Goal: Information Seeking & Learning: Learn about a topic

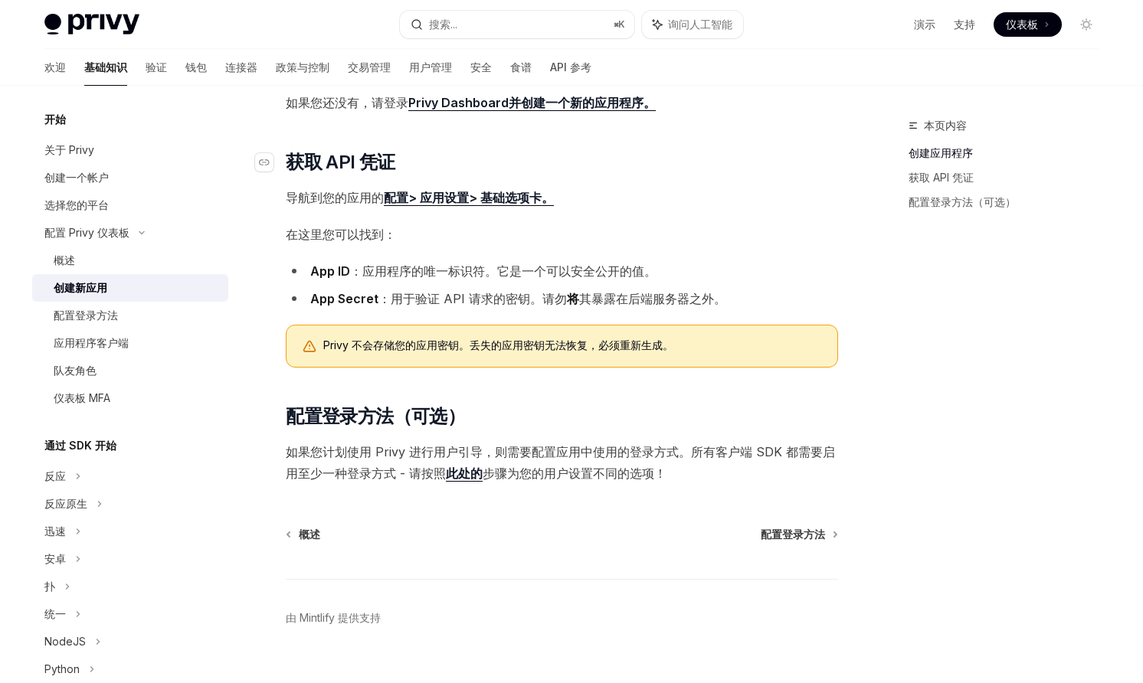
scroll to position [303, 0]
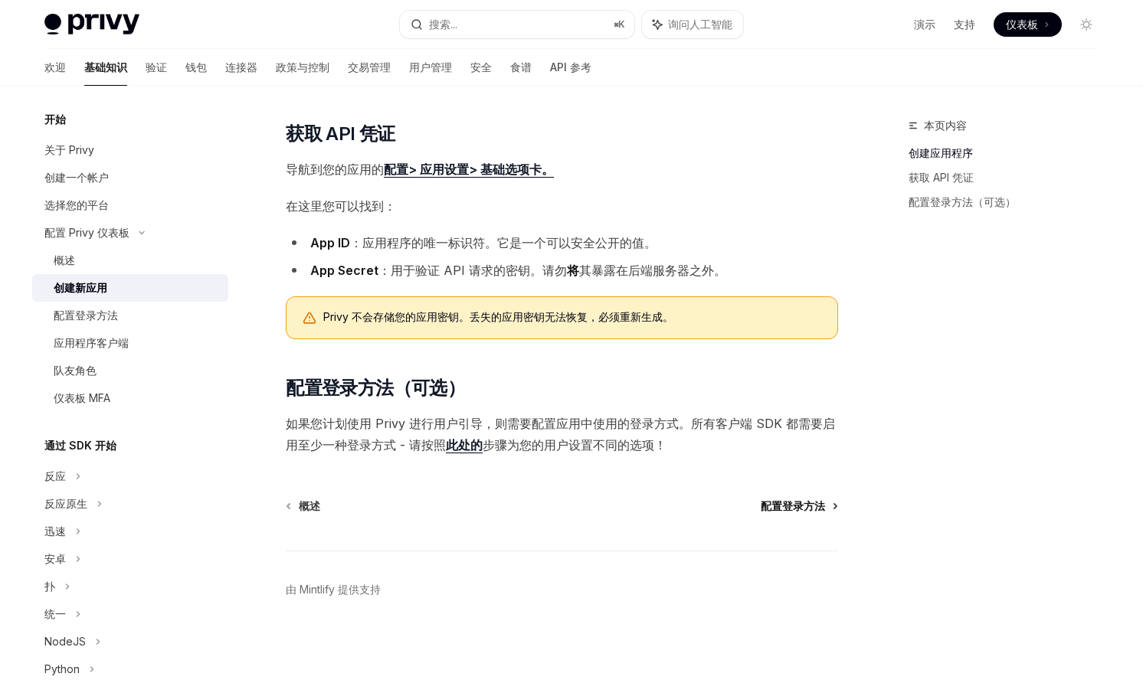
click at [795, 503] on font "配置登录方法" at bounding box center [793, 506] width 64 height 13
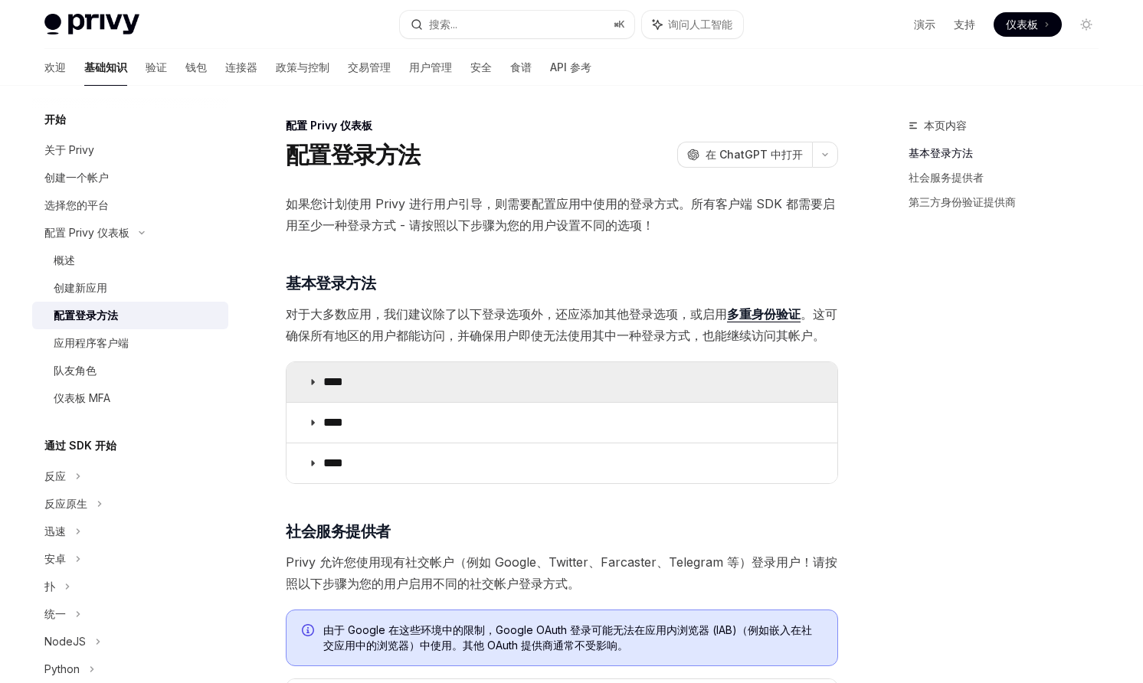
click at [392, 365] on summary "****" at bounding box center [562, 382] width 551 height 40
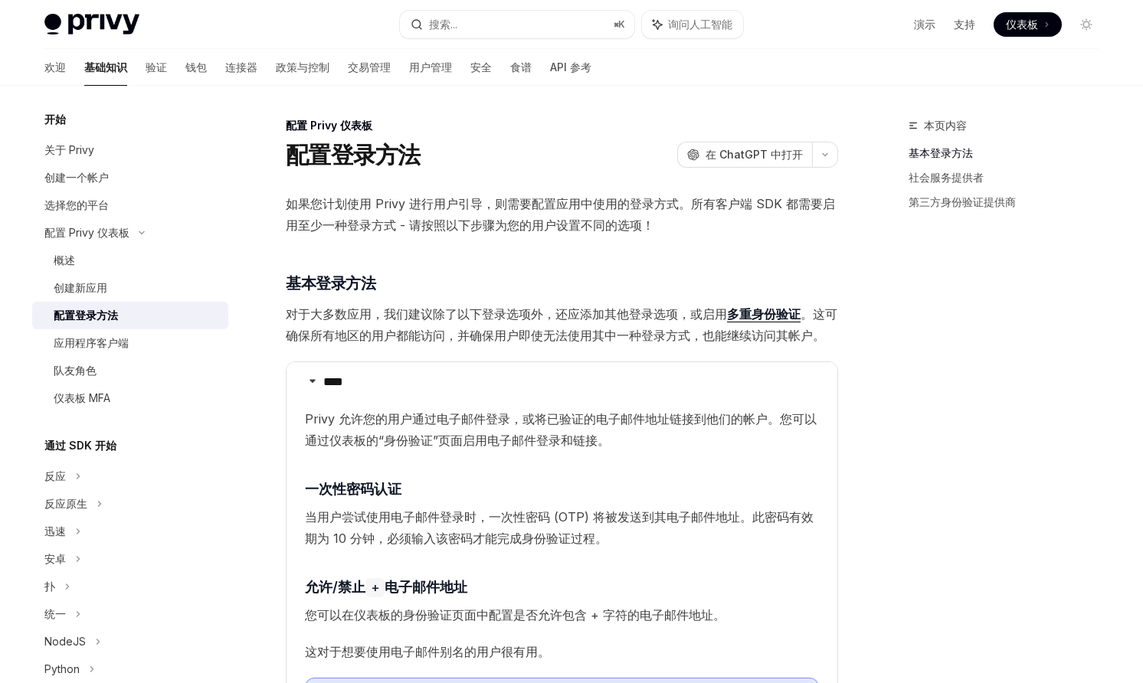
click at [506, 566] on children "Privy 允许您的用户通过电子邮件登录，或将已验证的电子邮件地址链接到他们的帐户。您可以通过仪表板的“身份验证”页面启用电子邮件登录和链接。 ​ 一次性密码…" at bounding box center [562, 577] width 514 height 339
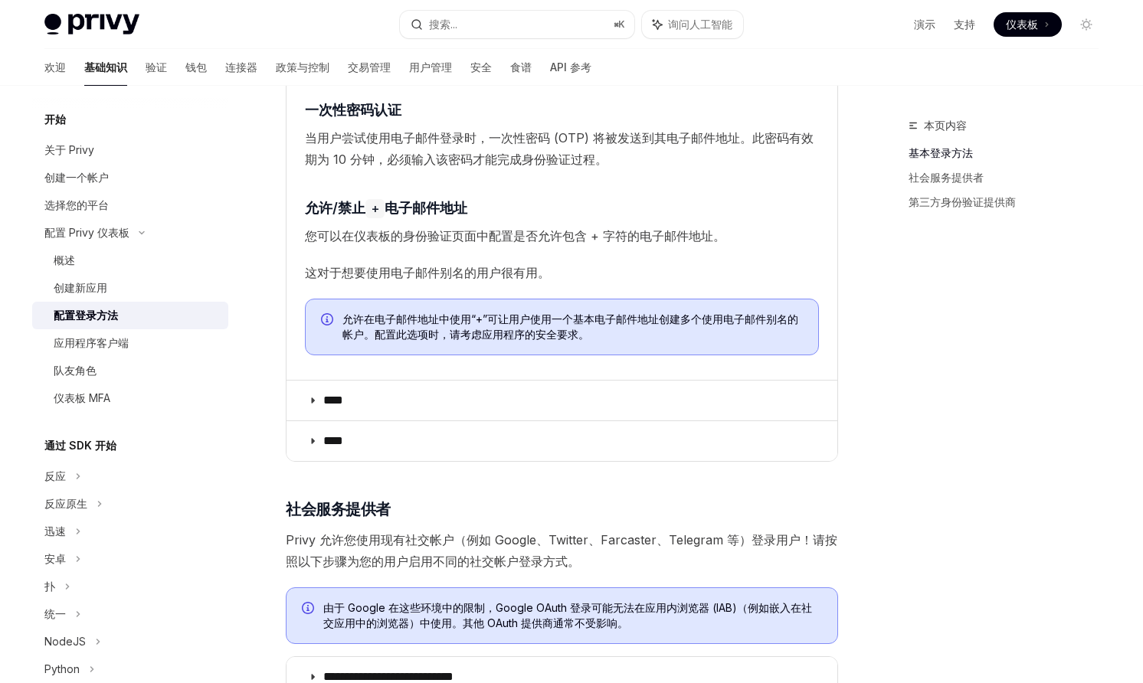
scroll to position [405, 0]
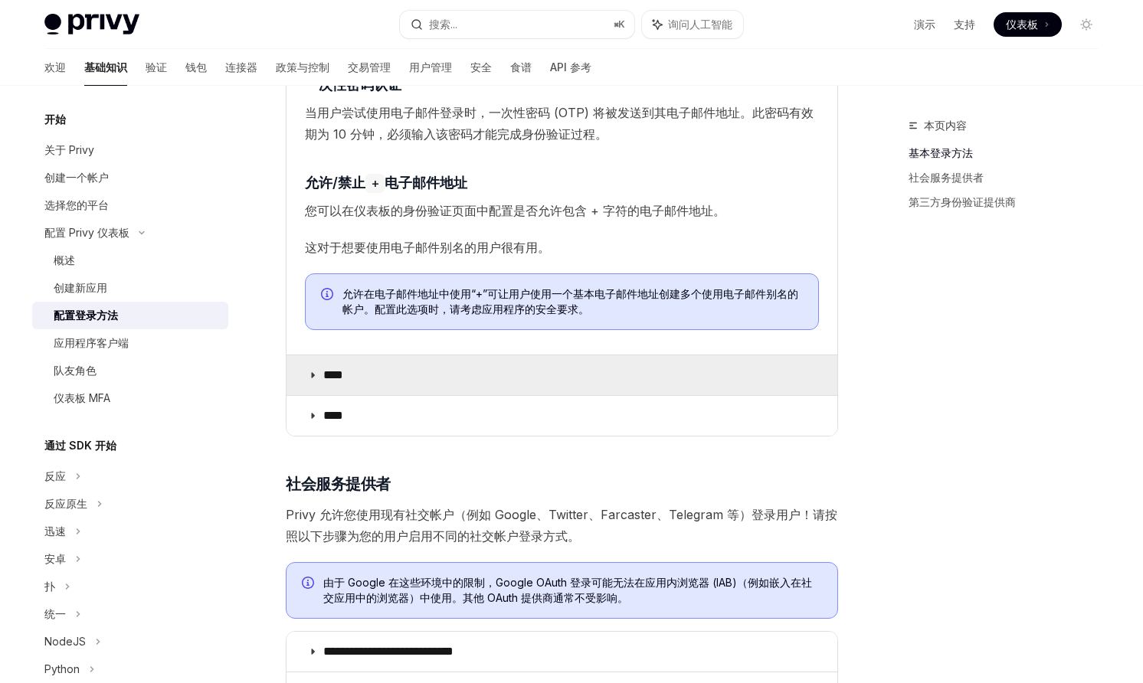
click at [368, 365] on summary "****" at bounding box center [562, 375] width 551 height 40
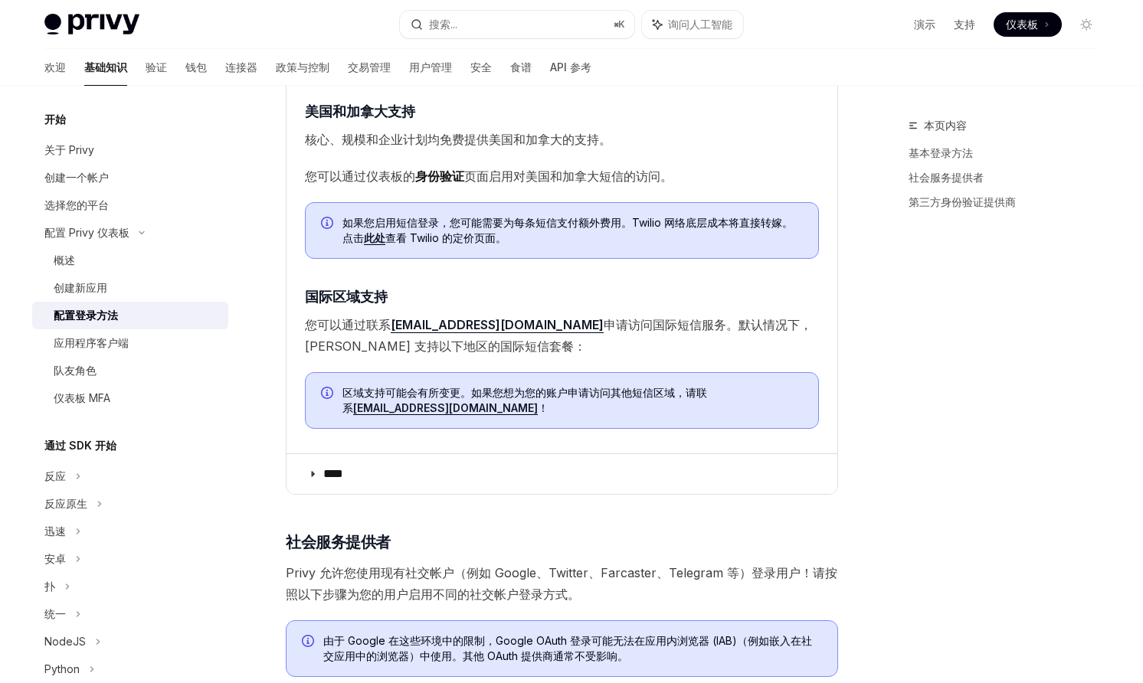
scroll to position [874, 0]
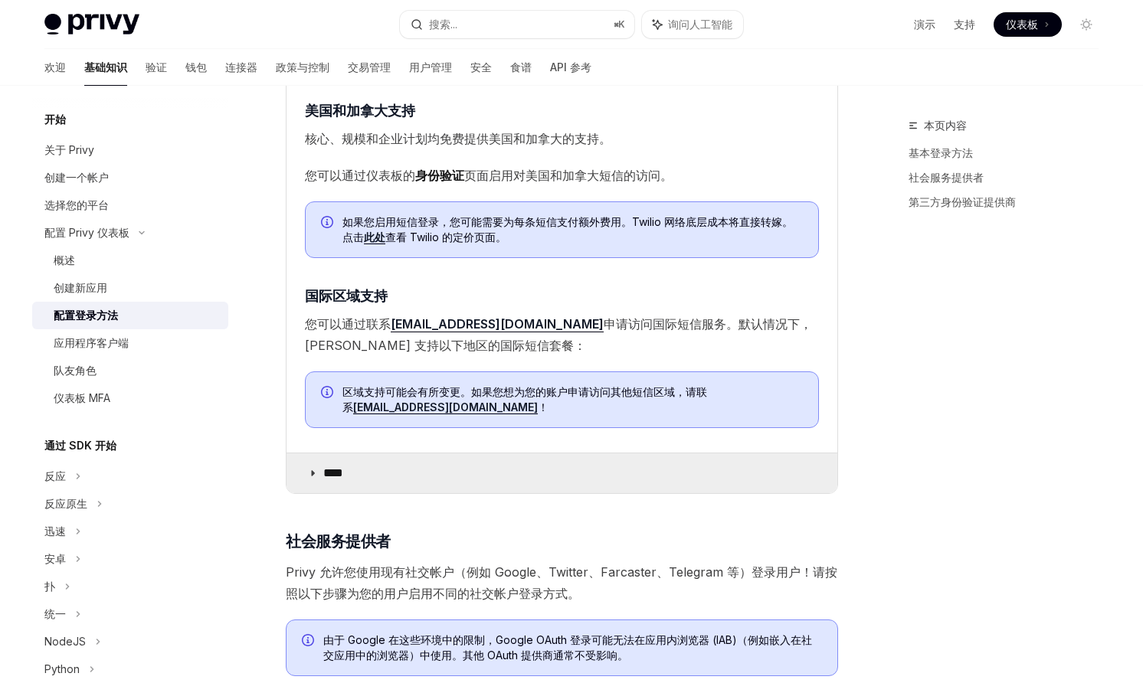
click at [343, 472] on font "****" at bounding box center [333, 472] width 20 height 11
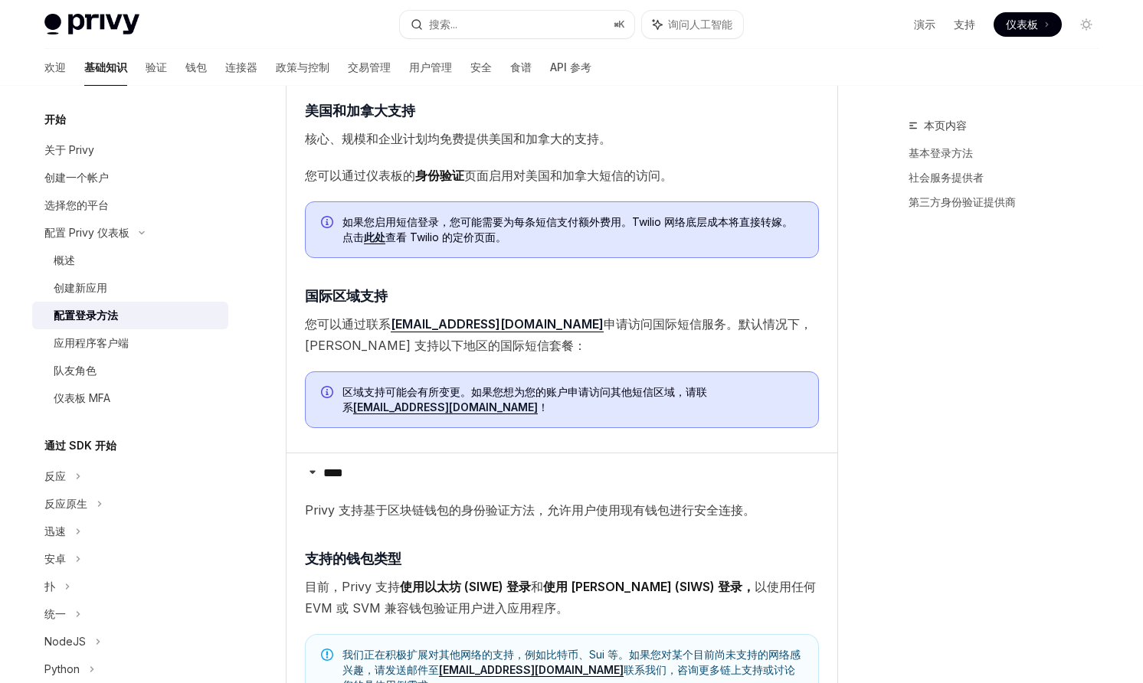
click at [408, 352] on span "您可以通过联系 support@privy.io 申请访问国际短信服务。默认情况下，Privy 支持以下地区的国际短信套餐：" at bounding box center [562, 334] width 514 height 43
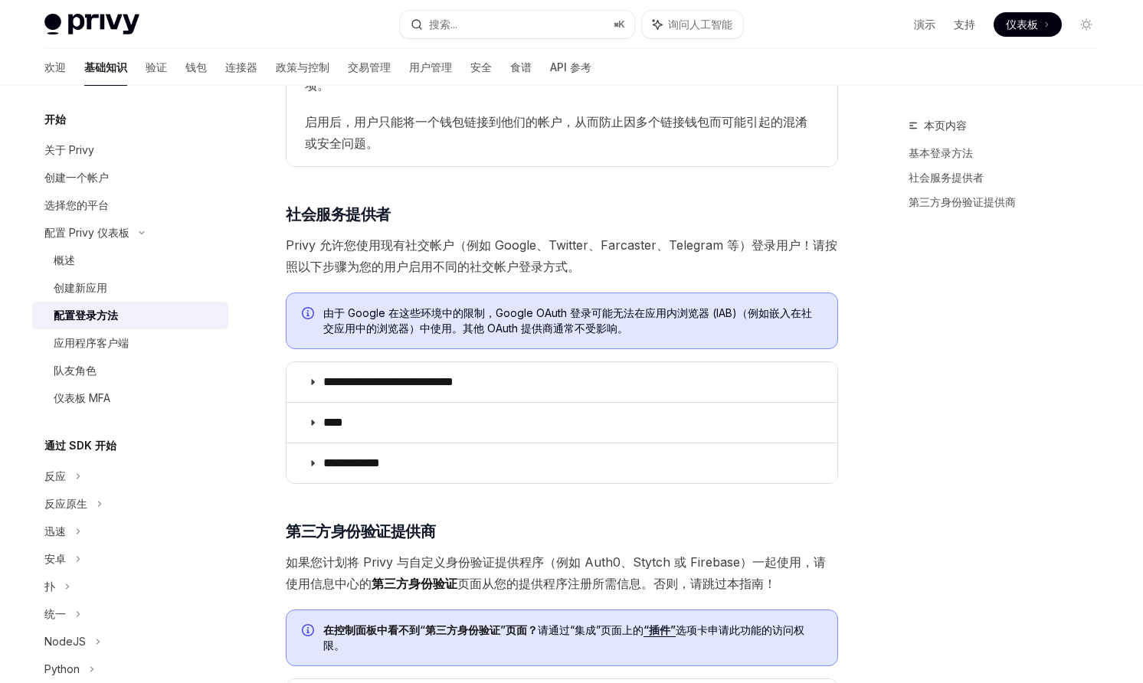
scroll to position [1595, 0]
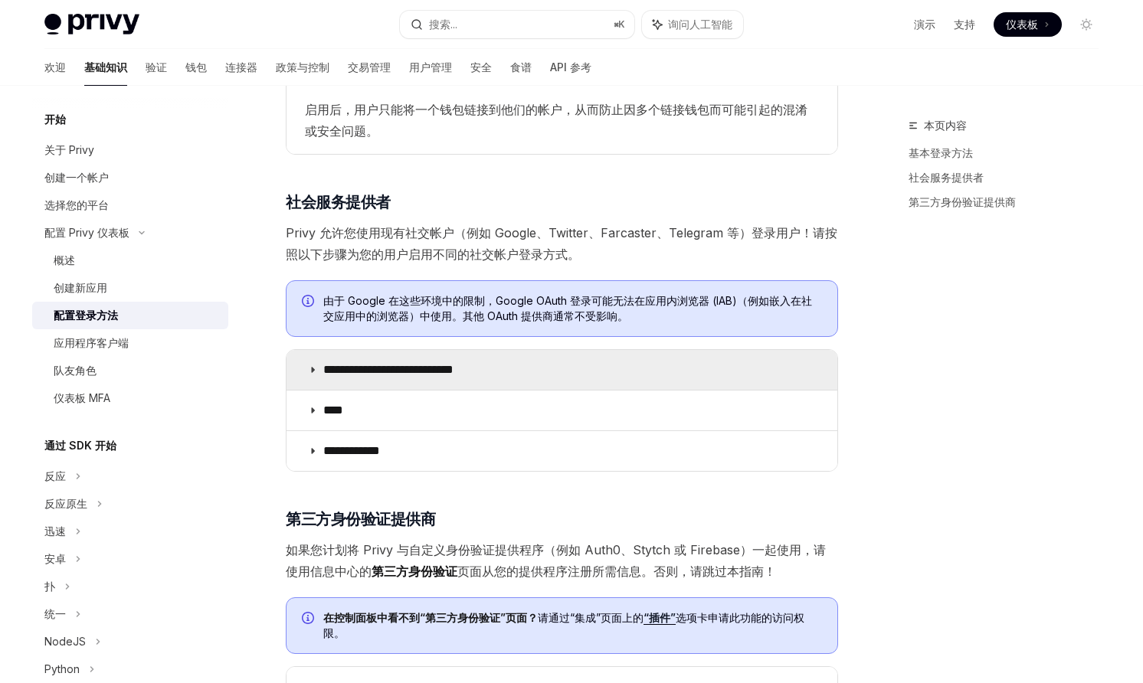
click at [399, 350] on summary "**********" at bounding box center [562, 370] width 551 height 40
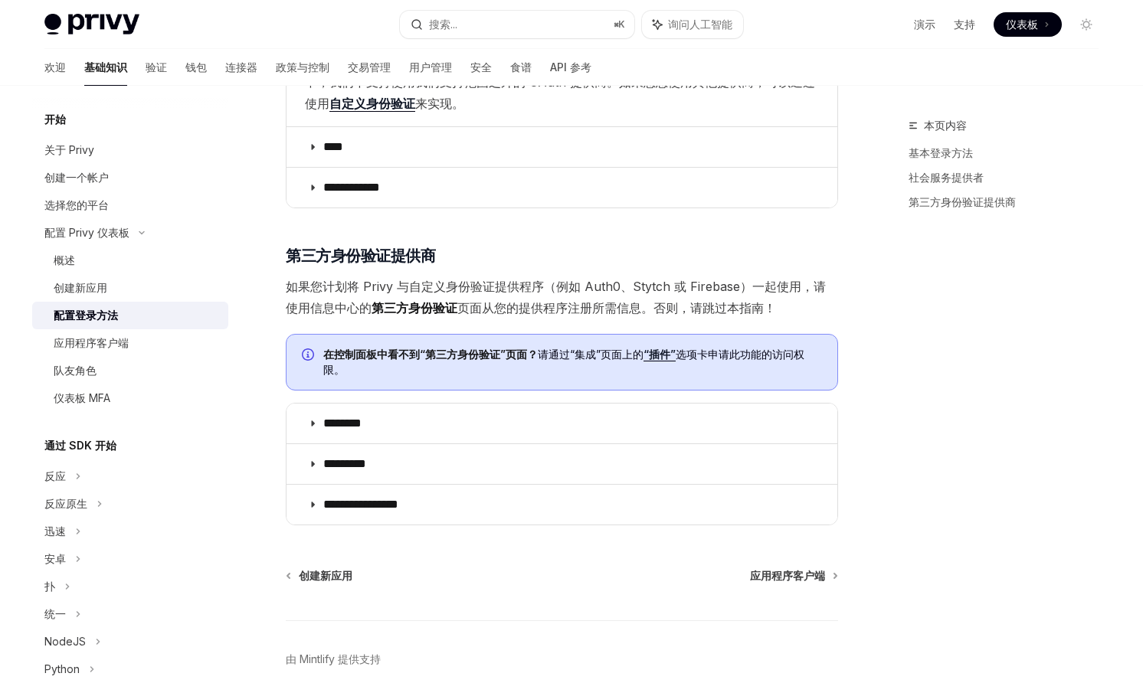
scroll to position [4291, 0]
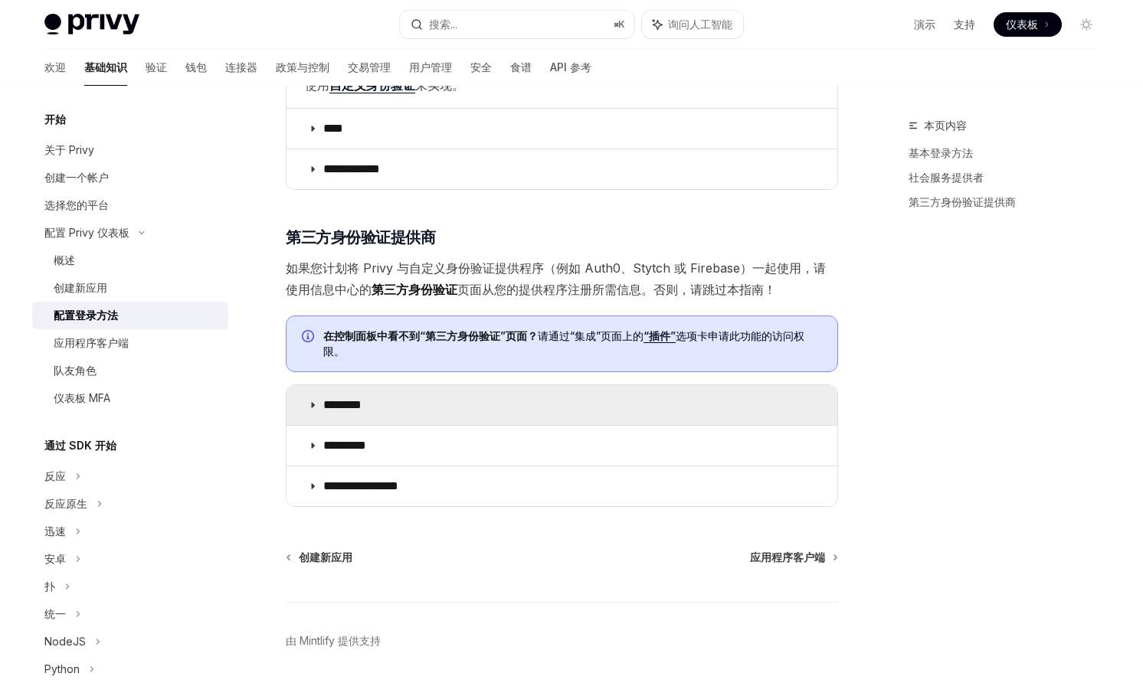
click at [362, 399] on font "********" at bounding box center [342, 404] width 38 height 11
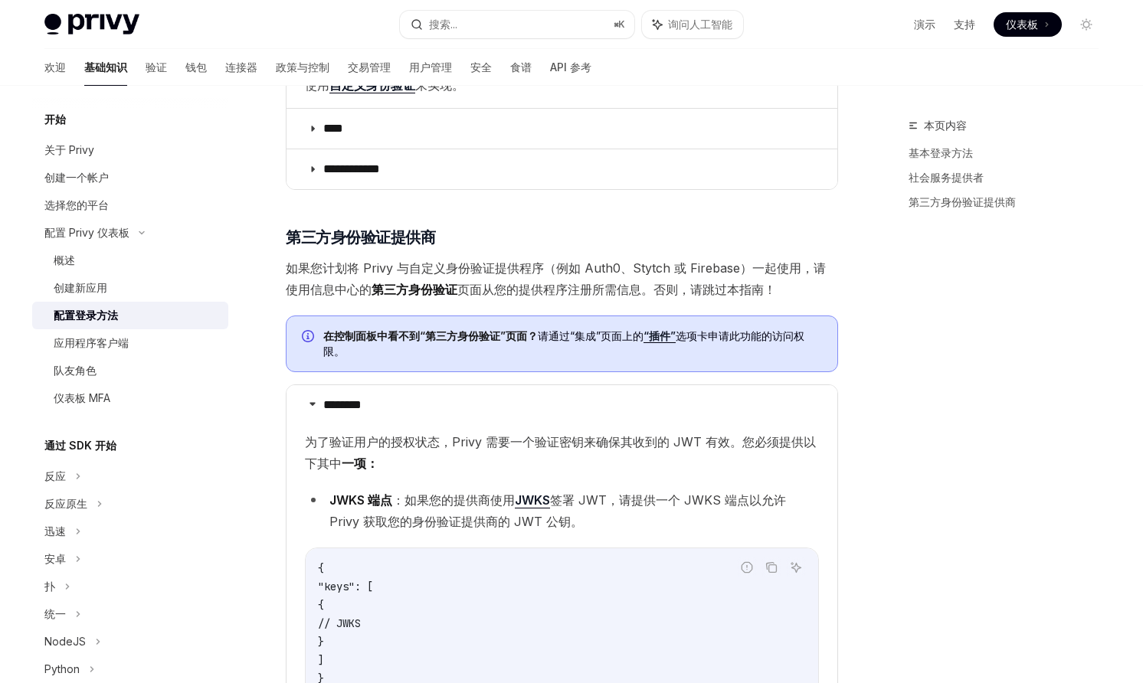
click at [395, 282] on font "第三方身份验证" at bounding box center [415, 289] width 86 height 15
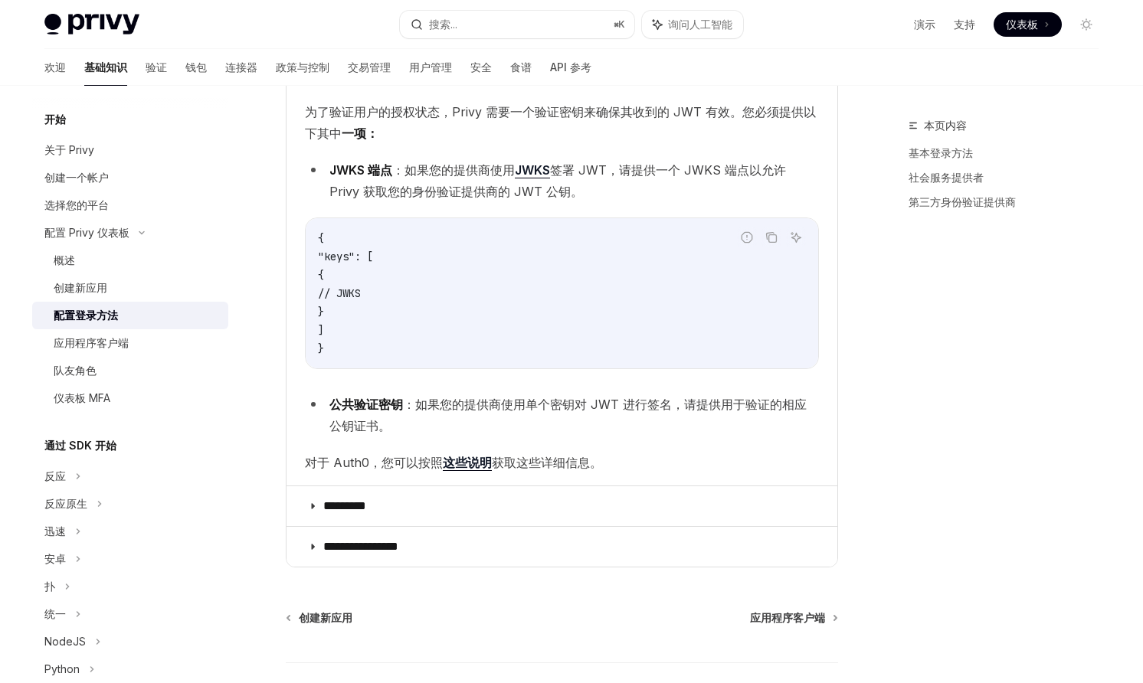
scroll to position [4696, 0]
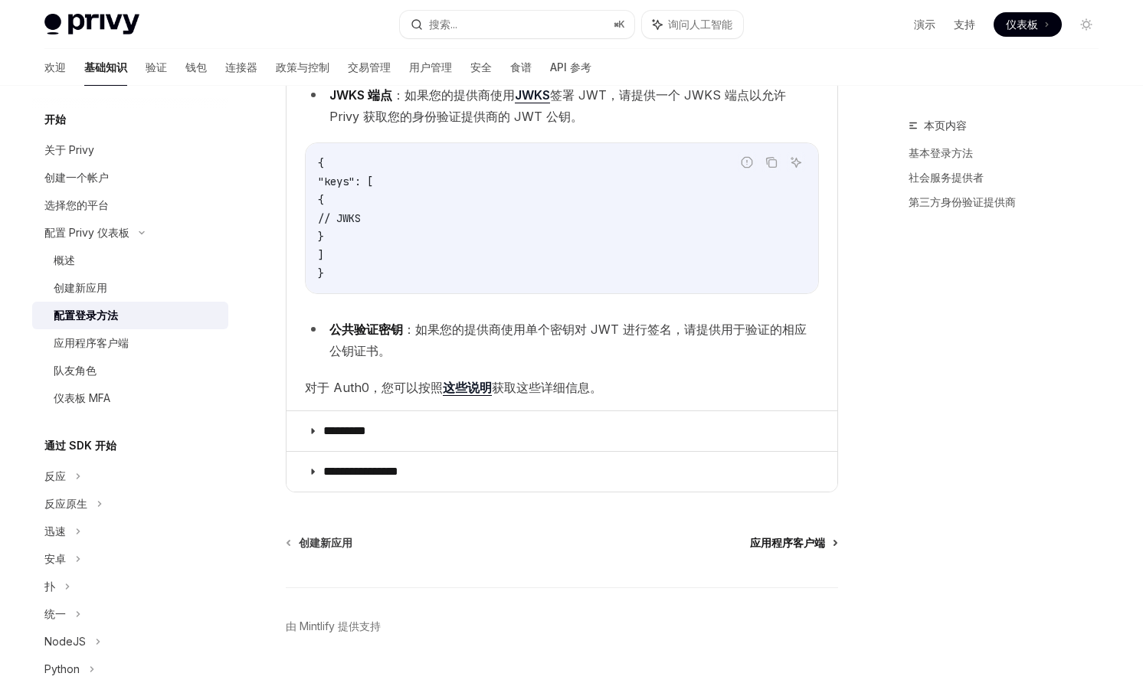
click at [781, 536] on font "应用程序客户端" at bounding box center [787, 542] width 75 height 13
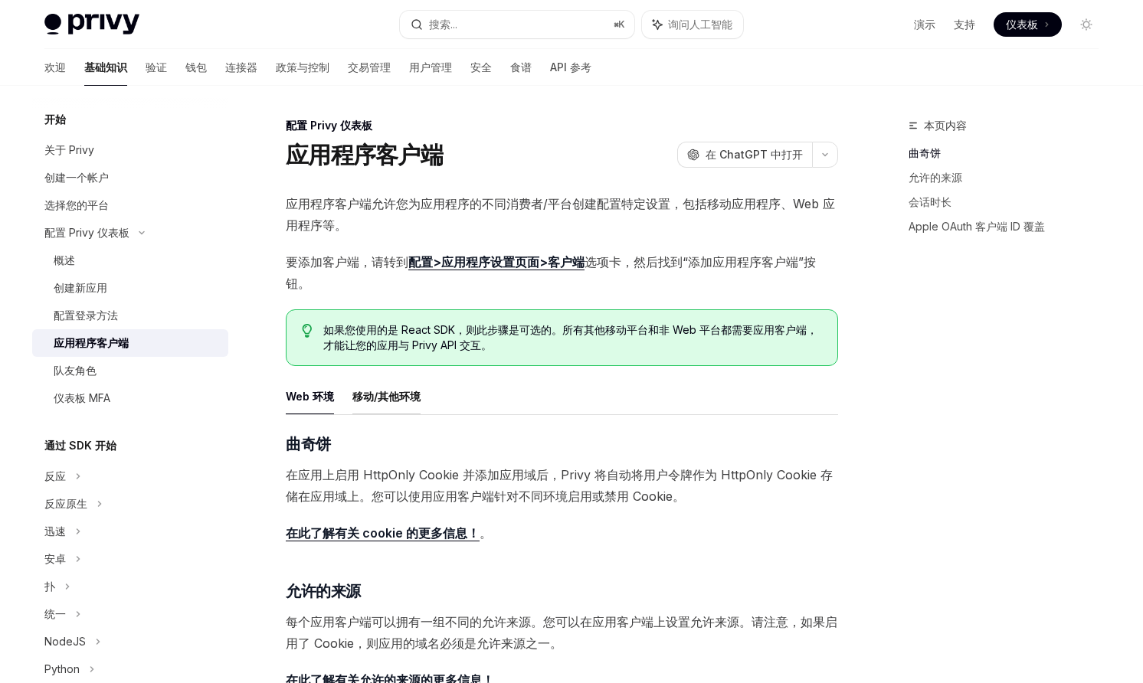
click at [405, 398] on font "移动/其他环境" at bounding box center [386, 396] width 68 height 13
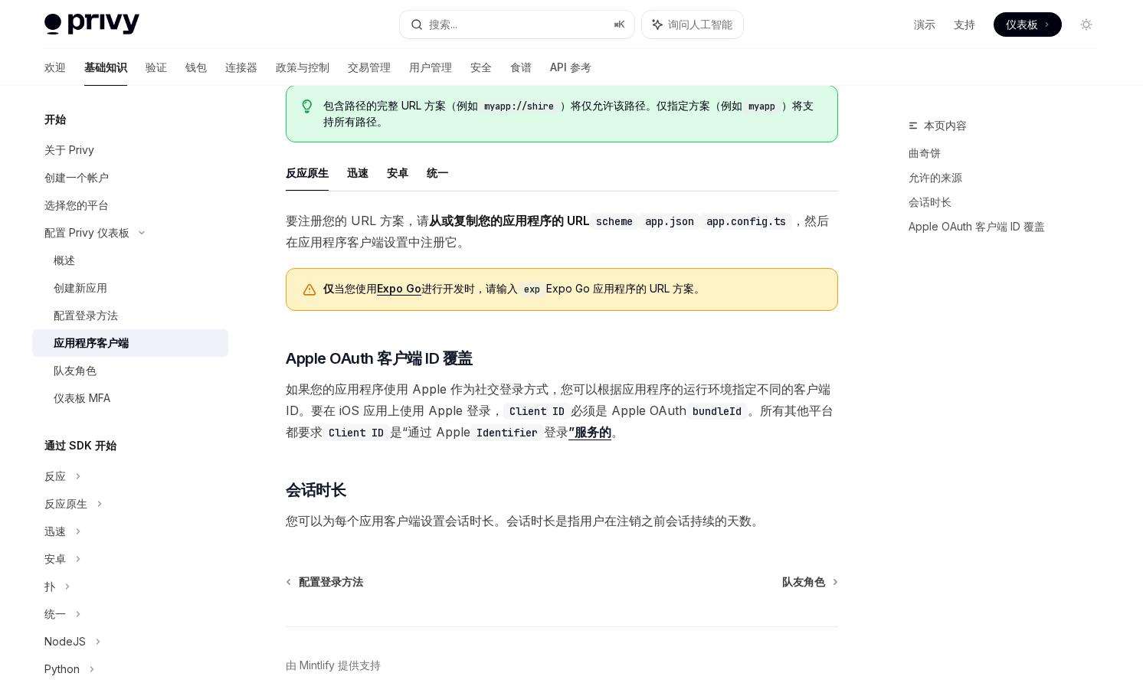
scroll to position [974, 0]
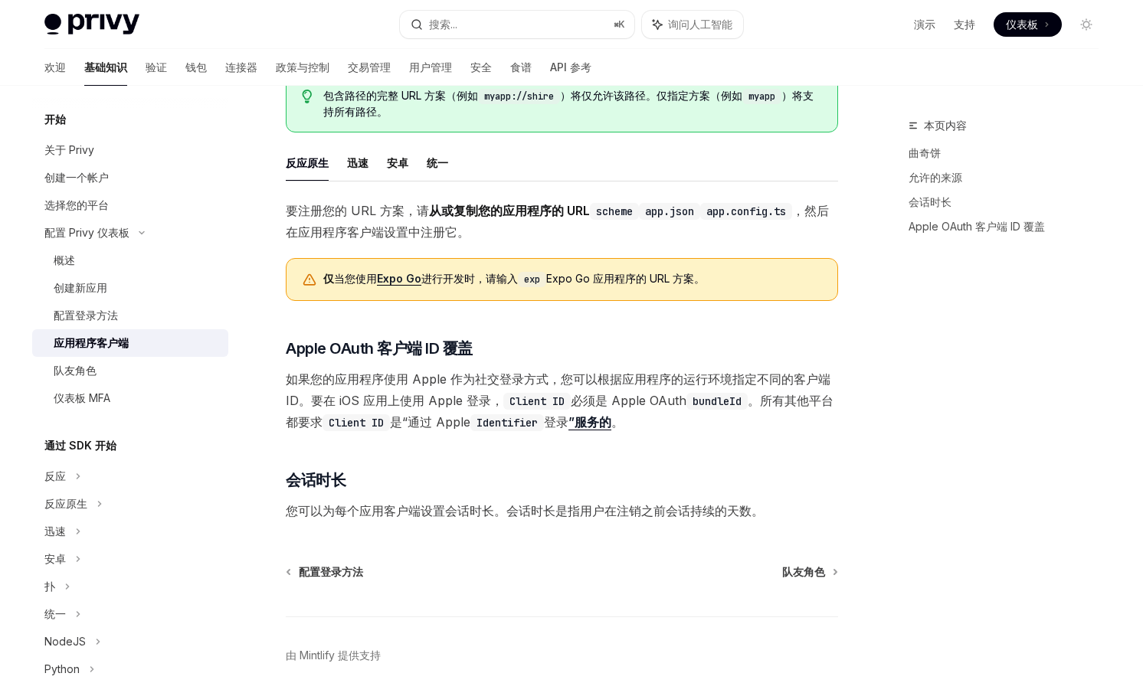
click at [811, 579] on div "配置登录方法 队友角色 由 Mintlify 提供支持" at bounding box center [562, 657] width 552 height 185
click at [807, 569] on font "队友角色" at bounding box center [803, 571] width 43 height 13
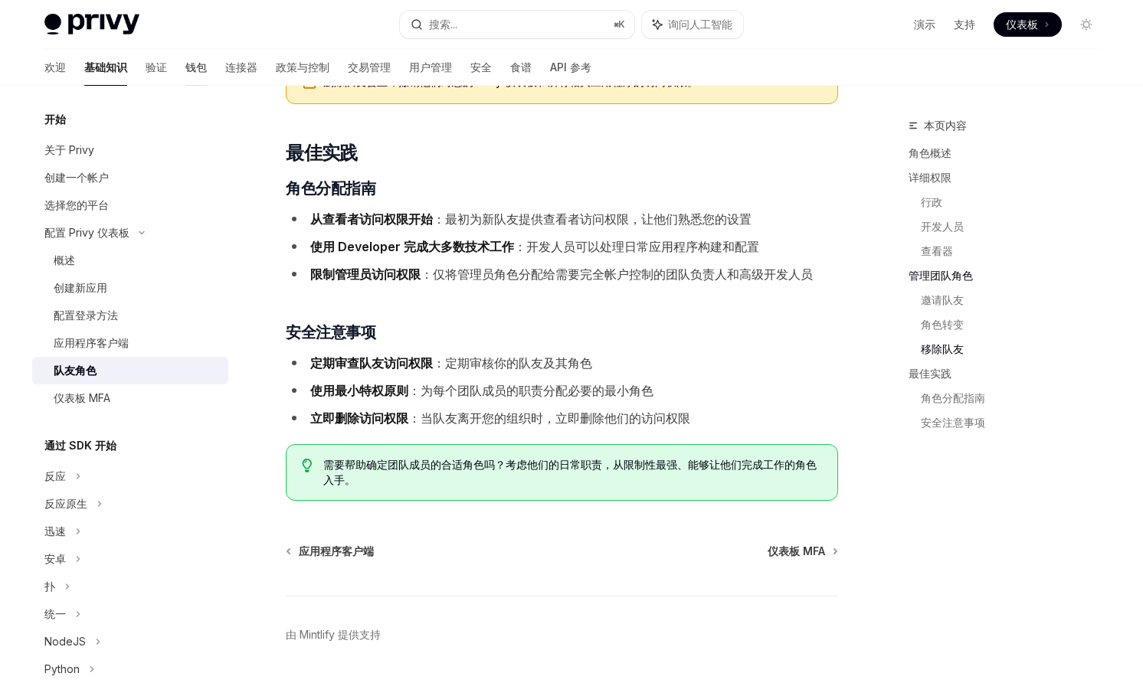
scroll to position [2485, 0]
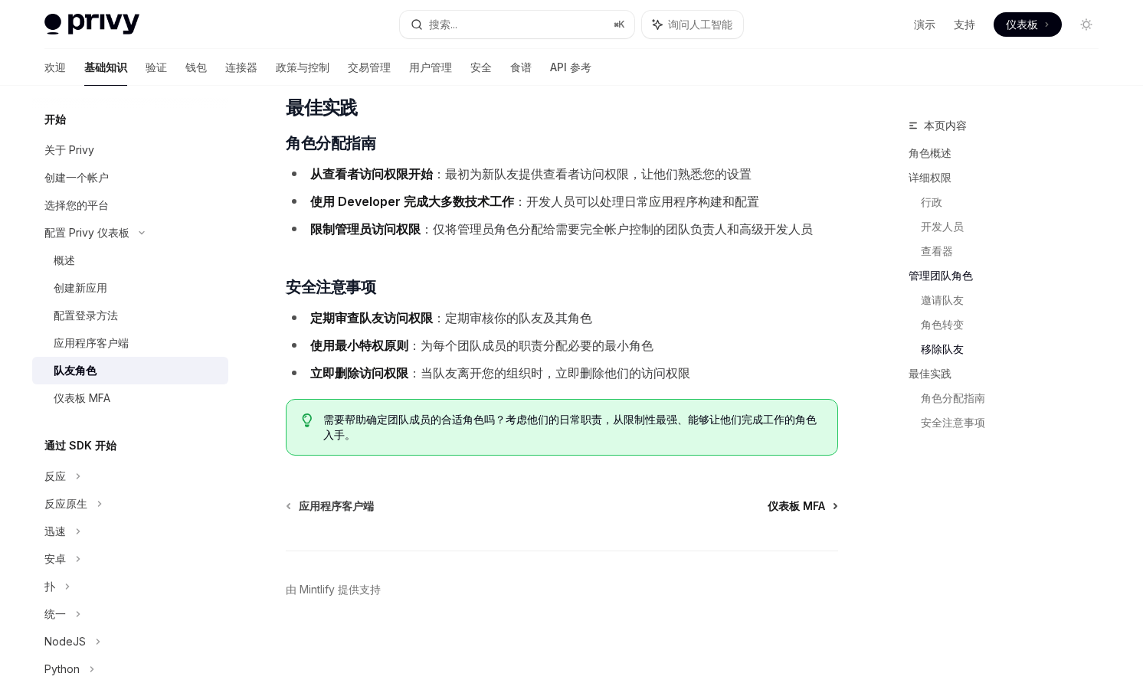
click at [807, 505] on font "仪表板 MFA" at bounding box center [796, 506] width 57 height 13
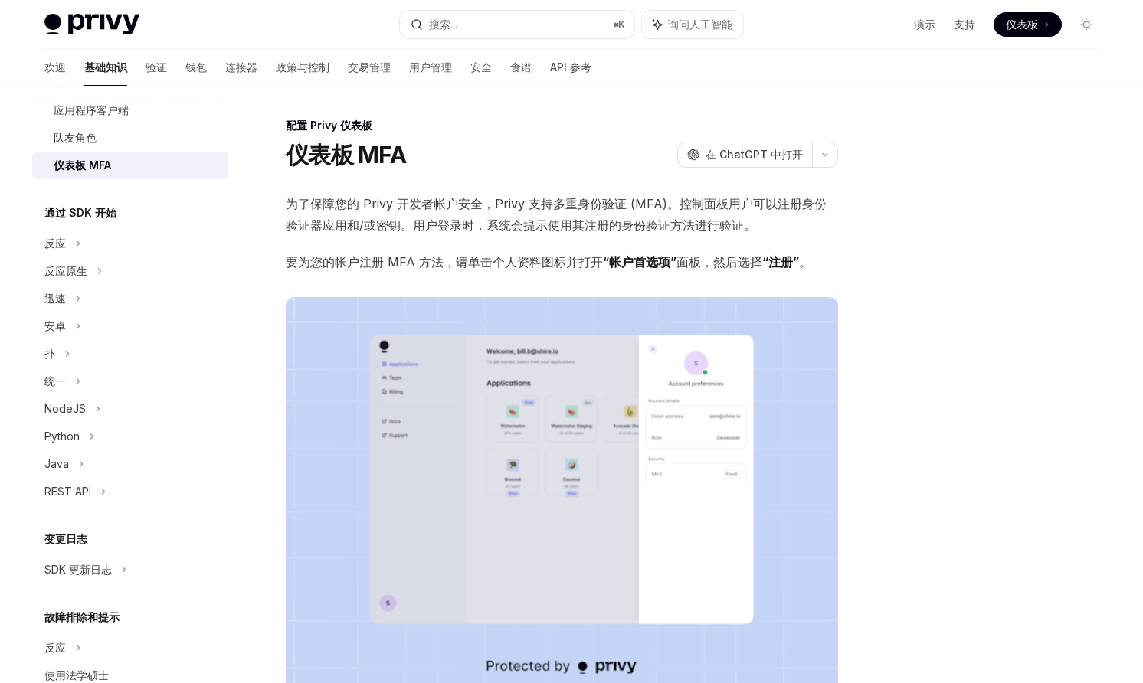
scroll to position [238, 0]
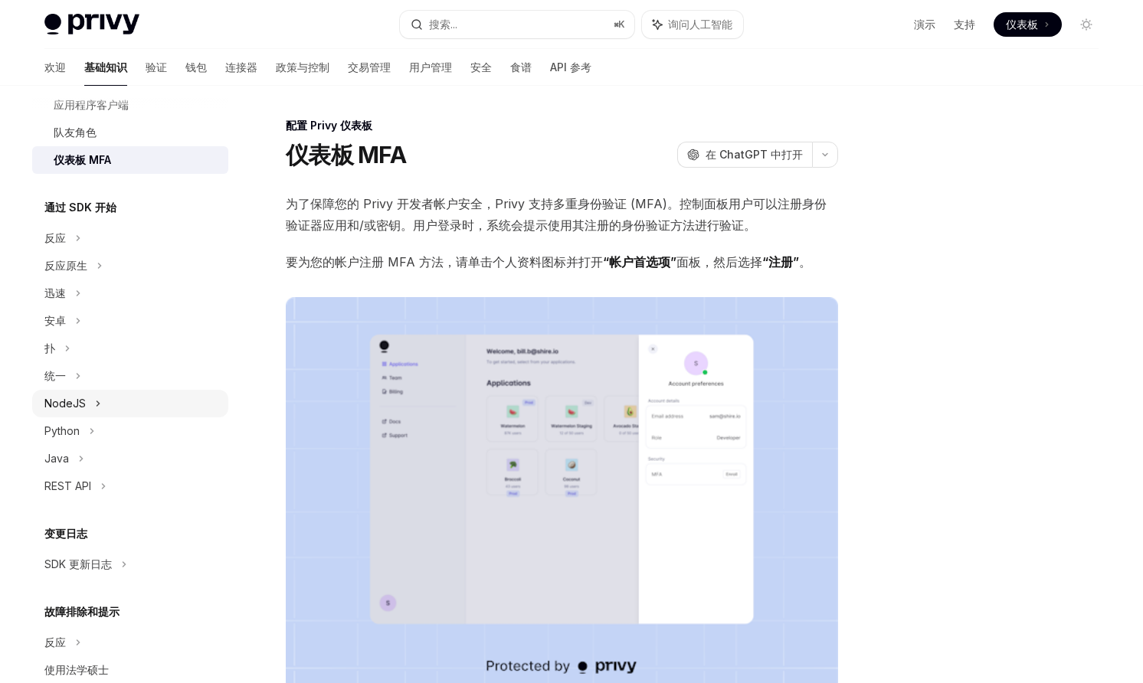
click at [130, 411] on div "NodeJS" at bounding box center [130, 404] width 196 height 28
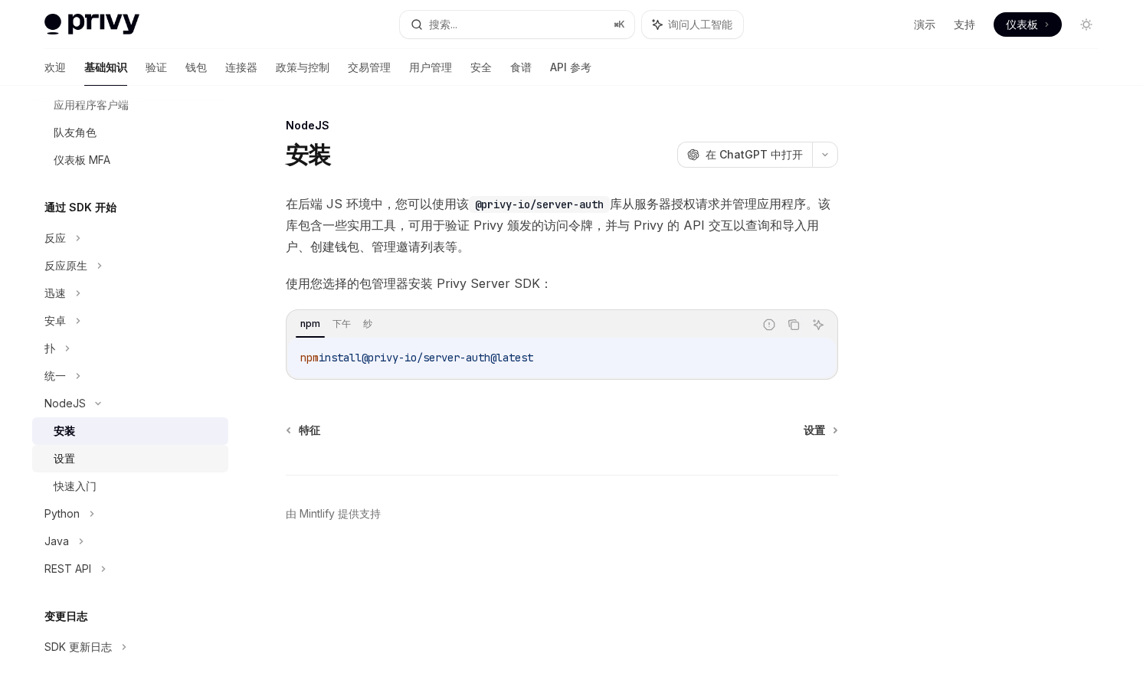
click at [88, 450] on div "设置" at bounding box center [136, 459] width 165 height 18
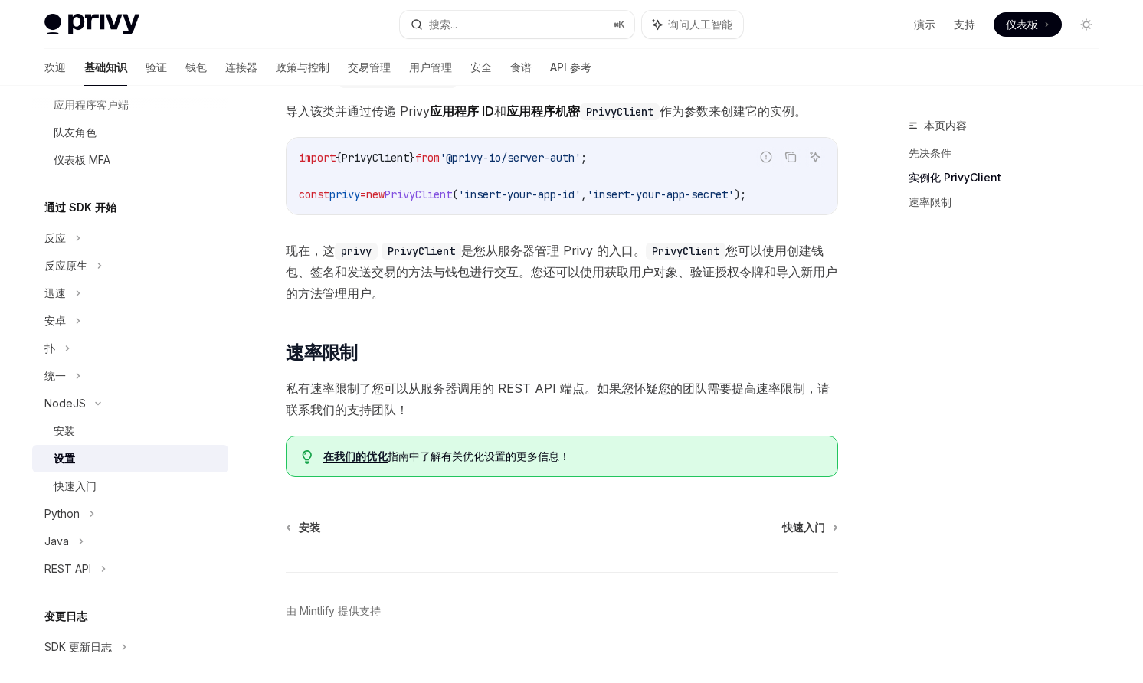
scroll to position [310, 0]
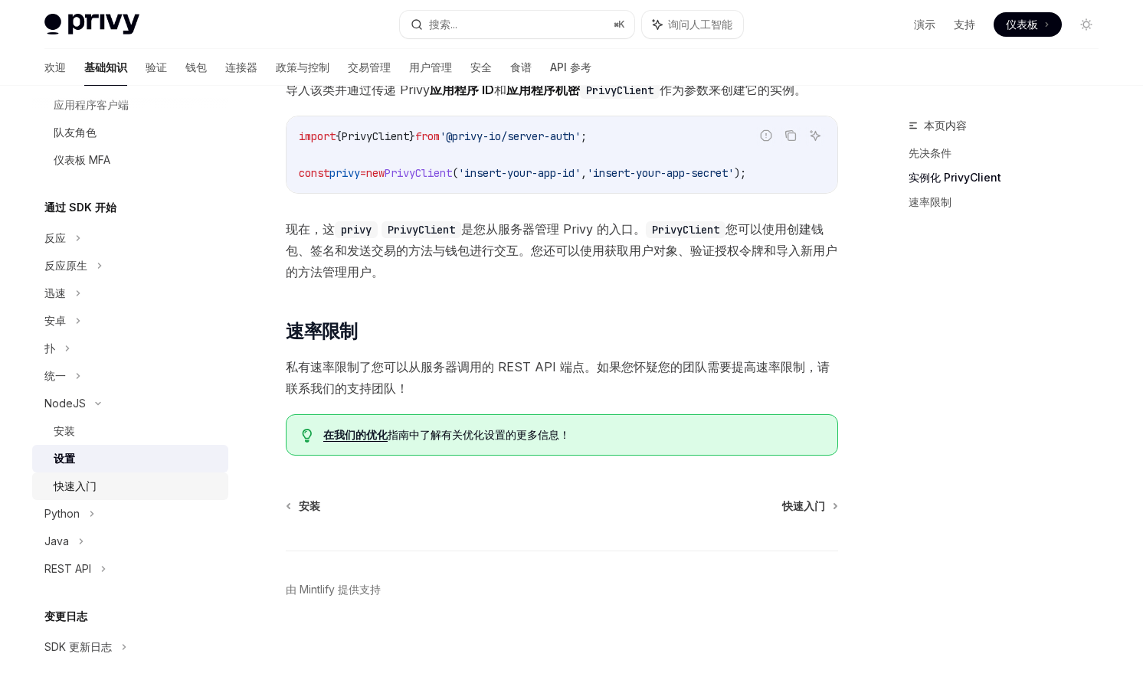
click at [93, 482] on font "快速入门" at bounding box center [75, 486] width 43 height 13
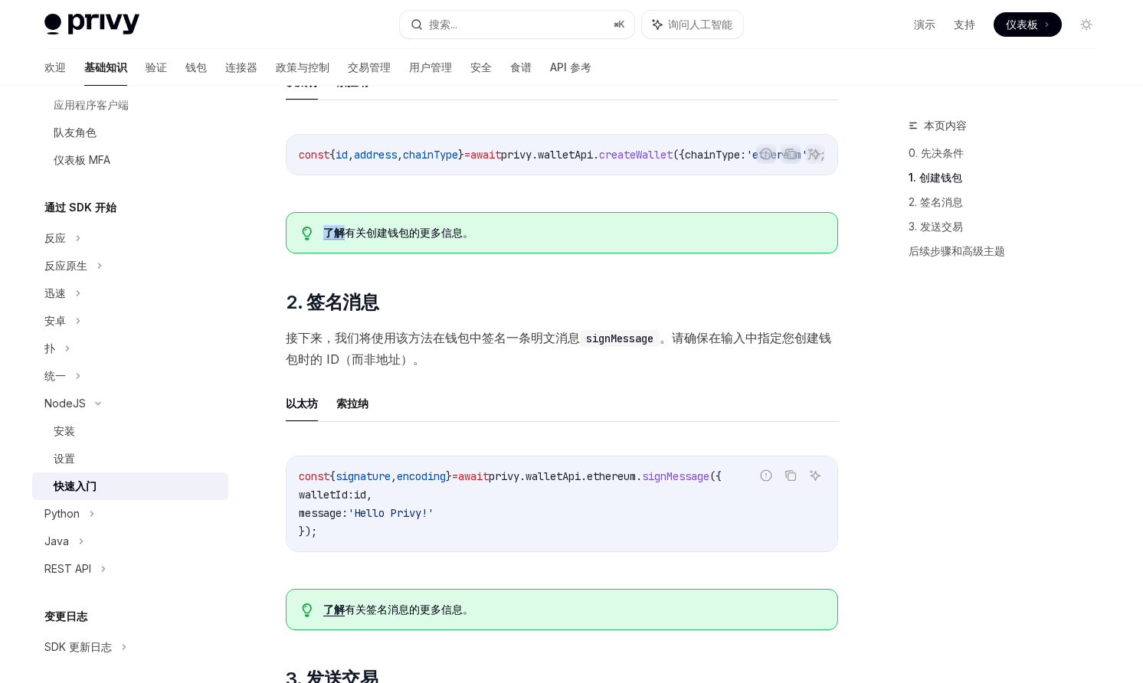
scroll to position [323, 0]
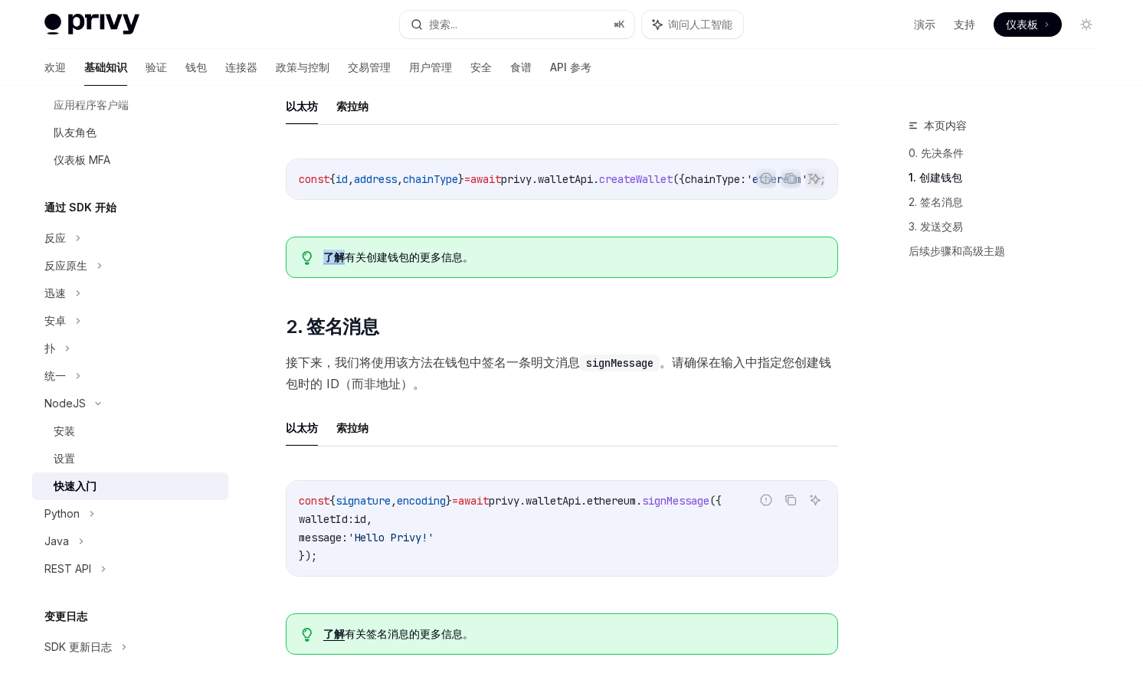
click at [497, 370] on font "接下来，我们将使用该方法在钱包中签名一条明文消息" at bounding box center [433, 362] width 294 height 15
click at [347, 434] on font "索拉纳" at bounding box center [352, 427] width 32 height 13
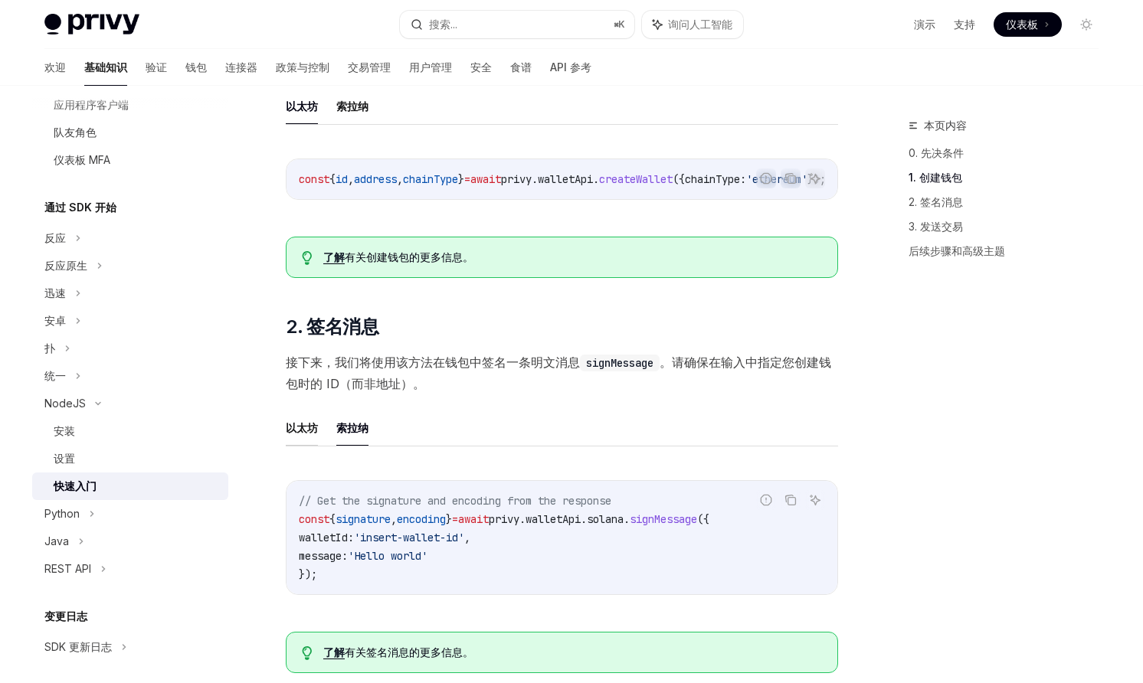
click at [295, 434] on font "以太坊" at bounding box center [302, 427] width 32 height 13
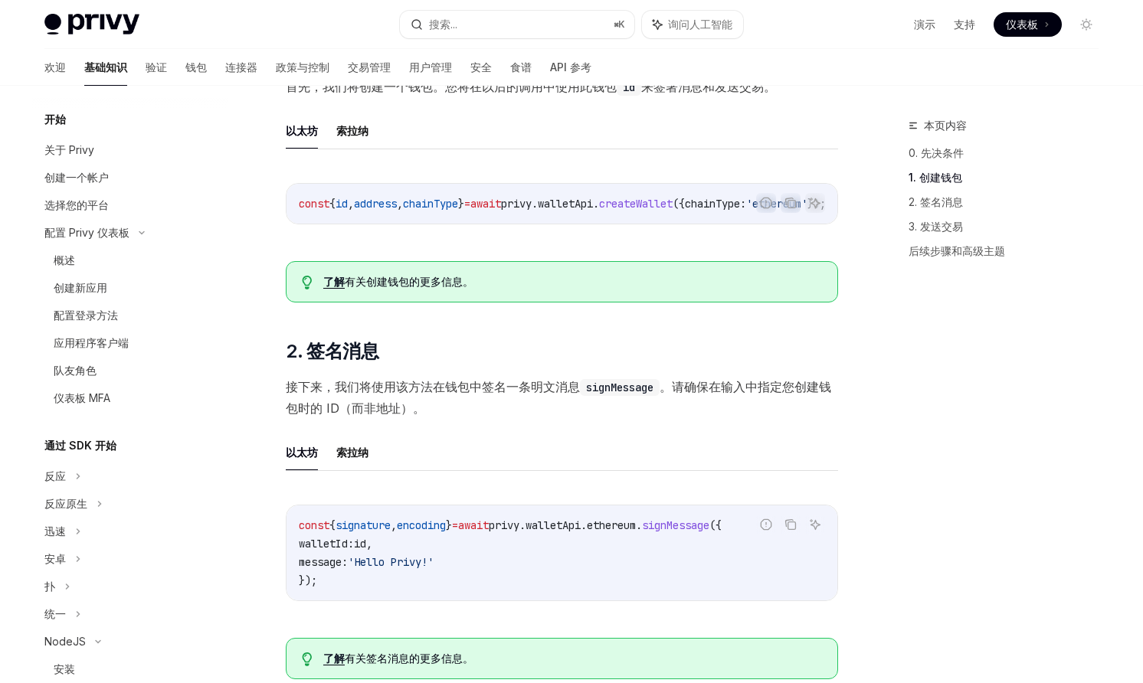
scroll to position [287, 0]
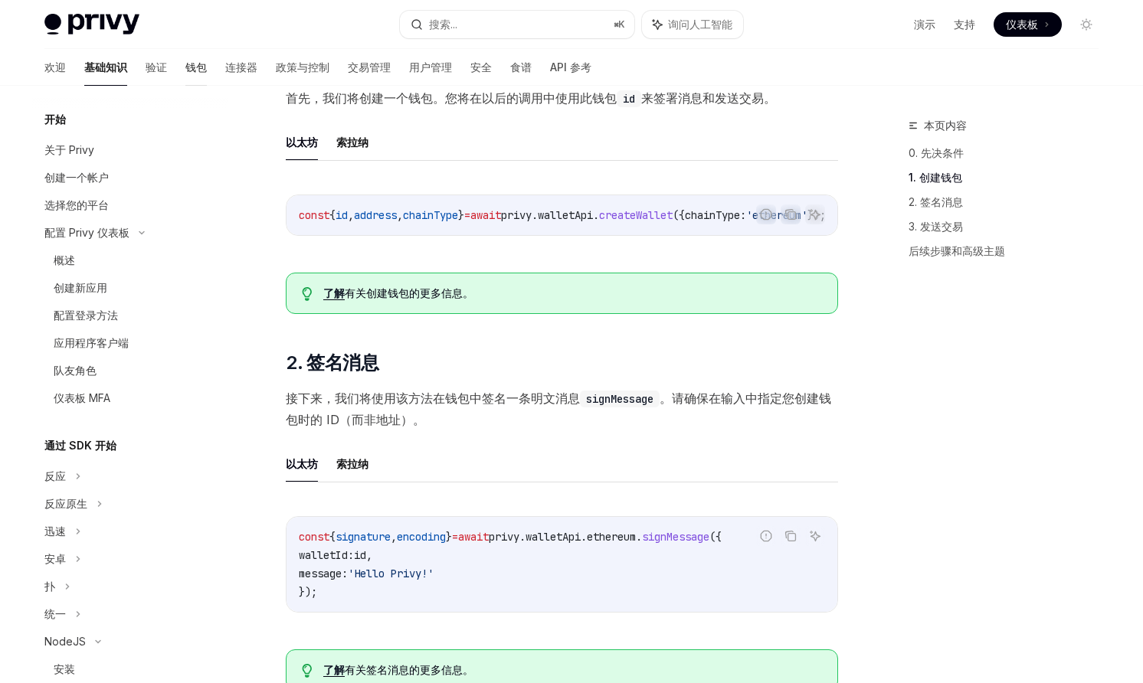
click at [185, 67] on font "钱包" at bounding box center [195, 67] width 21 height 13
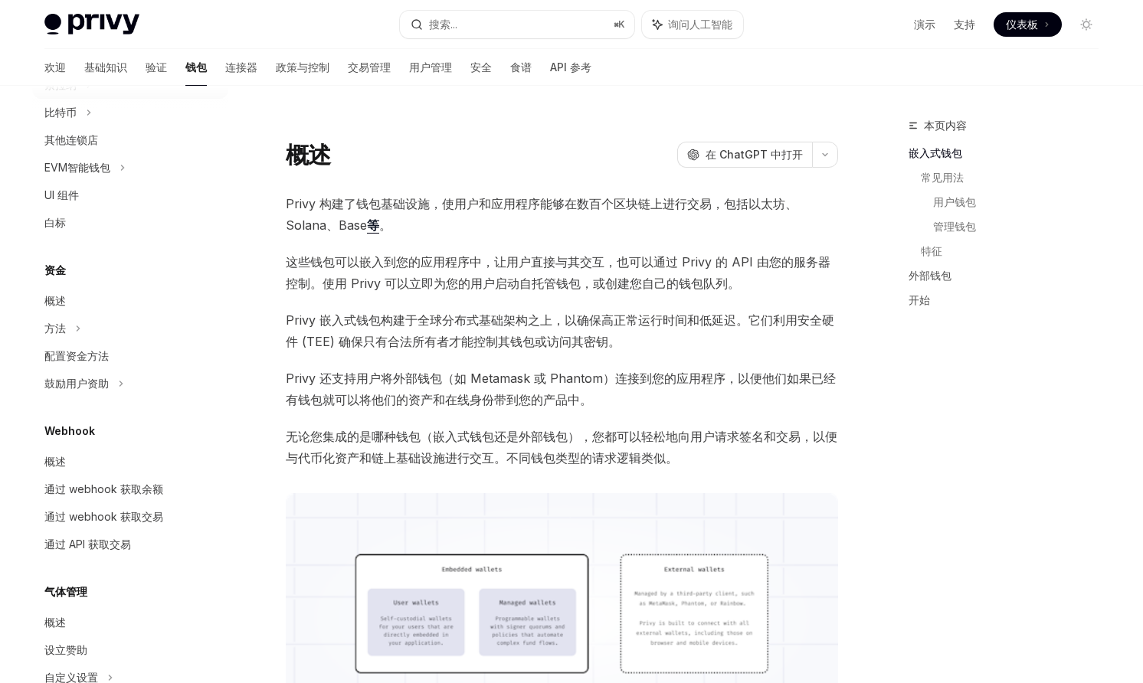
scroll to position [434, 0]
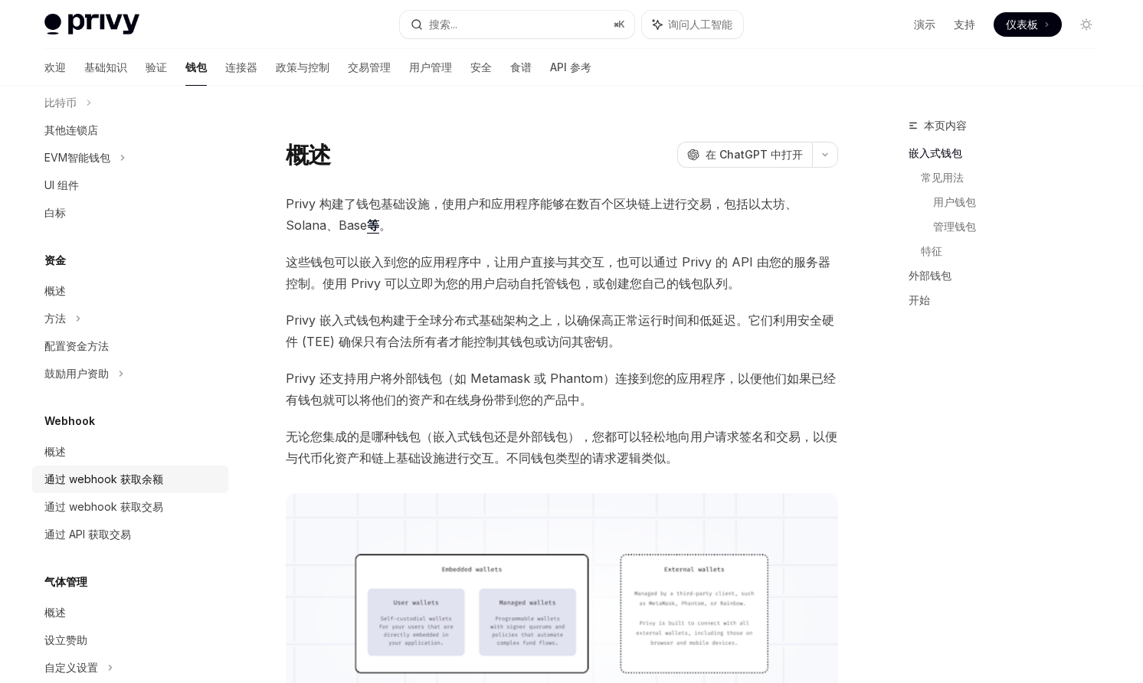
click at [135, 483] on font "通过 webhook 获取余额" at bounding box center [103, 479] width 119 height 13
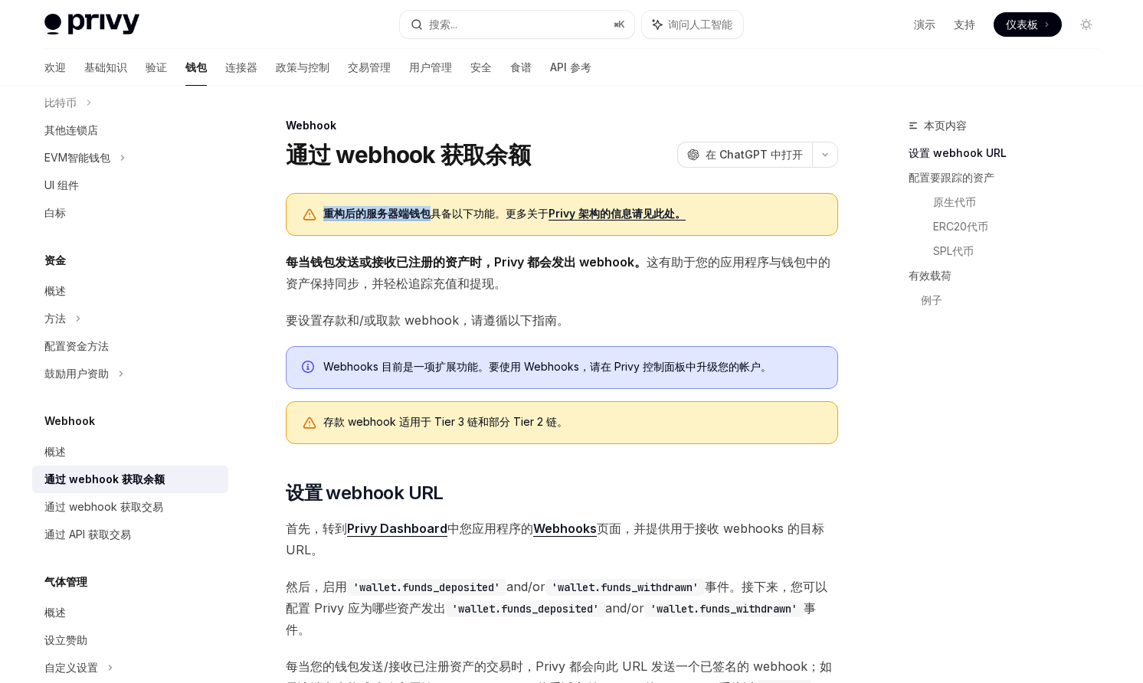
click at [411, 326] on font "要设置存款和/或取款 webhook，请遵循以下指南。" at bounding box center [427, 320] width 283 height 15
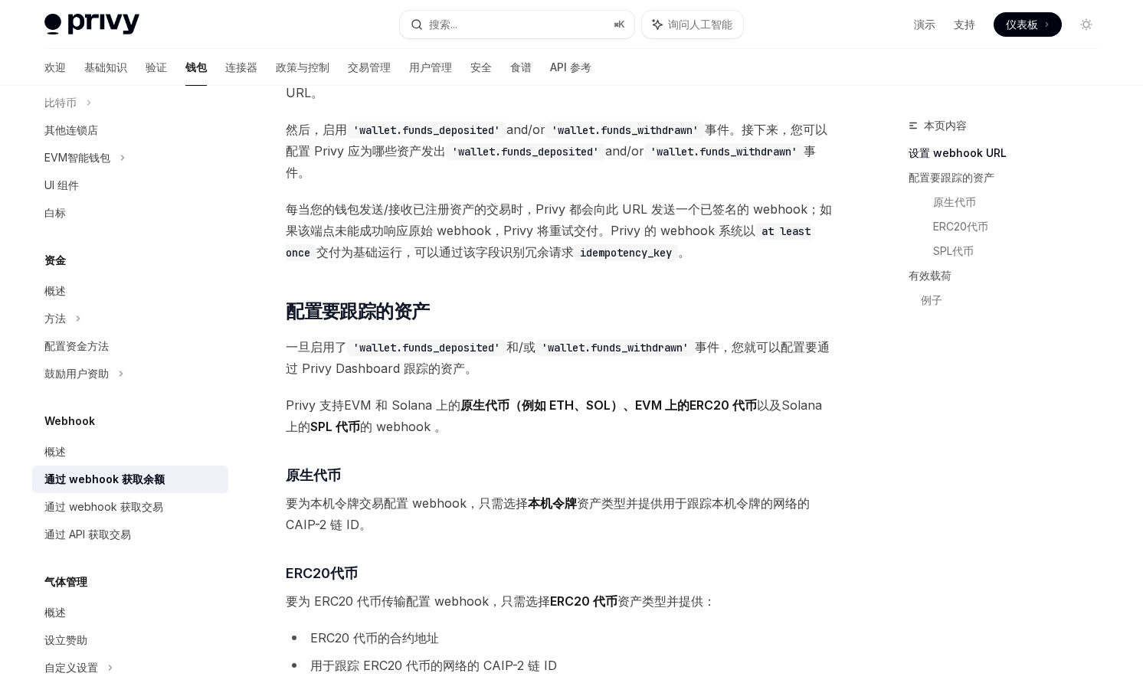
scroll to position [459, 0]
type textarea "*"
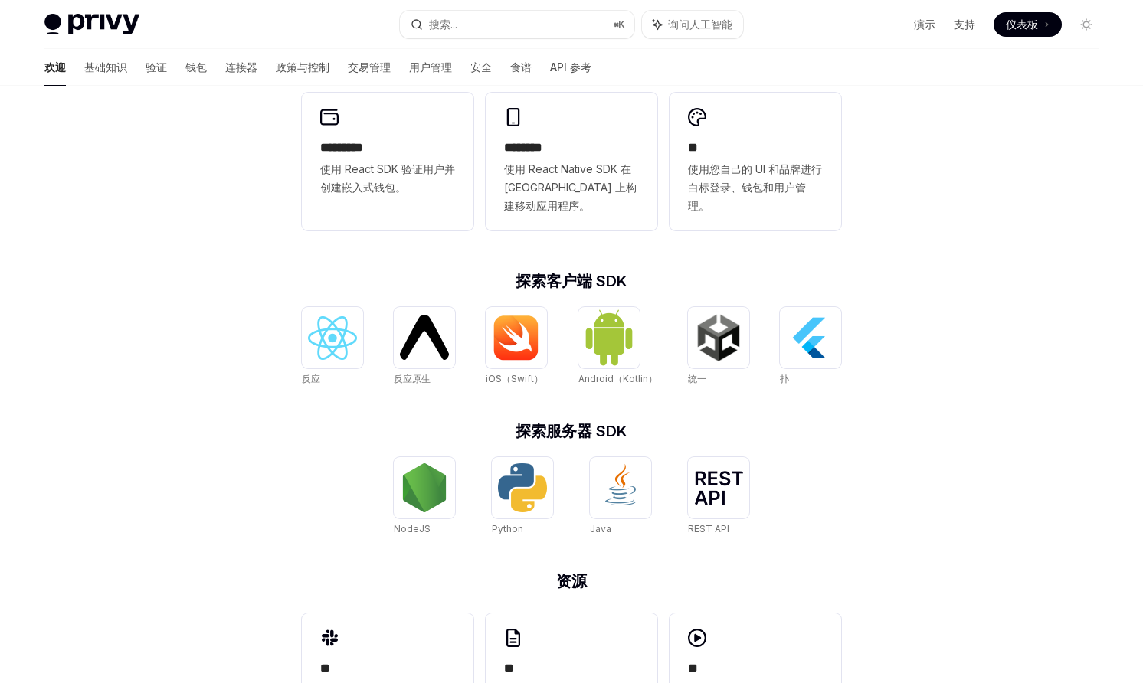
scroll to position [516, 0]
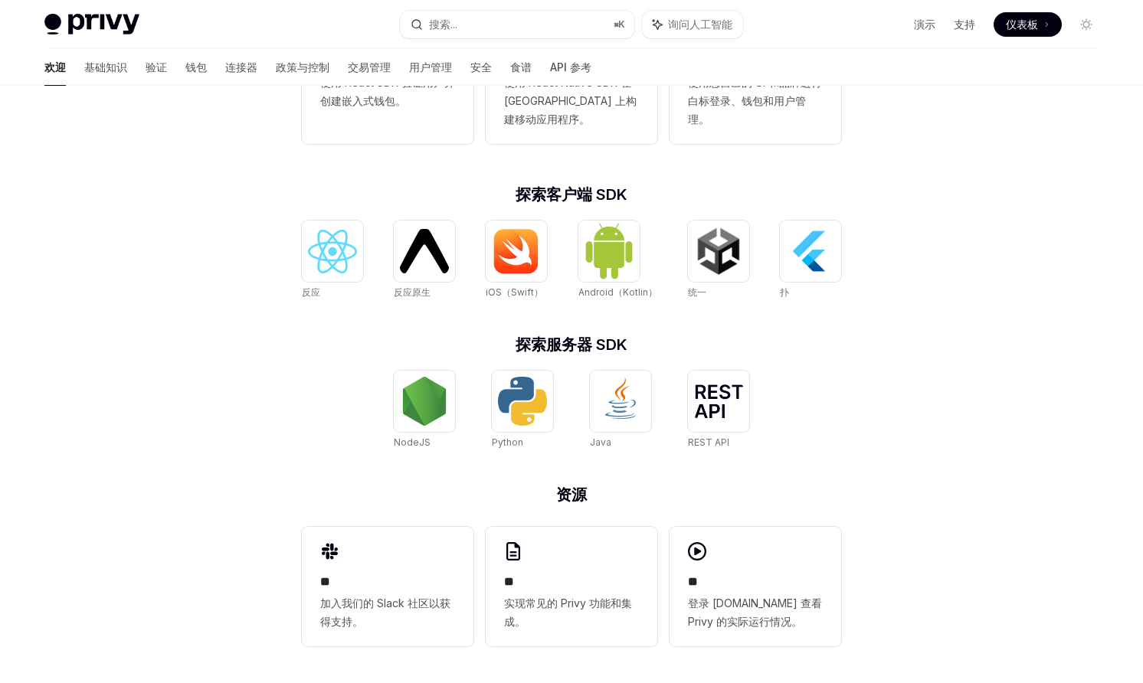
click at [149, 428] on div "使用 Privy 进行构建。 Privy 构建用户入职和钱包基础设施，通过将资产控制直接嵌入到您的产品中，实现基于加密轨道构建的更好的产品。 帮助我学习如何.…" at bounding box center [571, 126] width 1143 height 1114
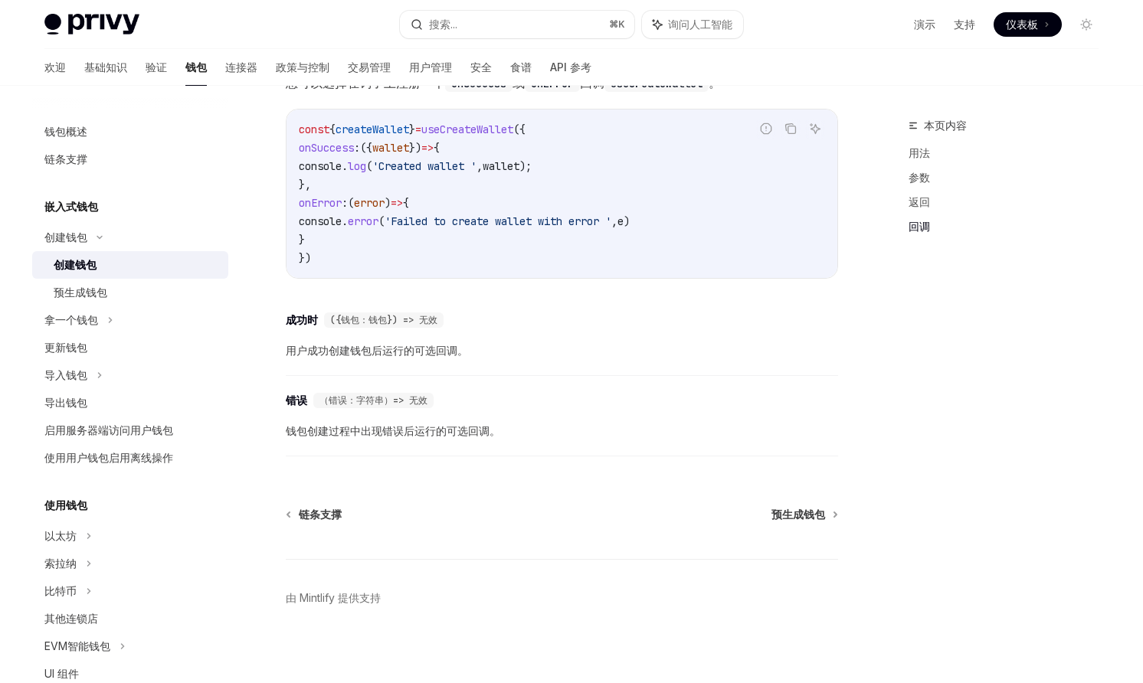
scroll to position [1086, 0]
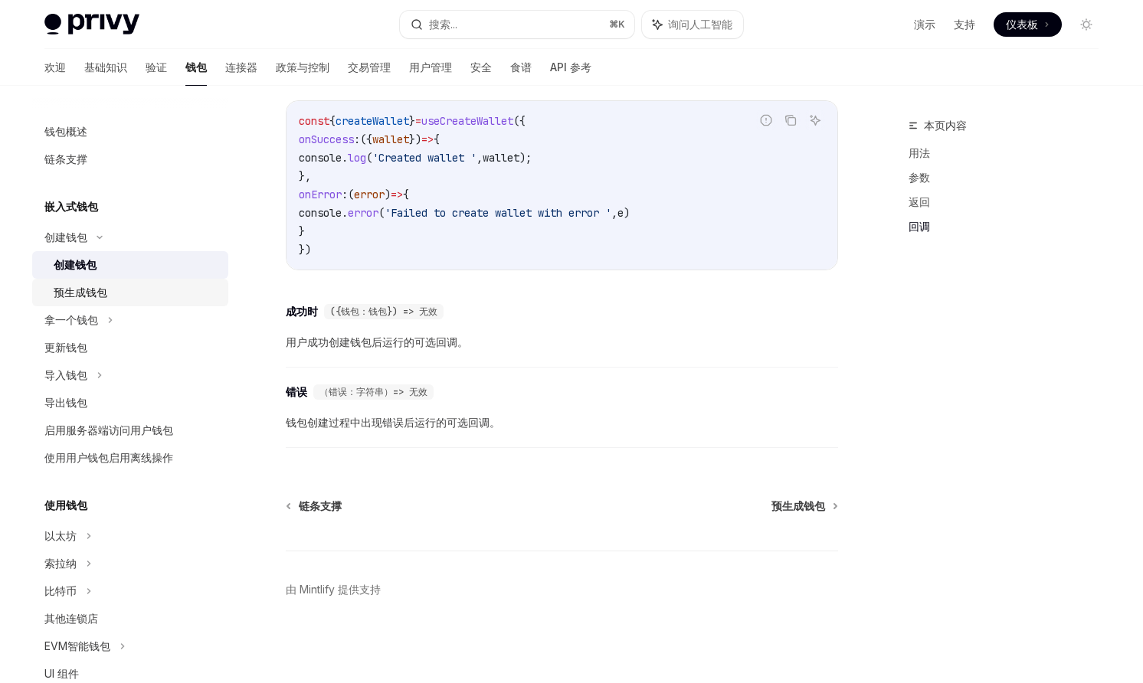
click at [144, 294] on div "预生成钱包" at bounding box center [136, 292] width 165 height 18
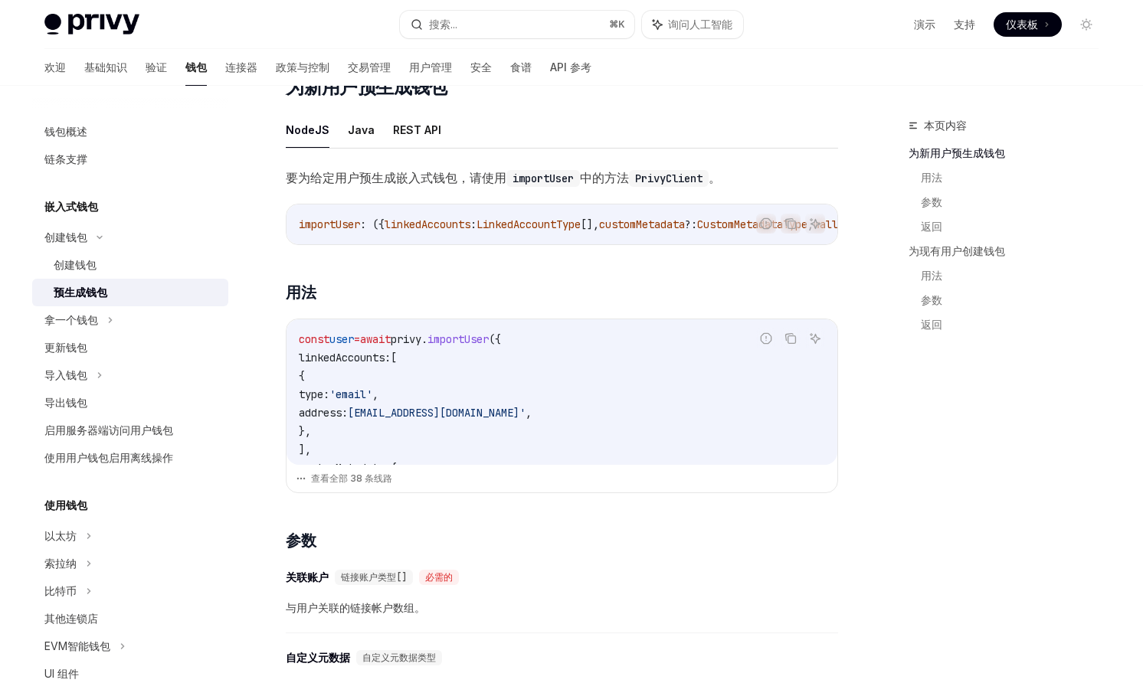
scroll to position [262, 0]
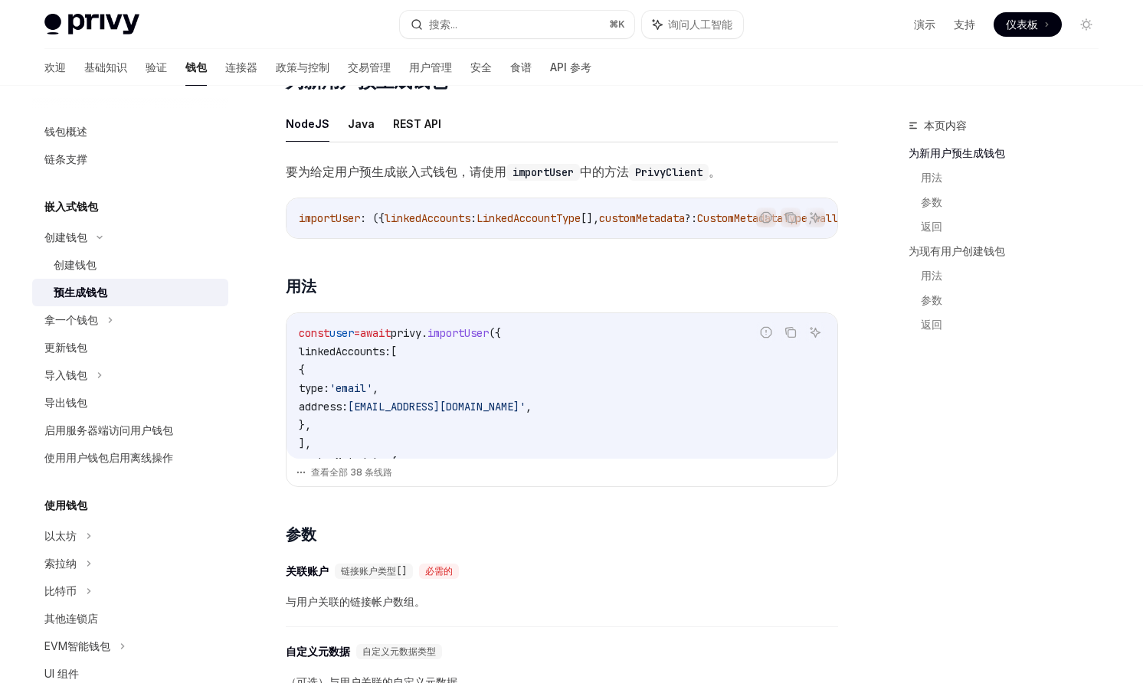
click at [356, 478] on font "查看全部 38 条线路" at bounding box center [351, 472] width 81 height 11
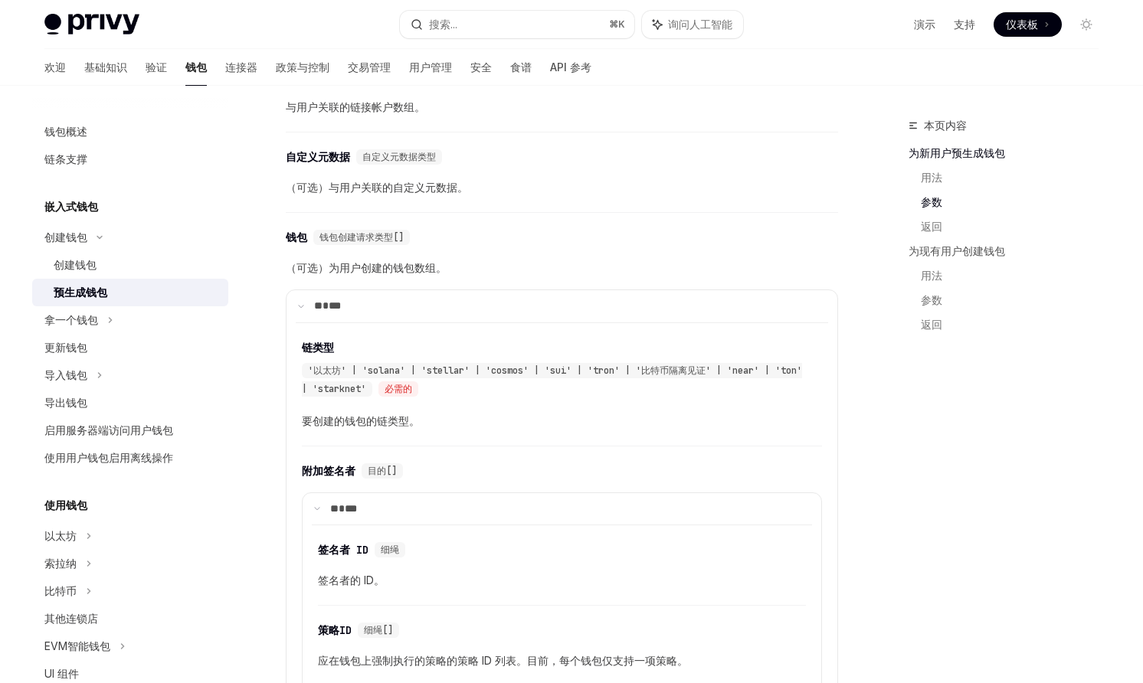
scroll to position [1342, 0]
click at [103, 311] on div "拿一个钱包" at bounding box center [130, 320] width 196 height 28
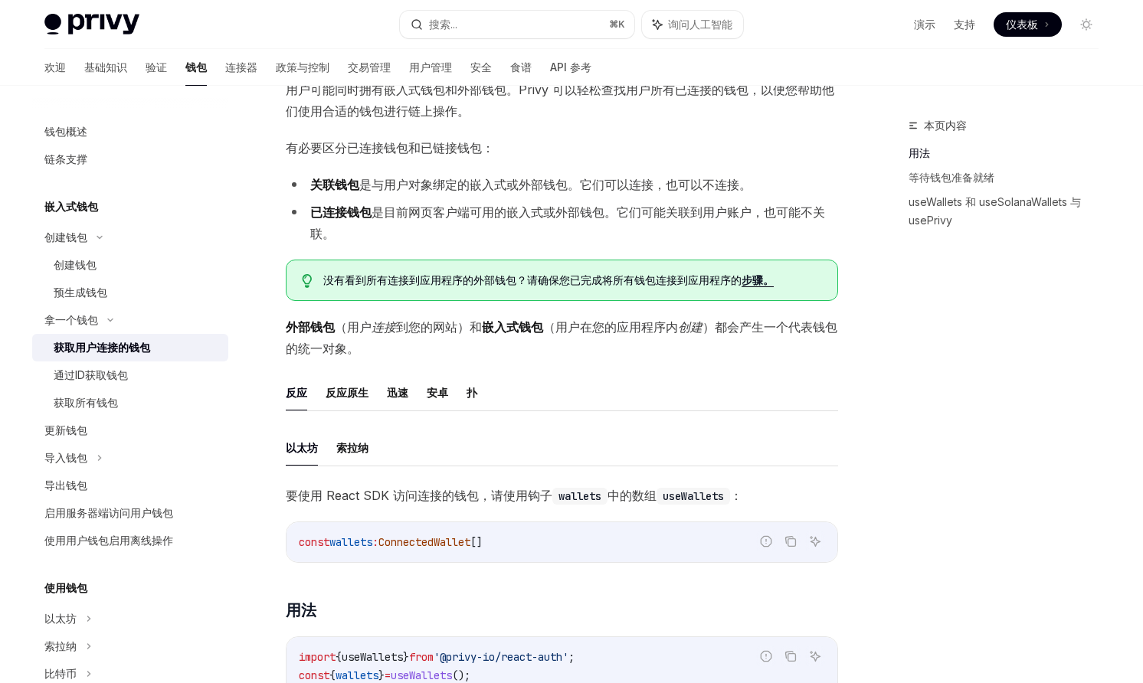
scroll to position [126, 0]
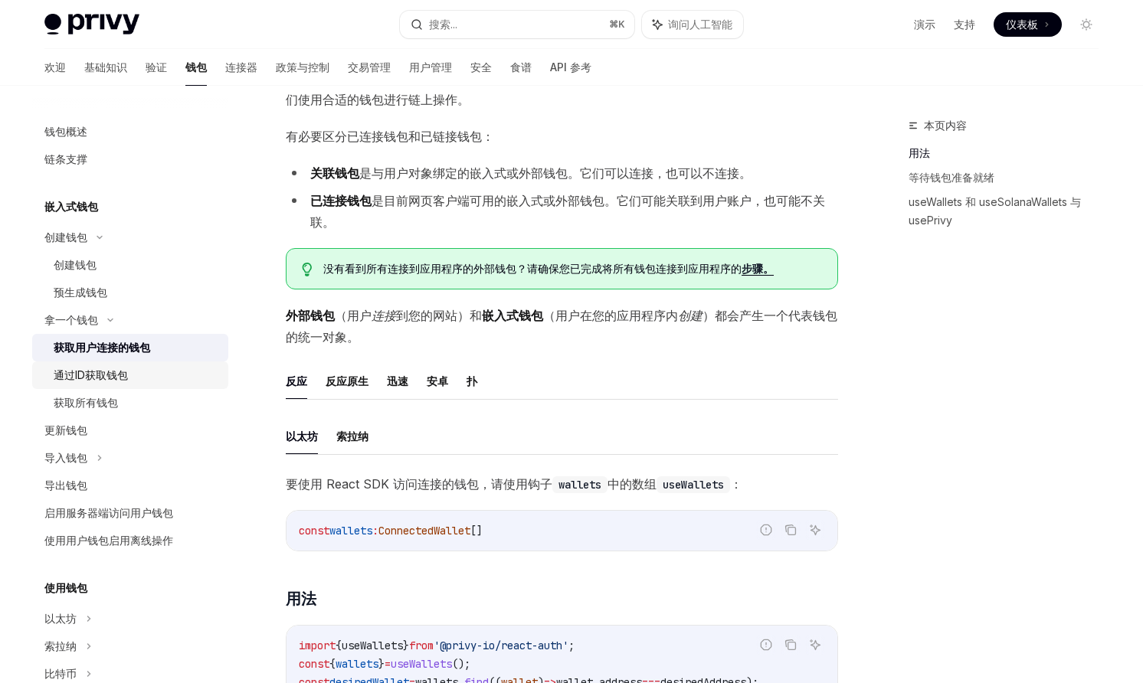
click at [100, 366] on div "通过ID获取钱包" at bounding box center [91, 375] width 74 height 18
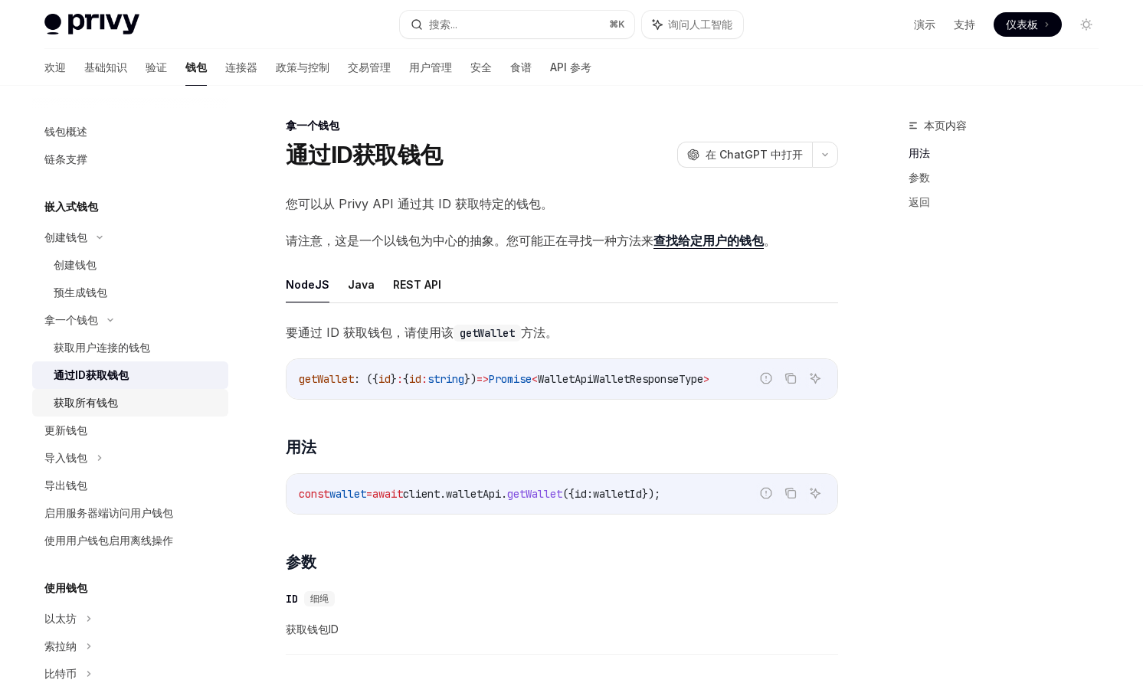
click at [91, 398] on font "获取所有钱包" at bounding box center [86, 402] width 64 height 13
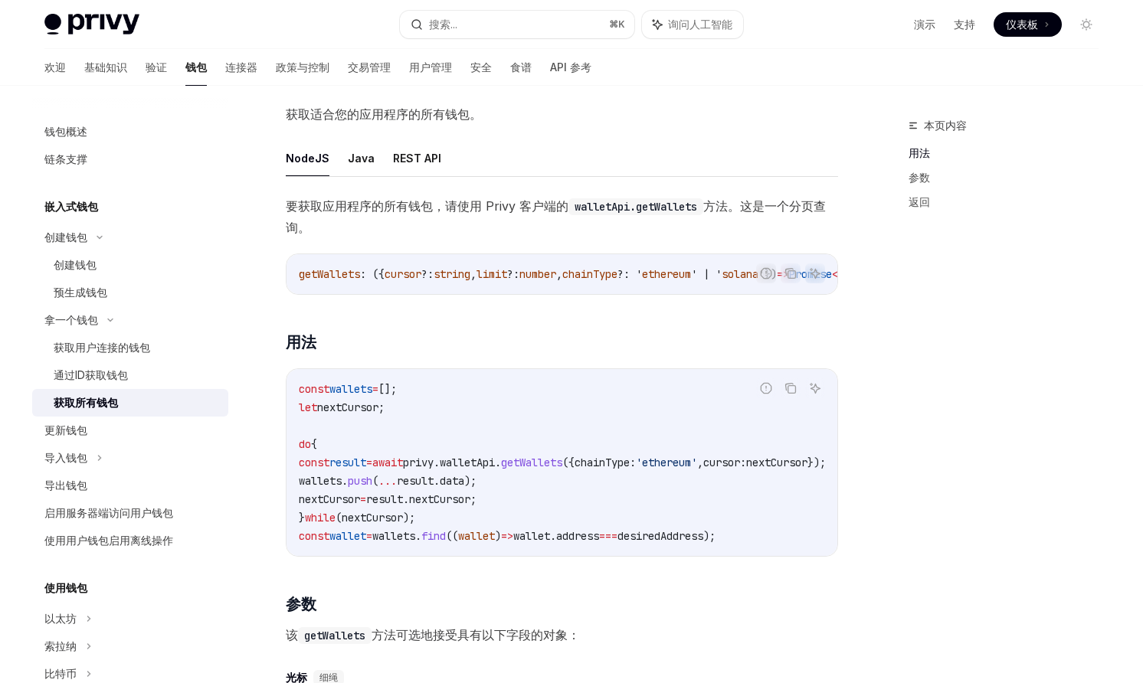
scroll to position [91, 0]
click at [76, 424] on font "更新钱包" at bounding box center [65, 430] width 43 height 13
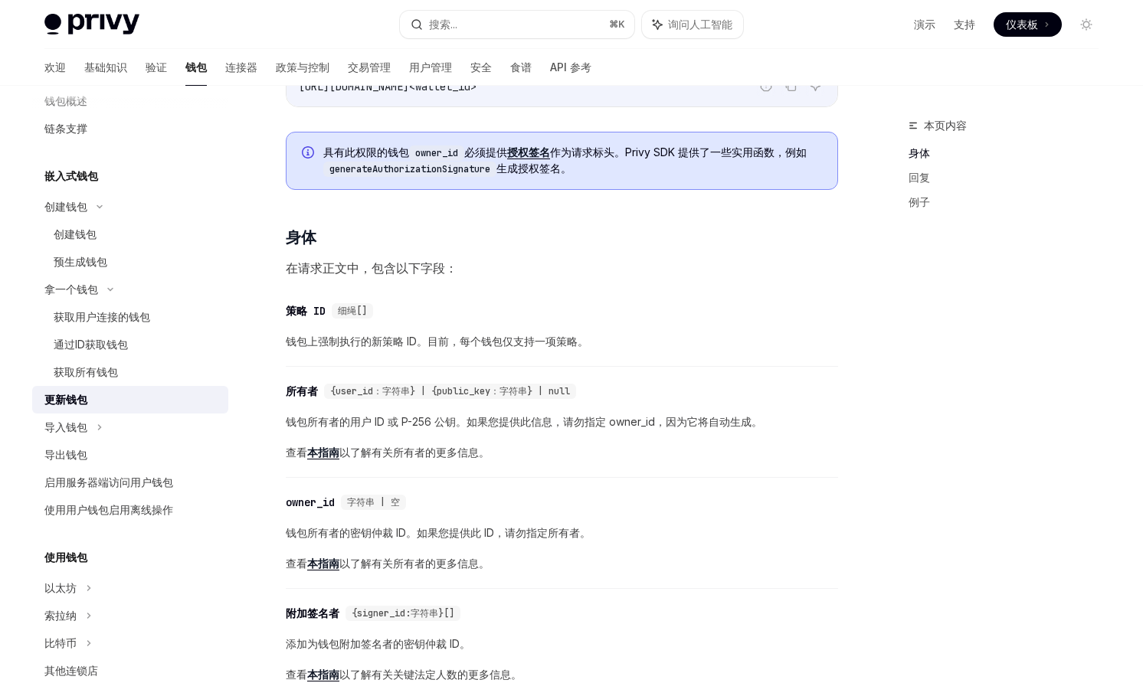
scroll to position [257, 0]
click at [113, 430] on div "导入钱包" at bounding box center [130, 428] width 196 height 28
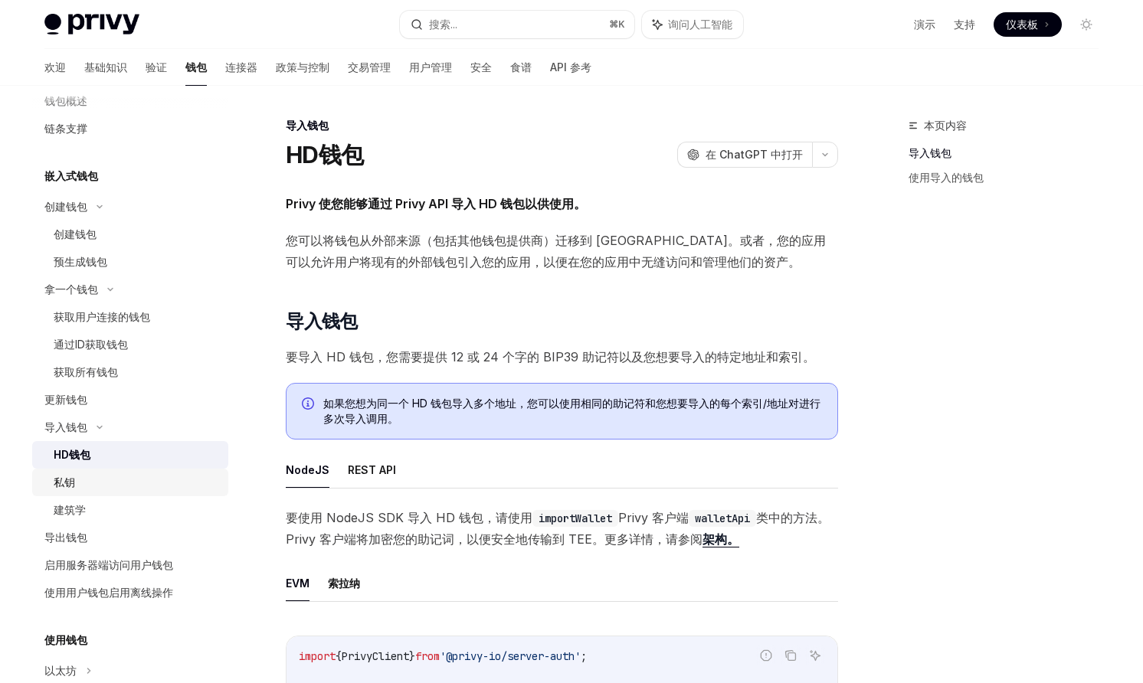
click at [54, 483] on font "私钥" at bounding box center [64, 482] width 21 height 13
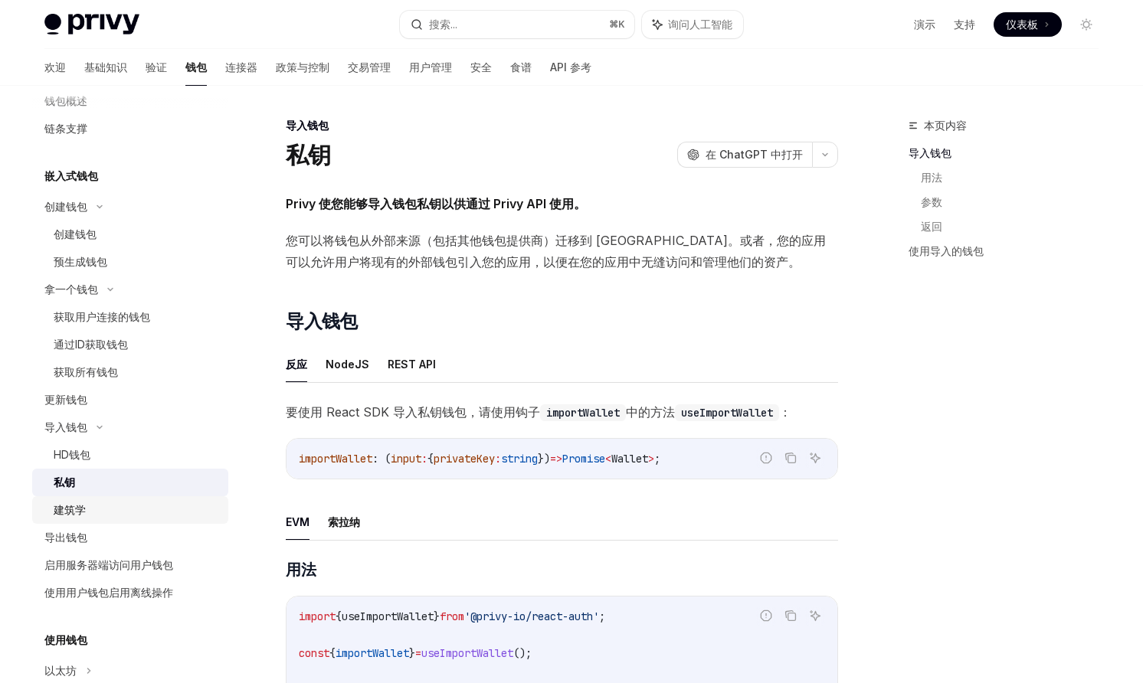
click at [54, 508] on font "建筑学" at bounding box center [70, 509] width 32 height 13
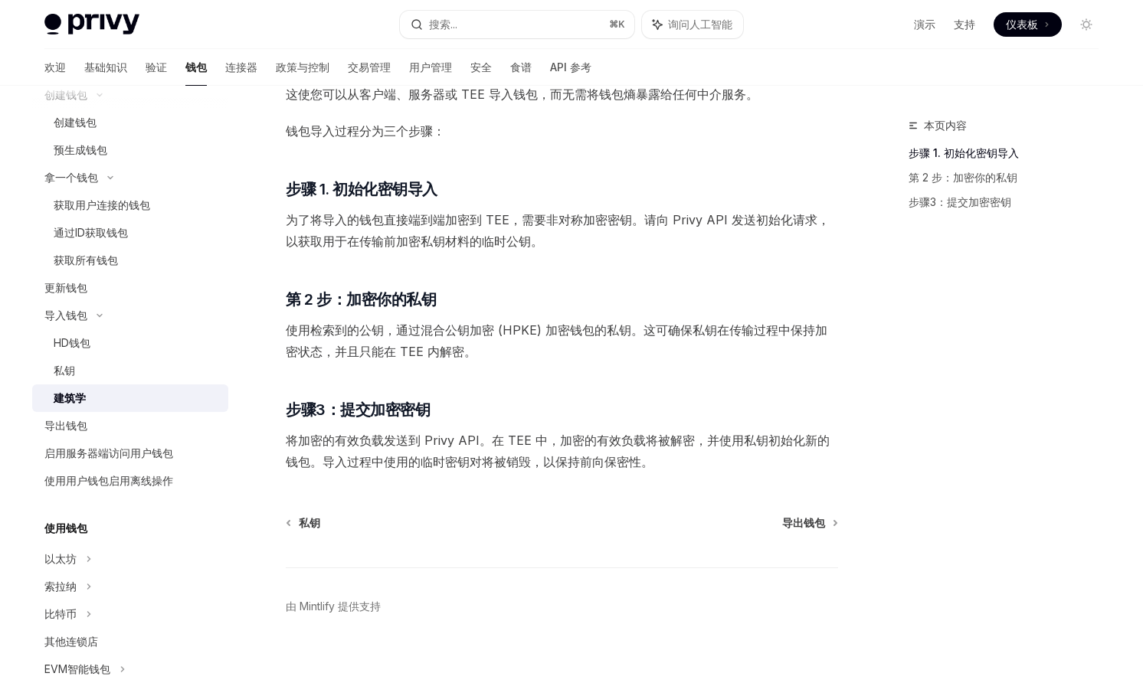
scroll to position [163, 0]
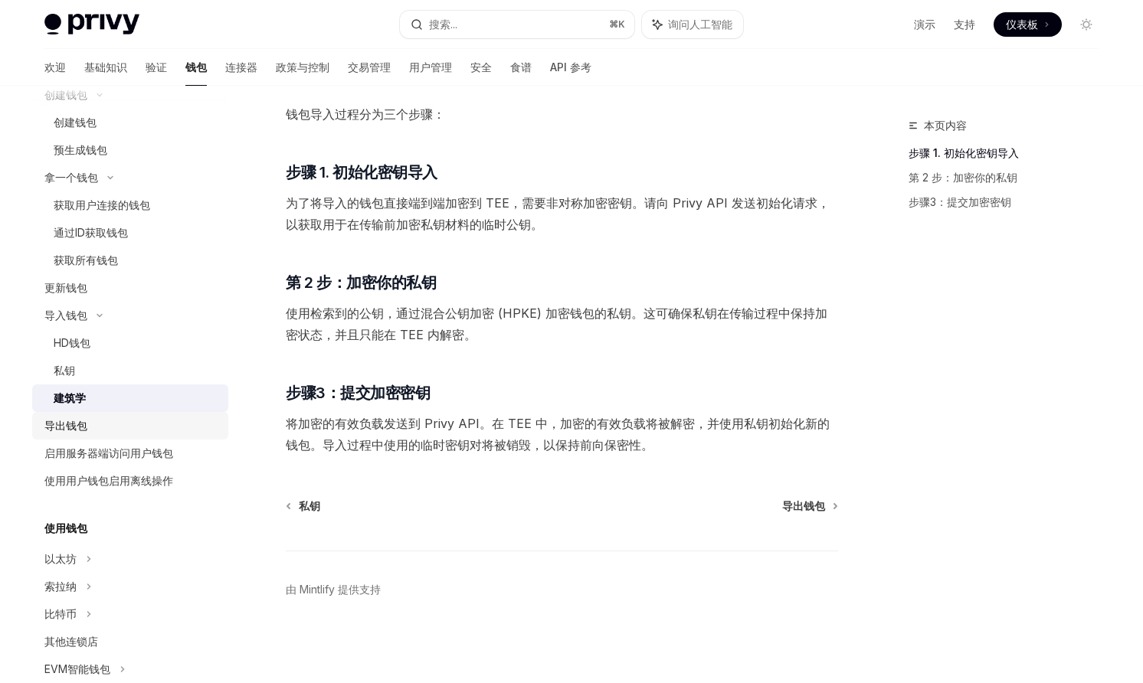
click at [73, 427] on font "导出钱包" at bounding box center [65, 425] width 43 height 13
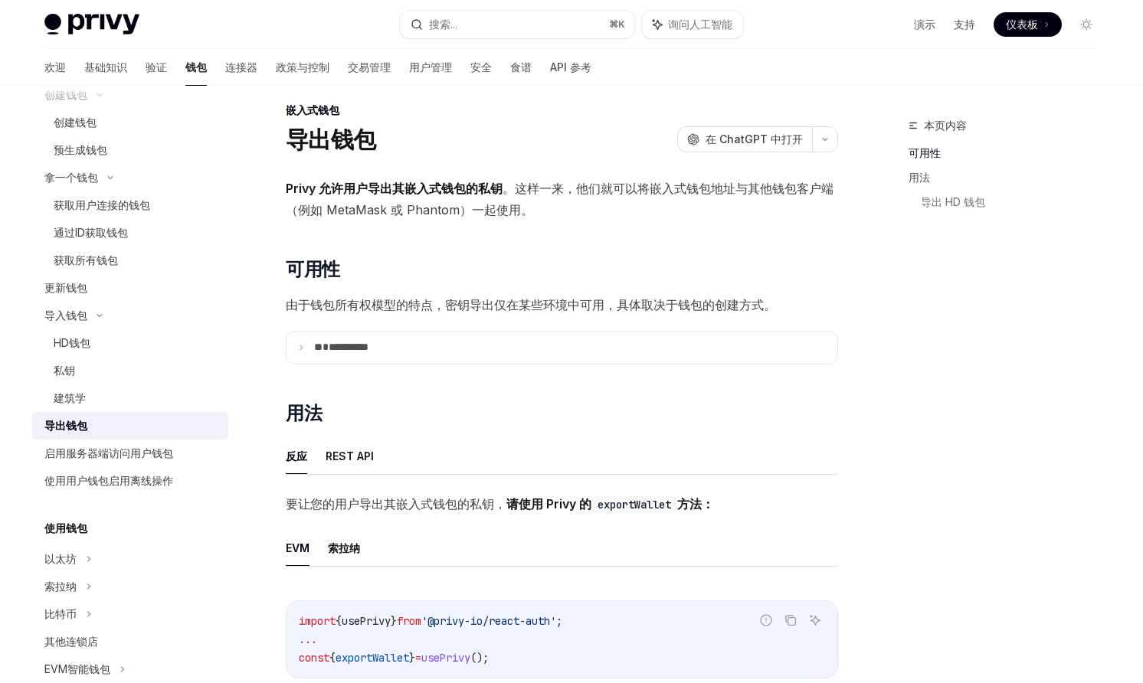
scroll to position [20, 0]
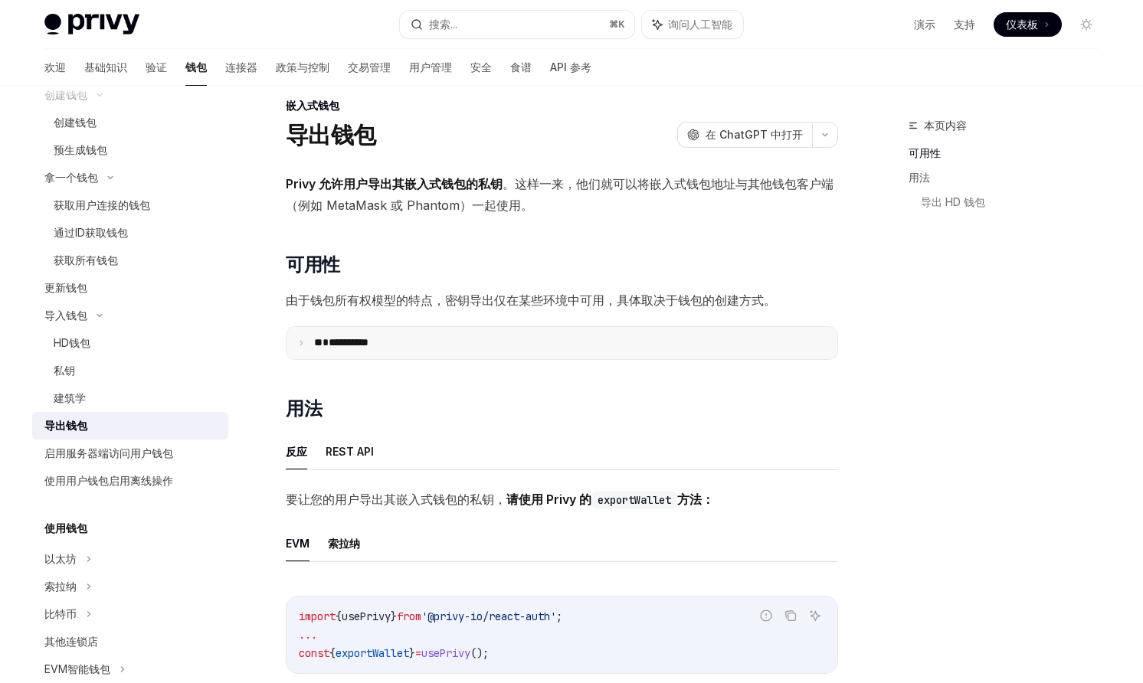
click at [408, 335] on summary "**********" at bounding box center [562, 343] width 551 height 32
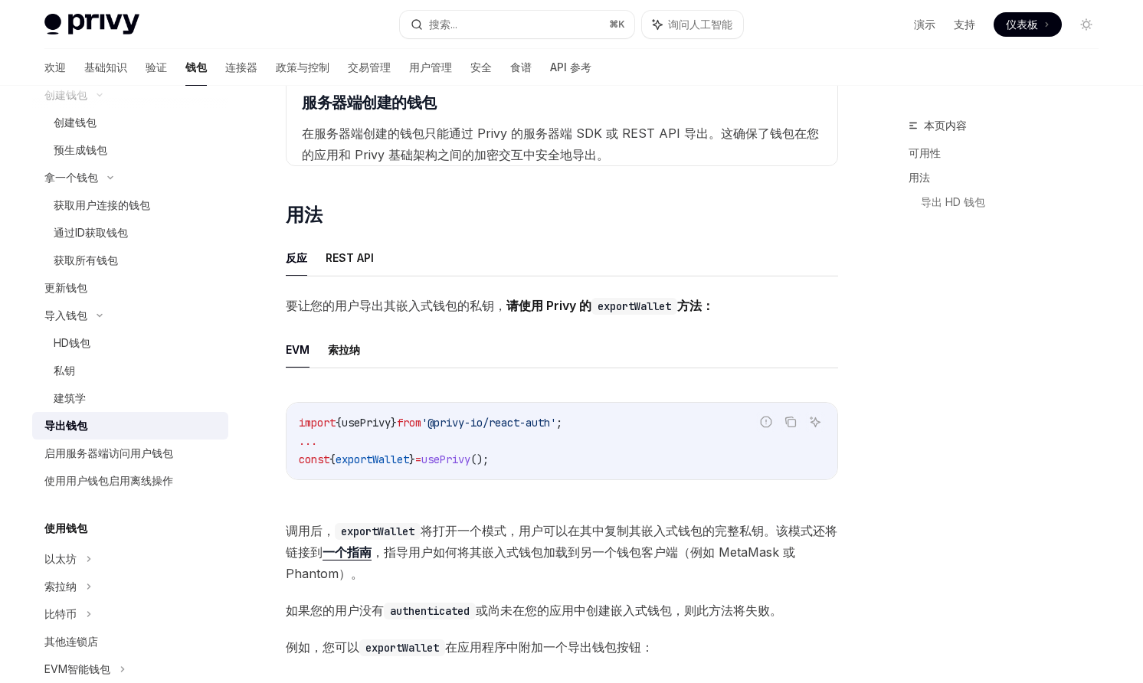
scroll to position [524, 0]
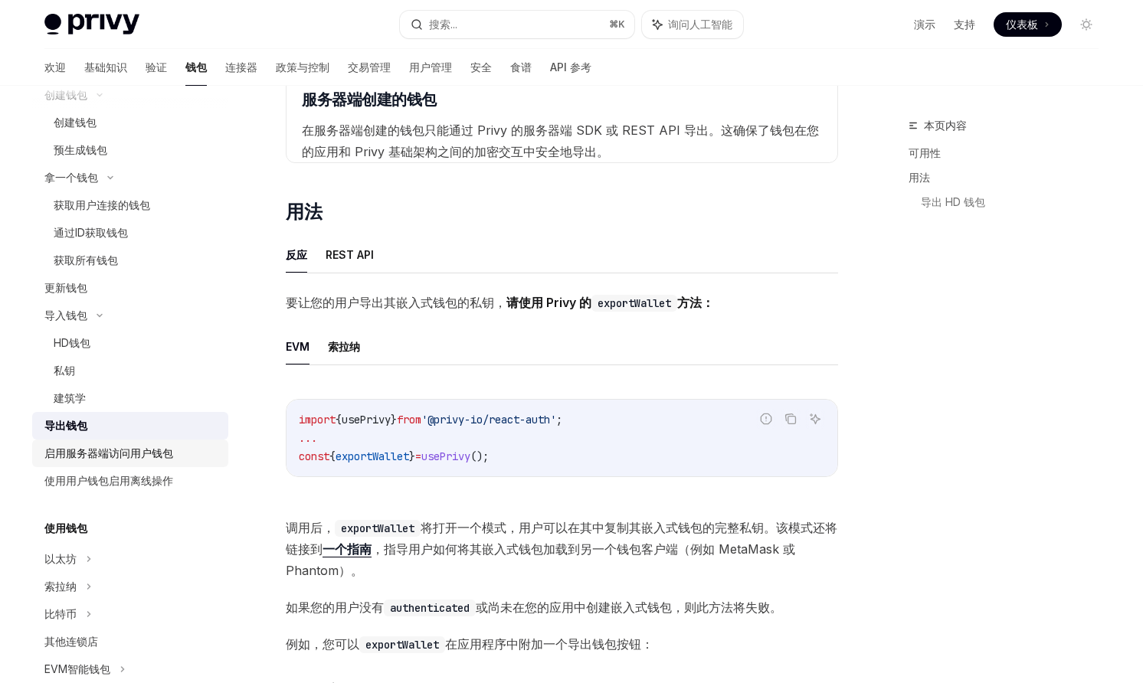
click at [129, 448] on font "启用服务器端访问用户钱包" at bounding box center [108, 453] width 129 height 13
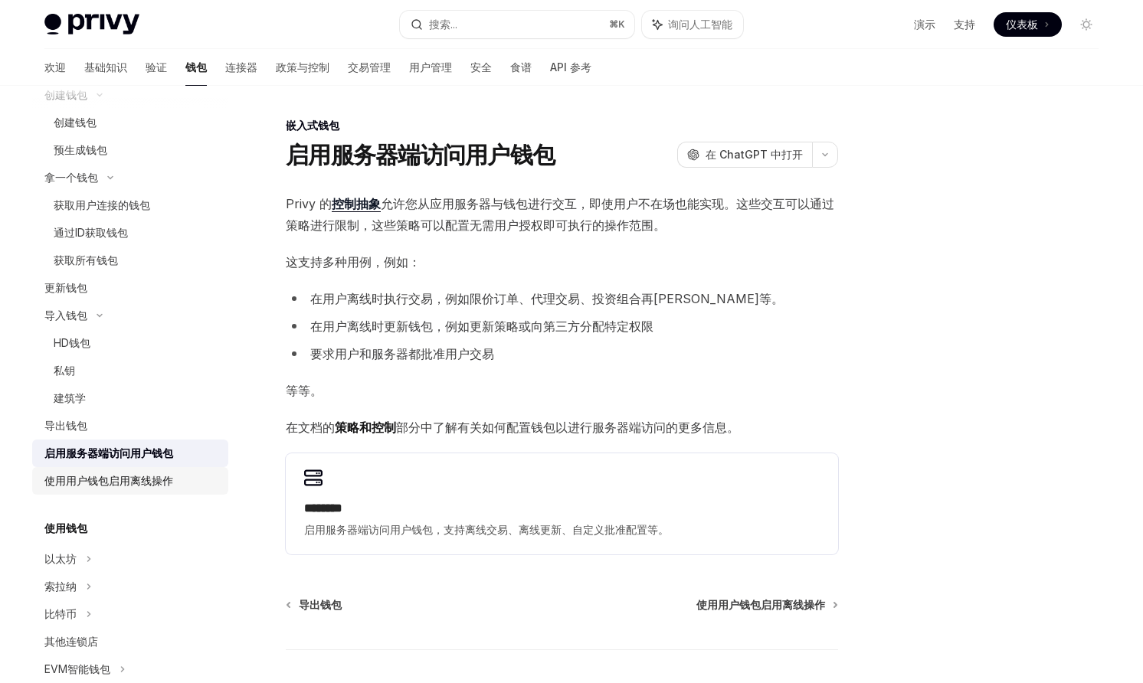
click at [106, 477] on font "使用用户钱包启用离线操作" at bounding box center [108, 480] width 129 height 13
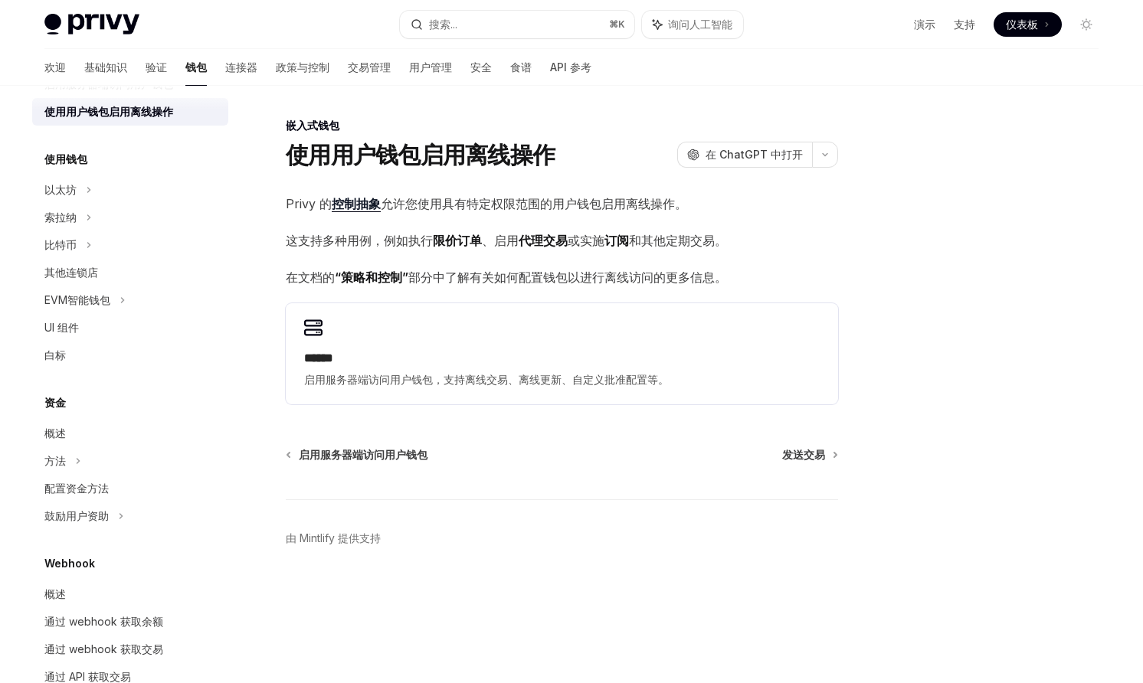
scroll to position [548, 0]
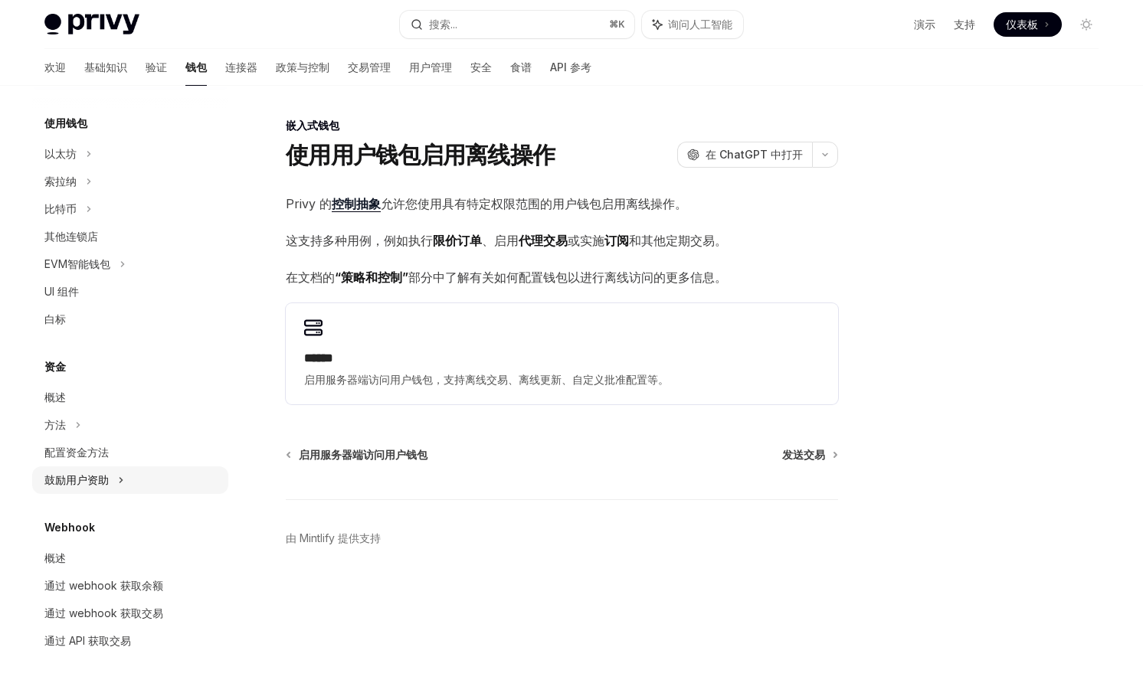
click at [110, 480] on div "鼓励用户资助" at bounding box center [130, 481] width 196 height 28
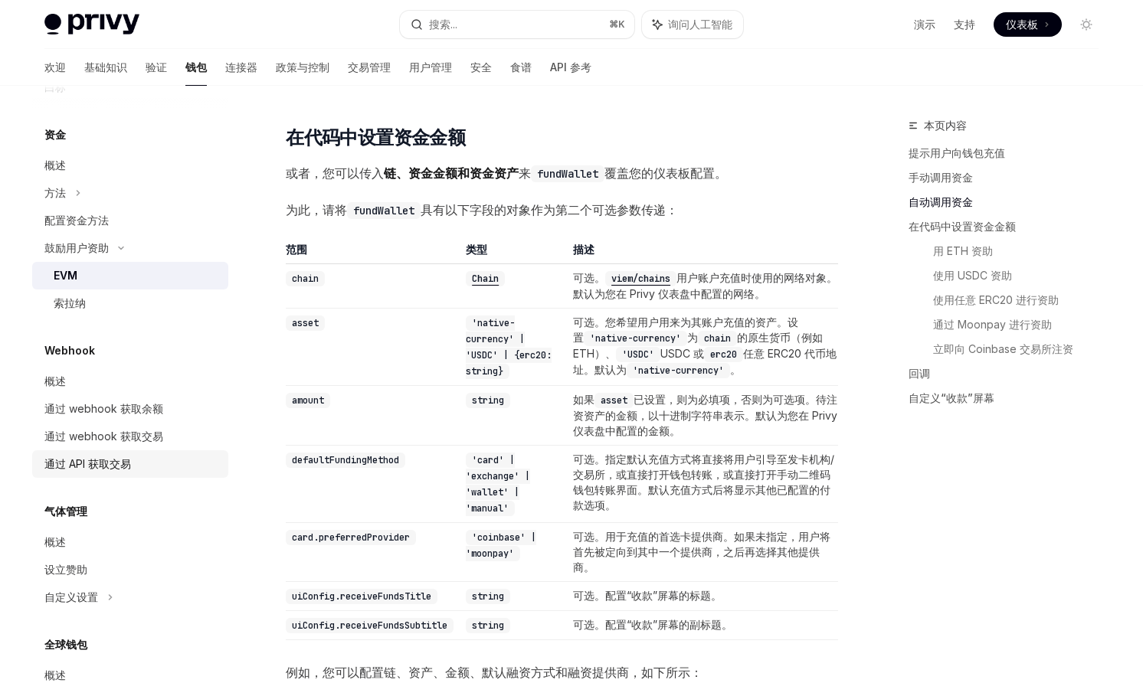
scroll to position [781, 0]
click at [102, 397] on link "通过 webhook 获取余额" at bounding box center [130, 408] width 196 height 28
type textarea "*"
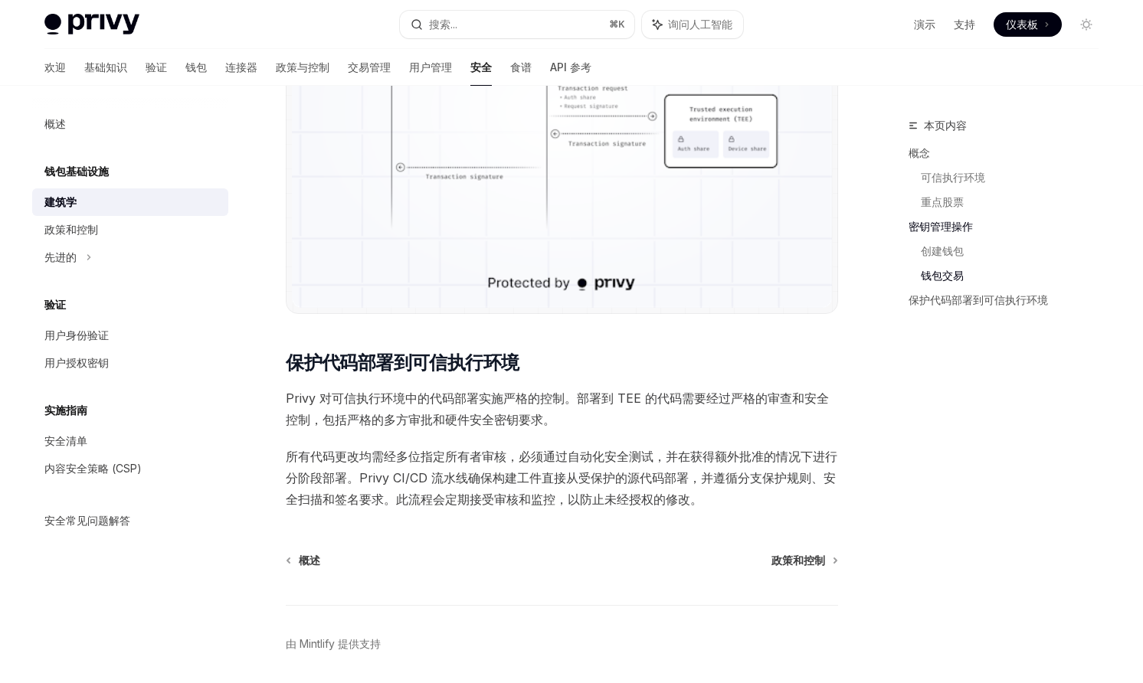
scroll to position [2520, 0]
click at [826, 557] on link "政策和控制" at bounding box center [804, 559] width 65 height 15
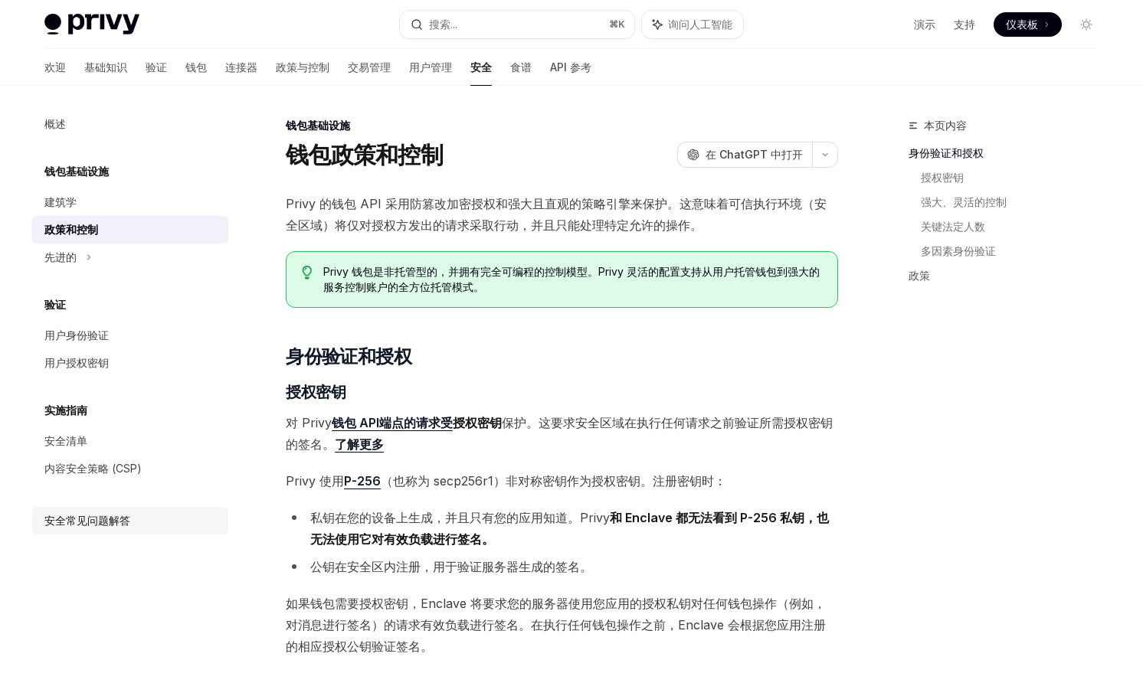
click at [126, 532] on link "安全常见问题解答" at bounding box center [130, 521] width 196 height 28
type textarea "*"
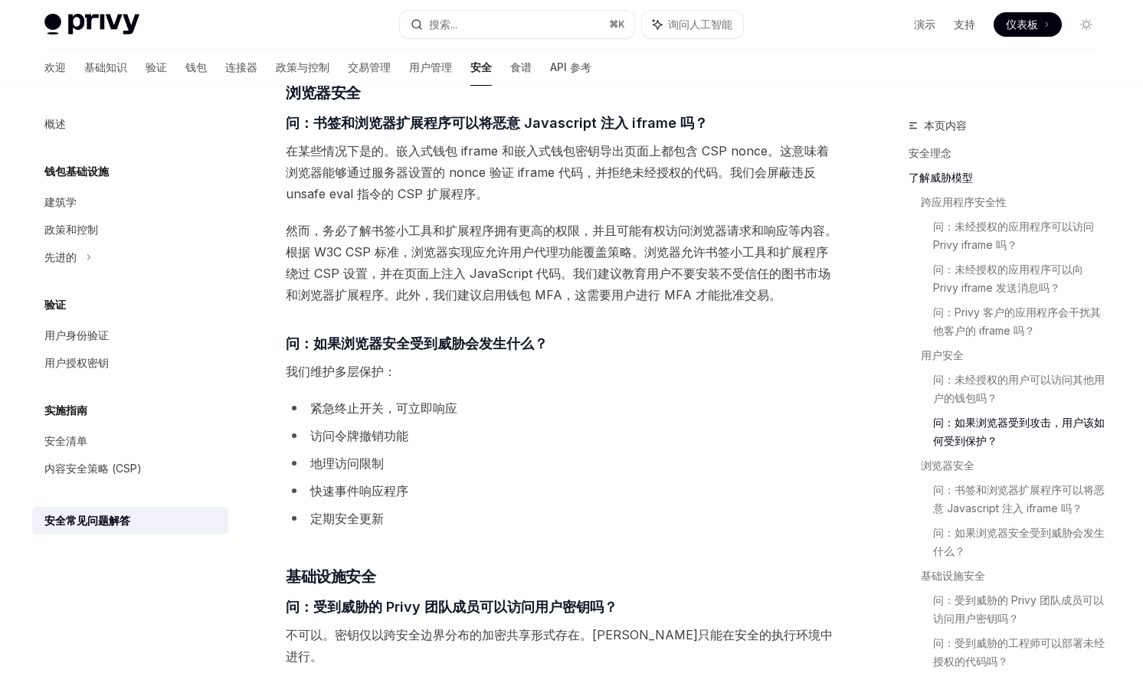
scroll to position [1581, 0]
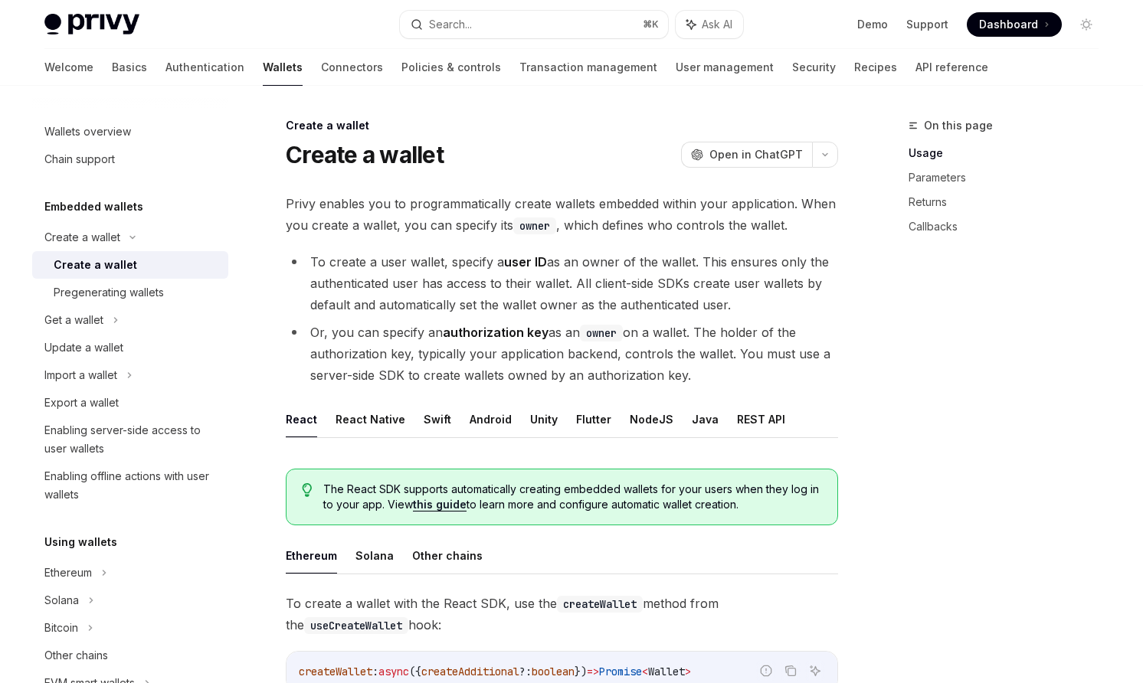
type textarea "*"
click at [951, 239] on div "On this page Usage Parameters Returns Callbacks" at bounding box center [1010, 168] width 202 height 165
click at [935, 228] on link "Callbacks" at bounding box center [1010, 227] width 202 height 25
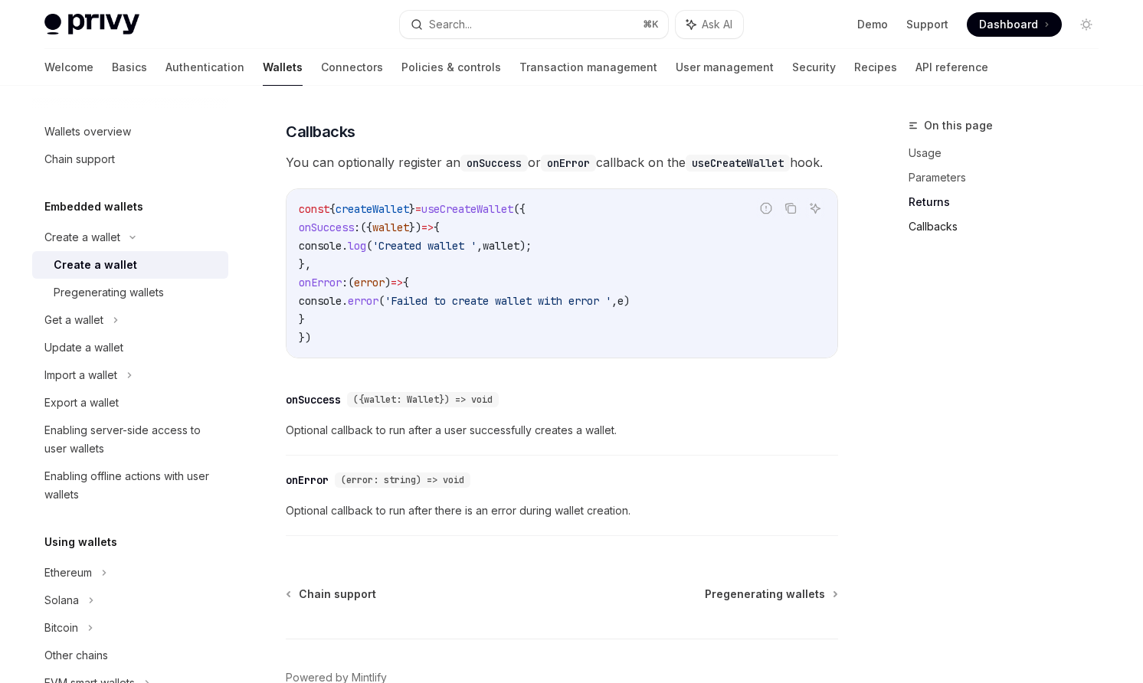
scroll to position [1045, 0]
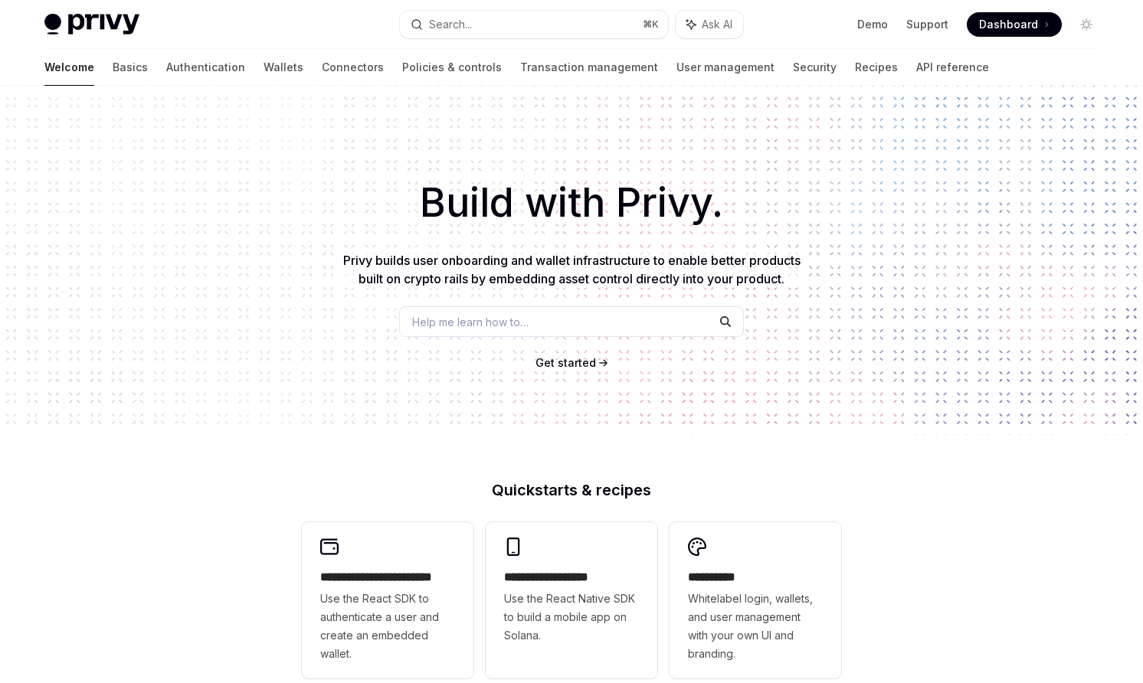
click at [831, 287] on div "Build with Privy. Privy builds user onboarding and wallet infrastructure to ena…" at bounding box center [571, 260] width 1143 height 349
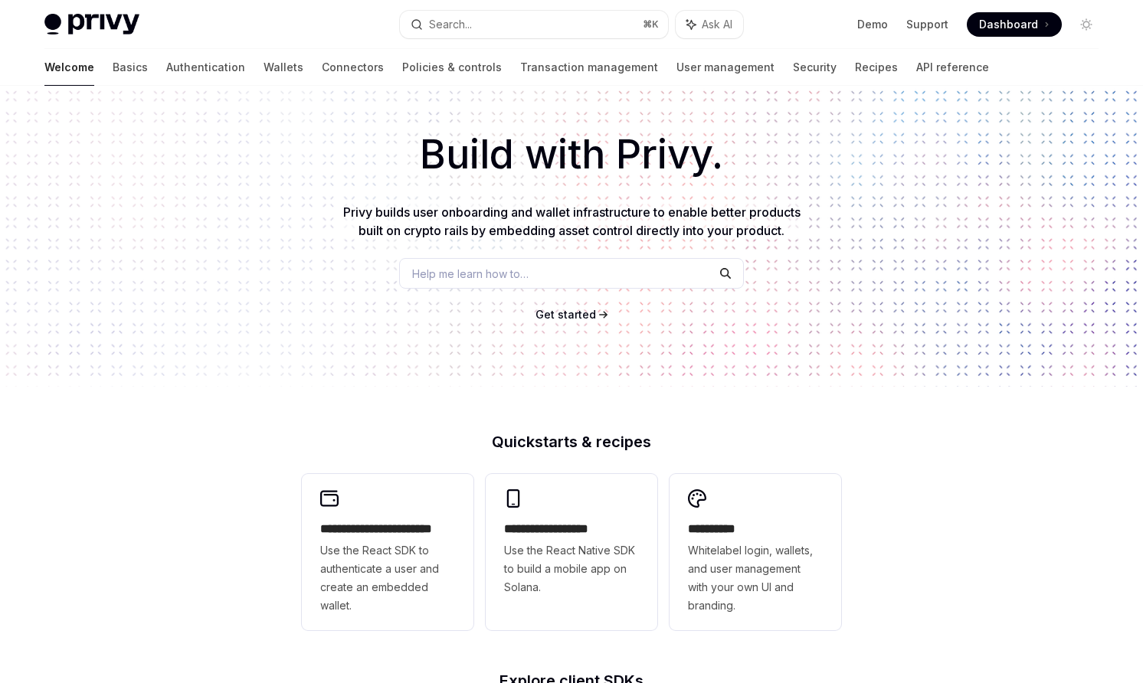
scroll to position [74, 0]
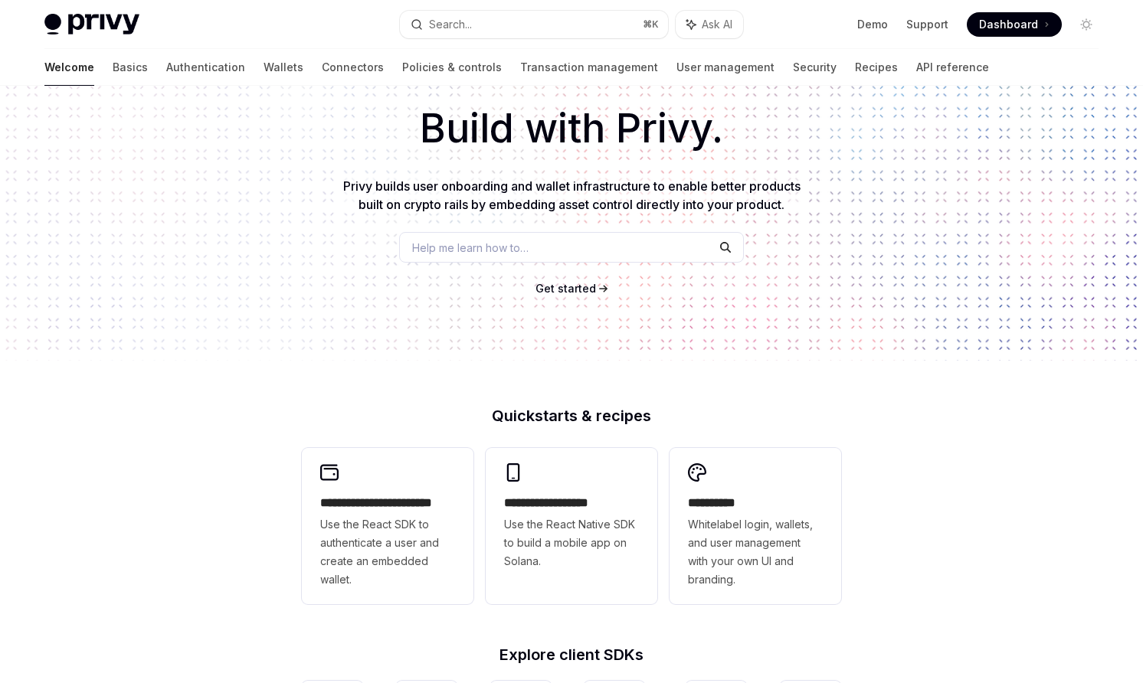
click at [598, 401] on div "**********" at bounding box center [571, 577] width 1143 height 1132
click at [215, 444] on div "**********" at bounding box center [571, 577] width 1143 height 1132
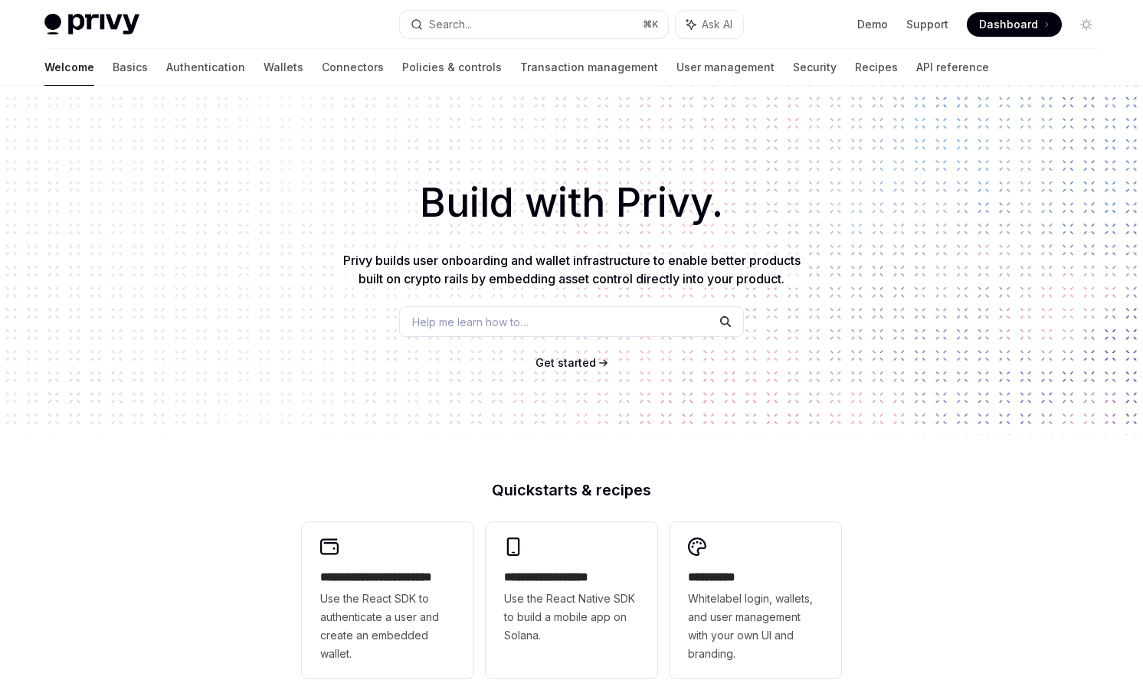
scroll to position [74, 0]
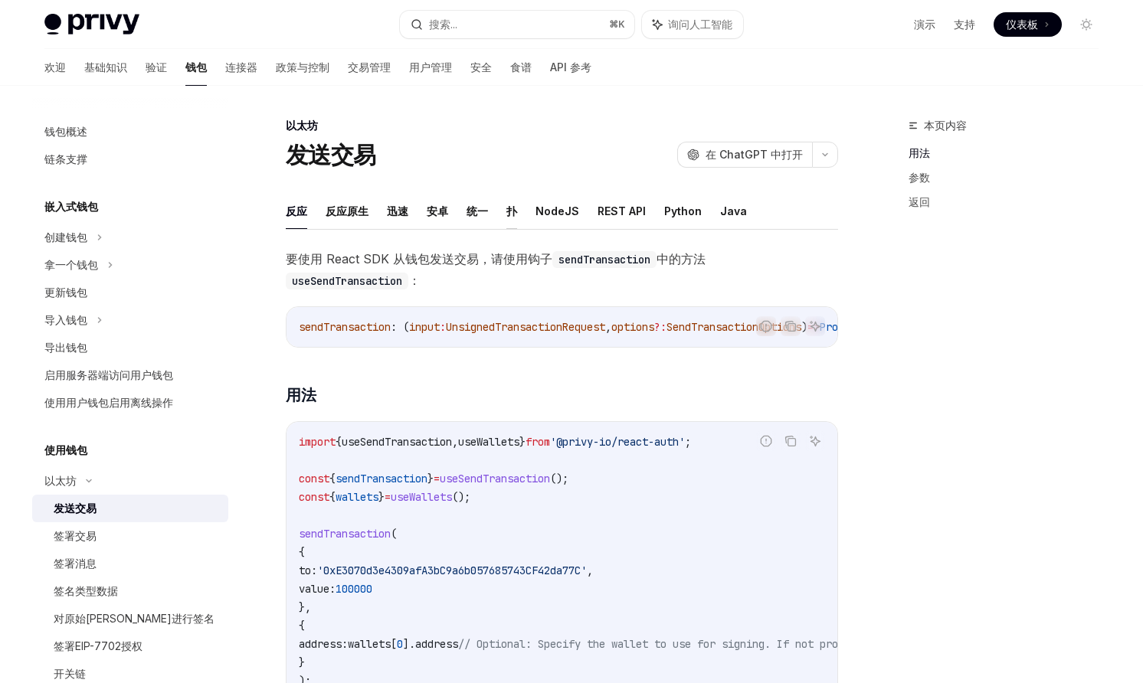
click at [516, 210] on font "扑" at bounding box center [511, 211] width 11 height 13
type textarea "*"
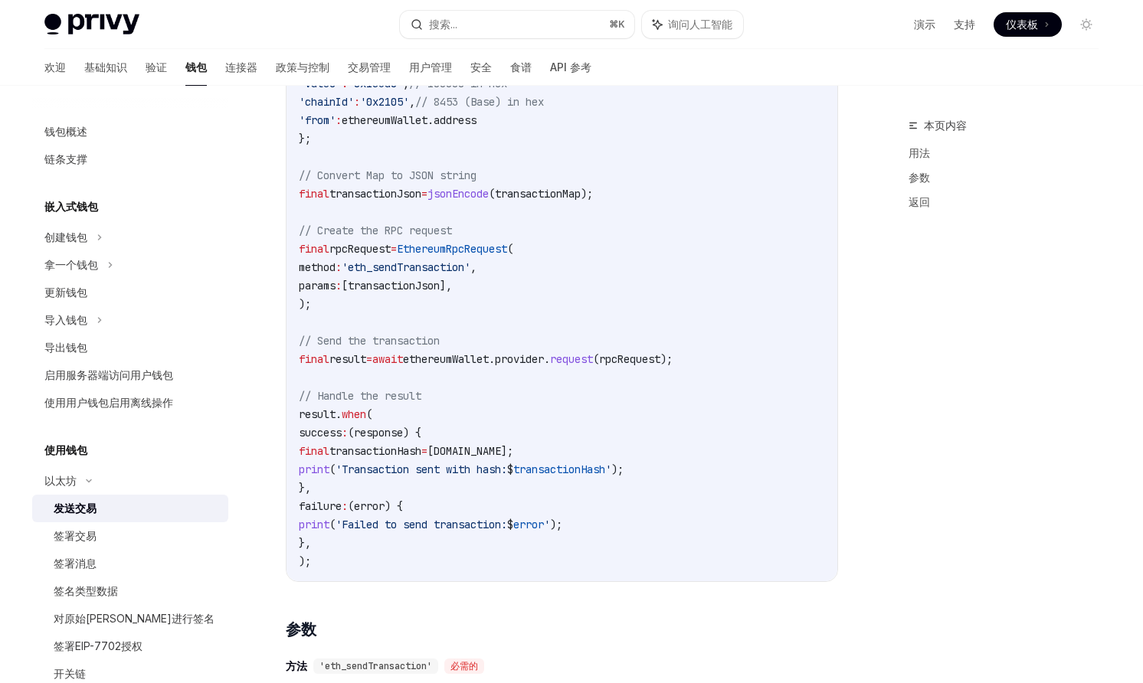
scroll to position [402, 0]
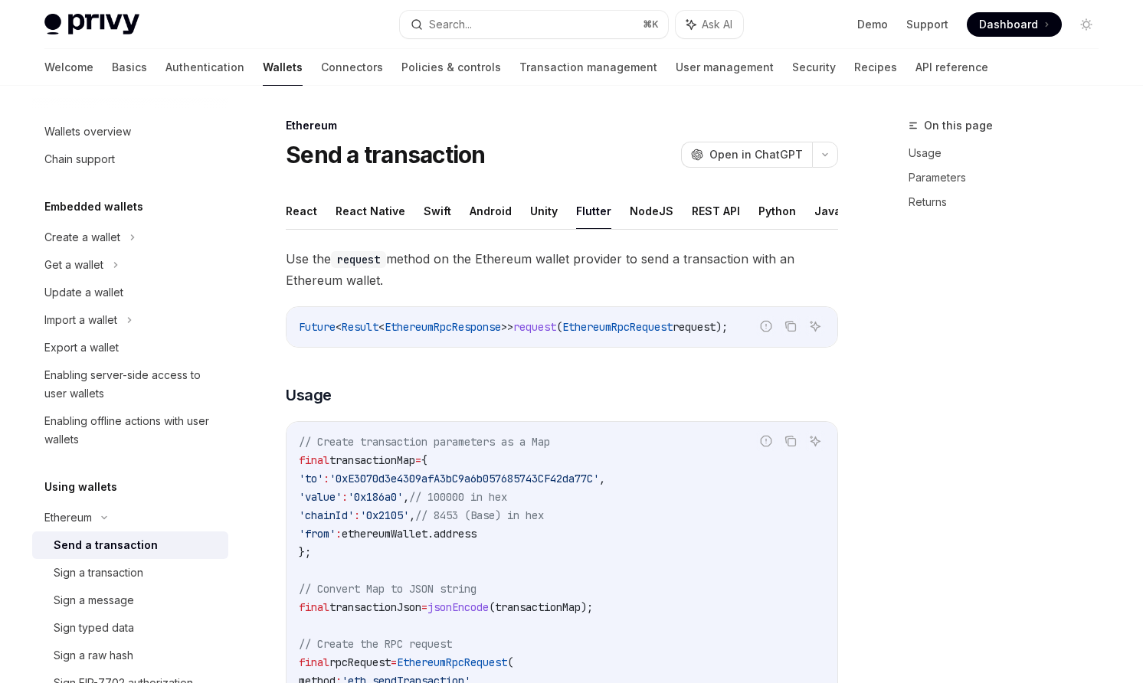
click at [587, 216] on button "Flutter" at bounding box center [593, 211] width 35 height 36
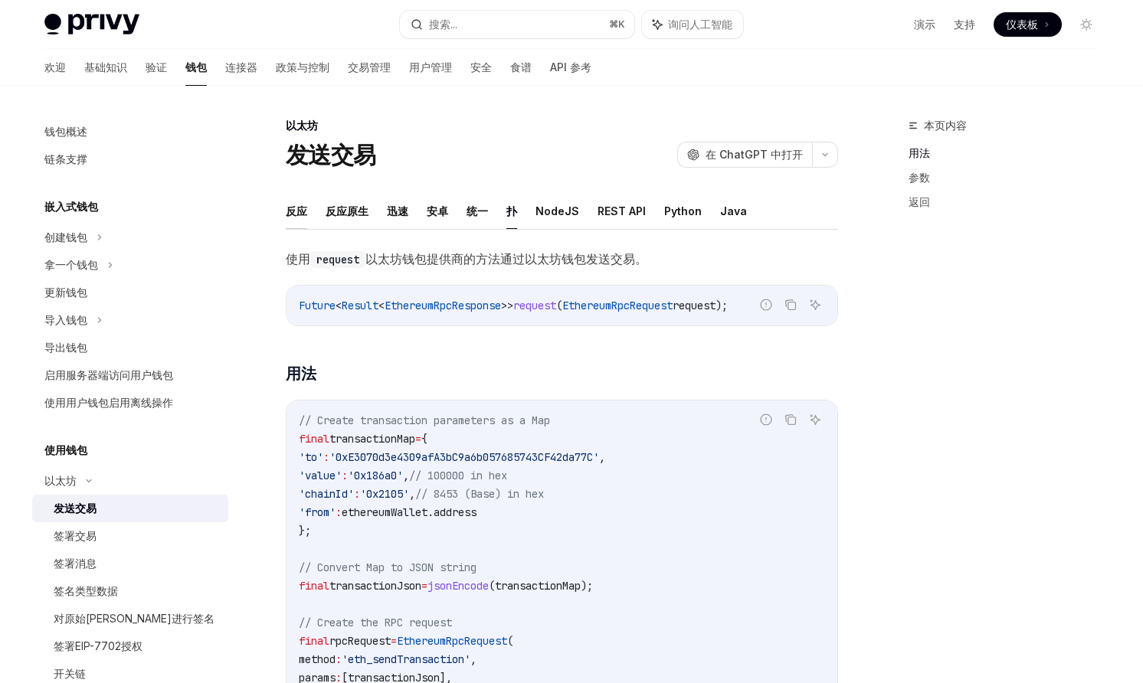
click at [301, 216] on font "反应" at bounding box center [296, 211] width 21 height 13
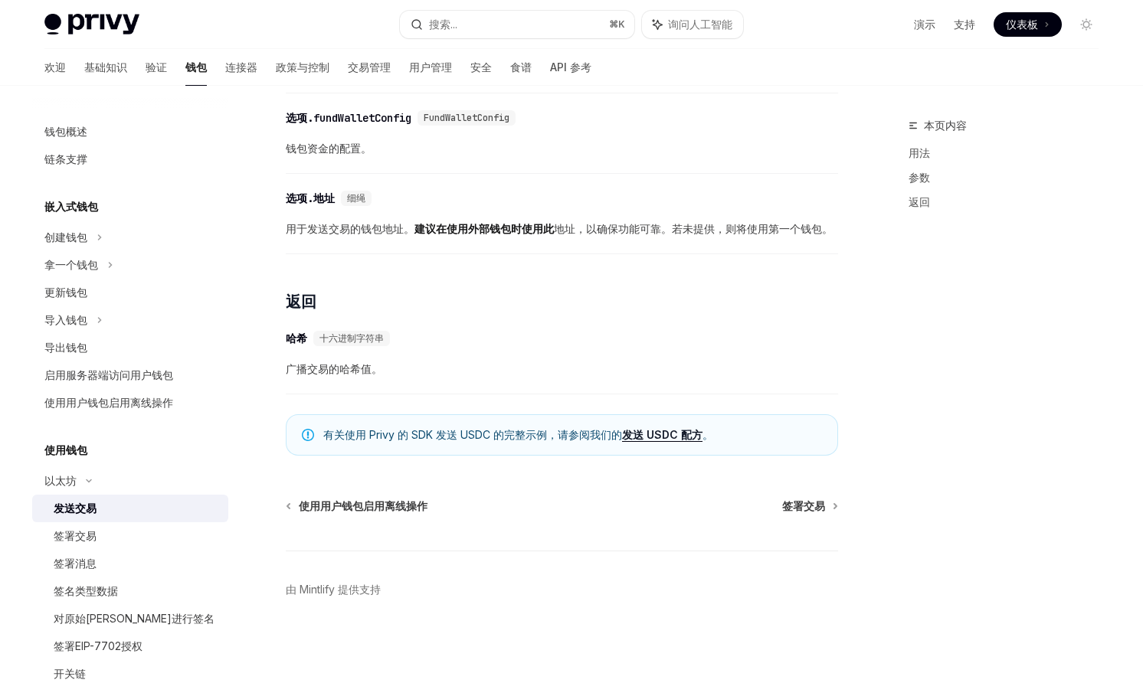
scroll to position [918, 0]
click at [92, 536] on font "签署交易" at bounding box center [75, 535] width 43 height 13
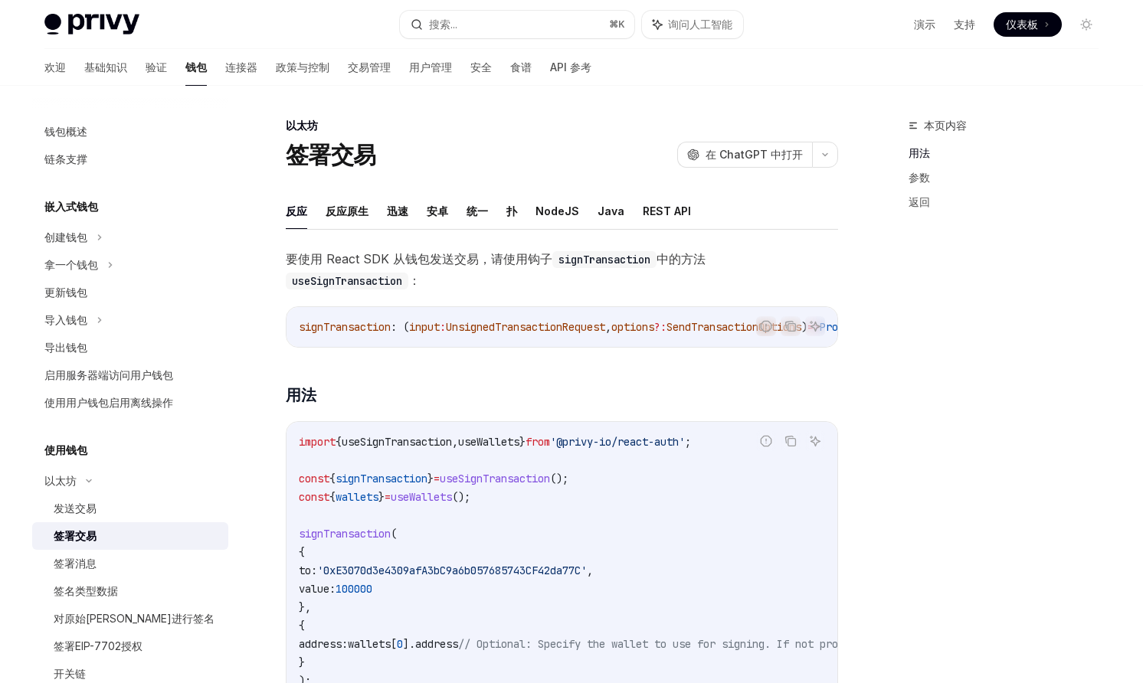
click at [504, 214] on ul "反应 反应原生 迅速 安卓 统一 扑 NodeJS Java REST API" at bounding box center [562, 211] width 552 height 37
click at [512, 212] on font "扑" at bounding box center [511, 211] width 11 height 13
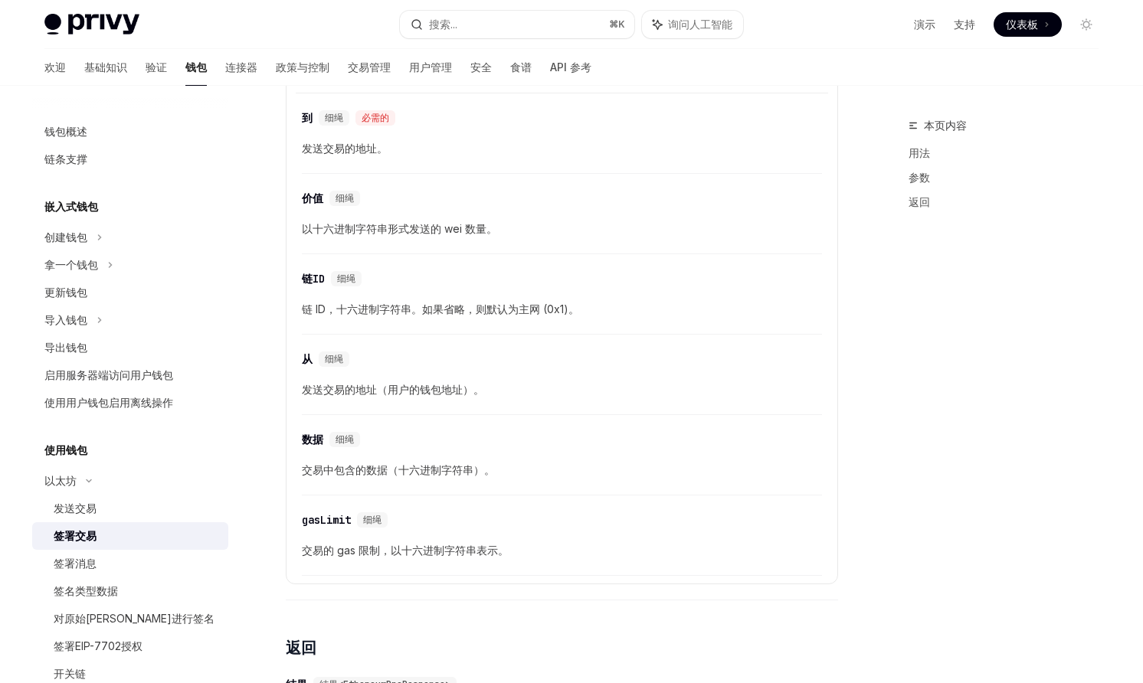
scroll to position [1143, 0]
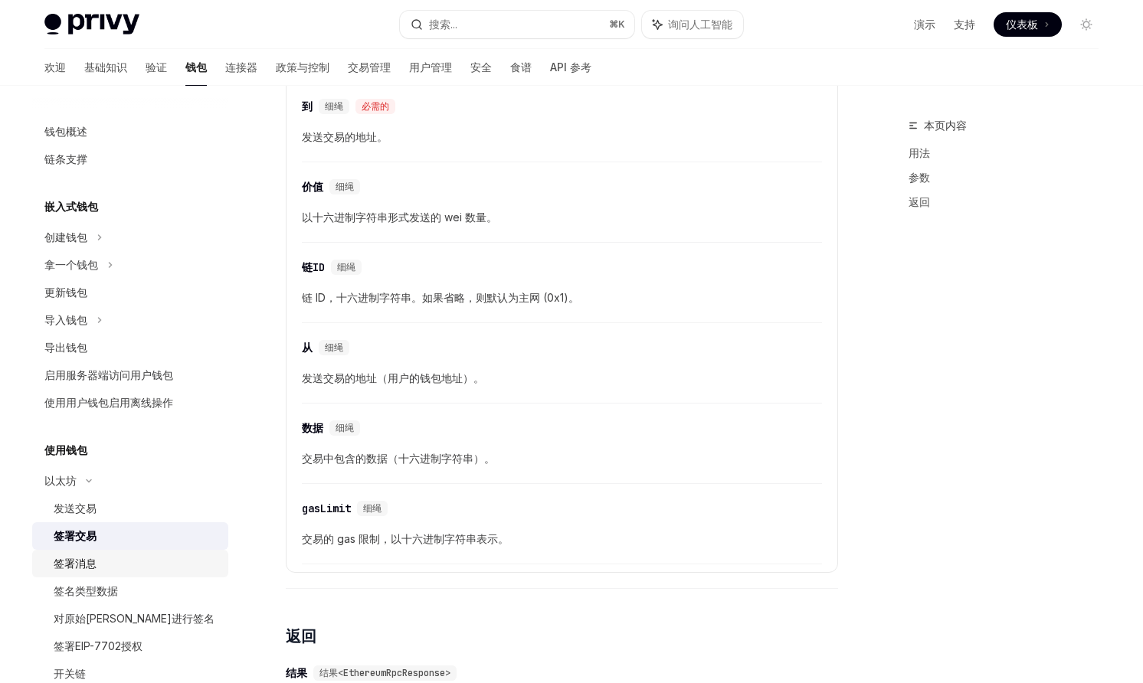
click at [71, 565] on font "签署消息" at bounding box center [75, 563] width 43 height 13
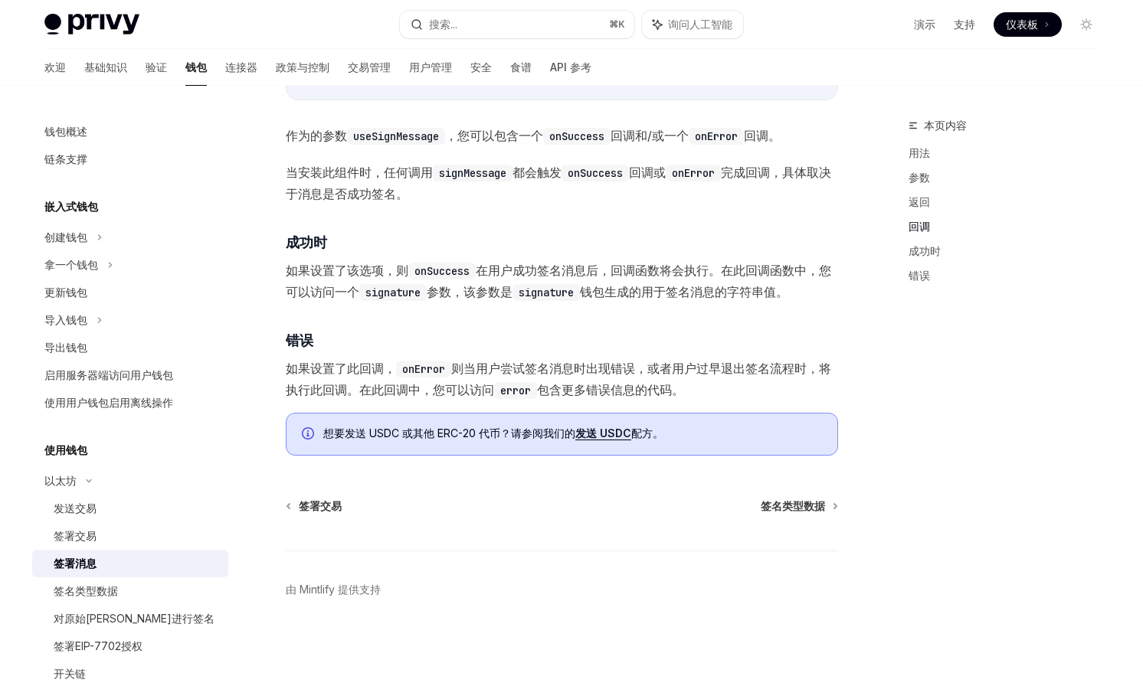
scroll to position [1672, 0]
click at [110, 591] on font "签名类型数据" at bounding box center [86, 591] width 64 height 13
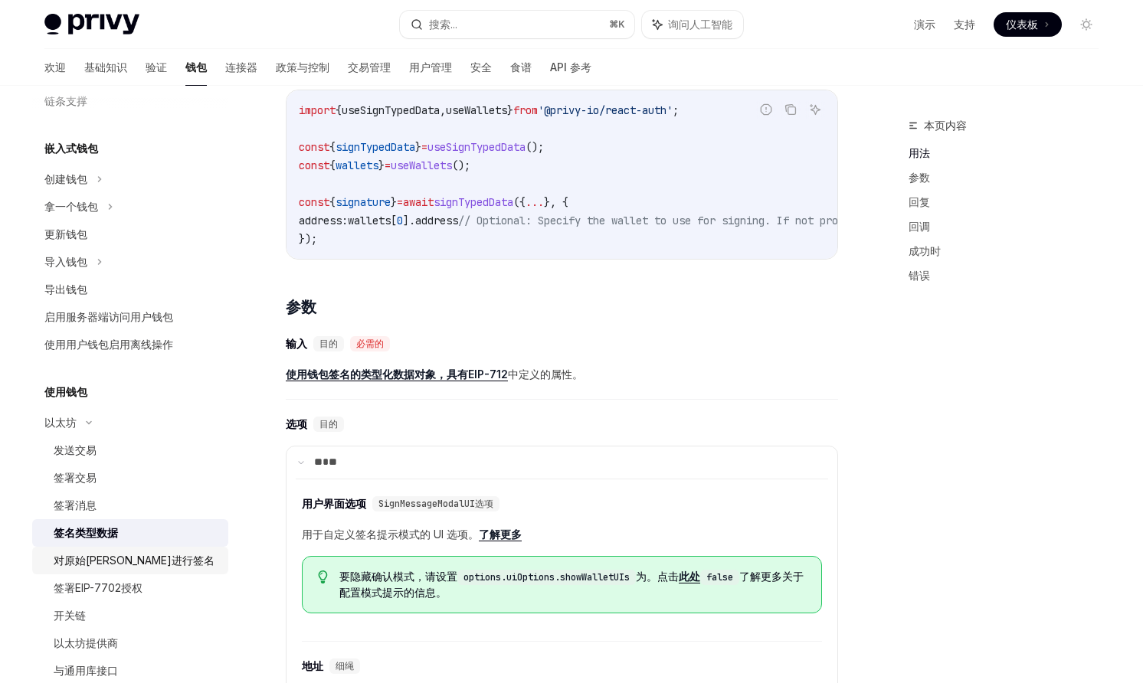
scroll to position [84, 0]
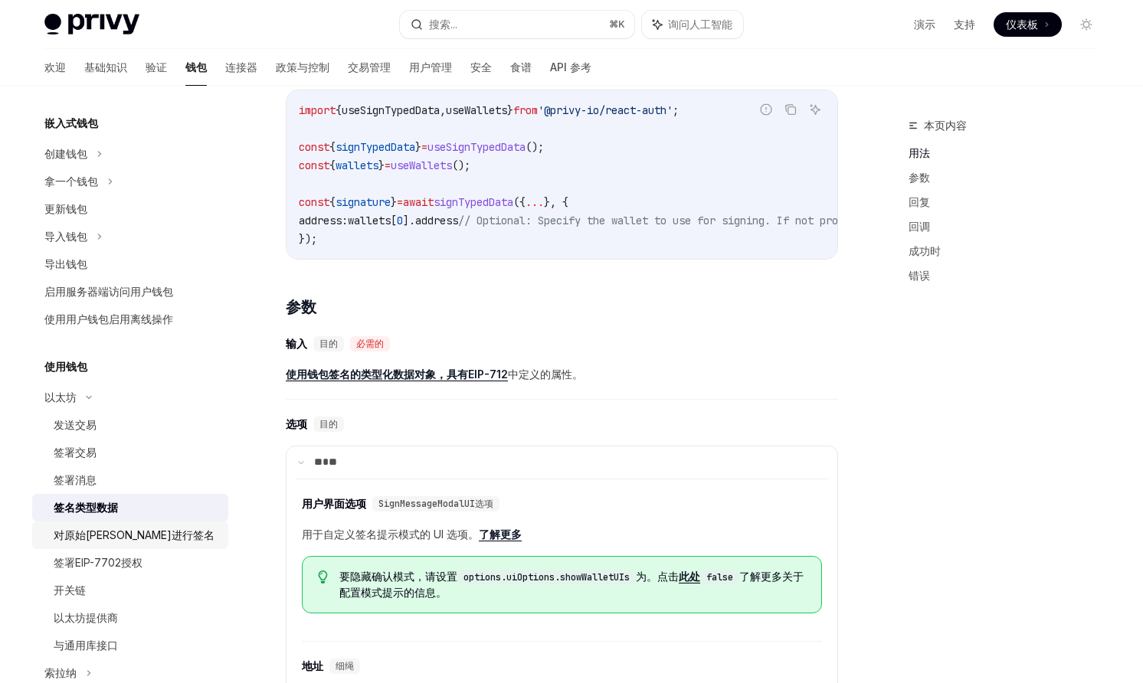
click at [127, 529] on font "对原始哈希进行签名" at bounding box center [134, 535] width 161 height 13
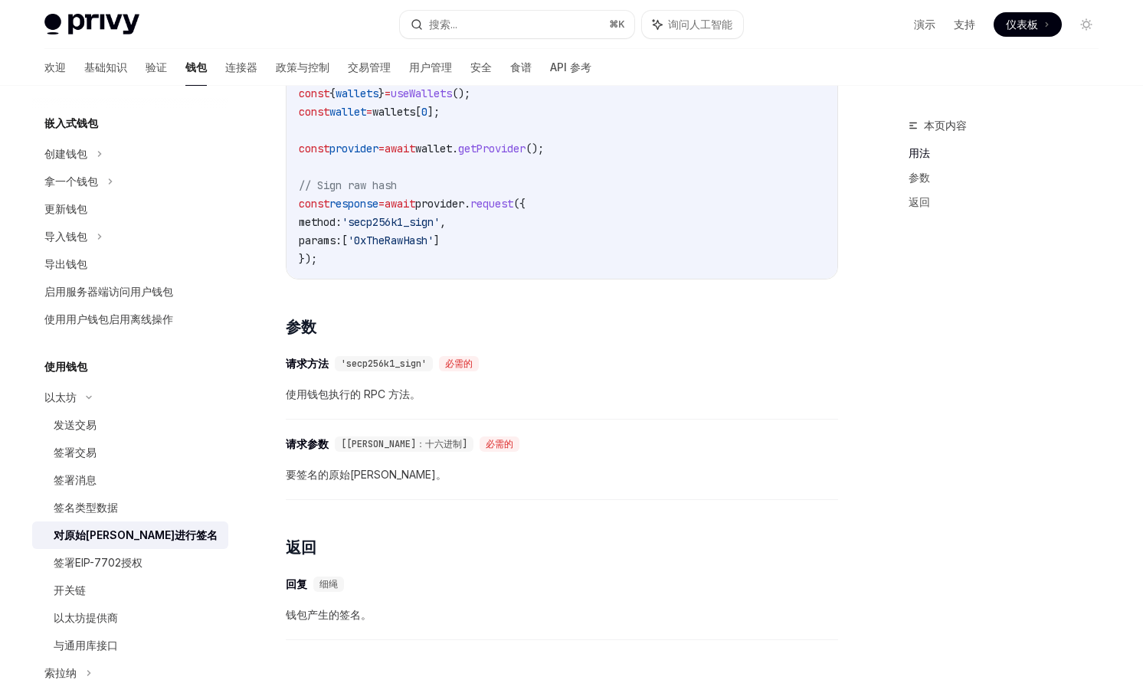
click at [354, 450] on font "[哈希：十六进制]" at bounding box center [404, 444] width 126 height 12
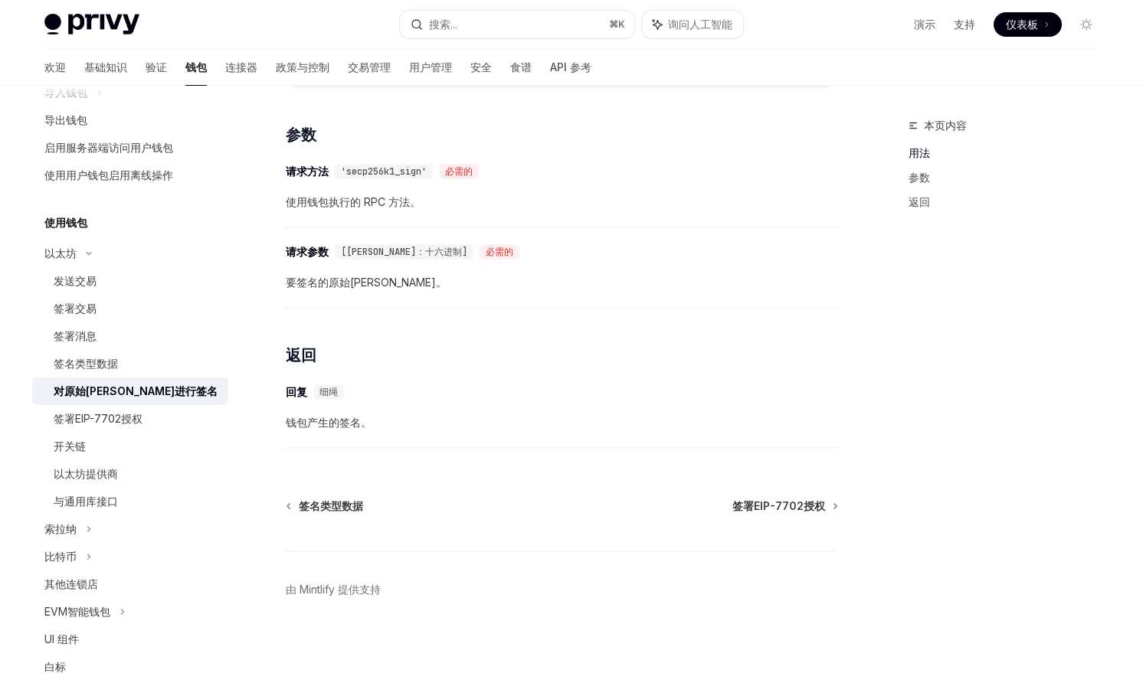
scroll to position [228, 0]
click at [123, 424] on font "签署EIP-7702授权" at bounding box center [98, 417] width 89 height 13
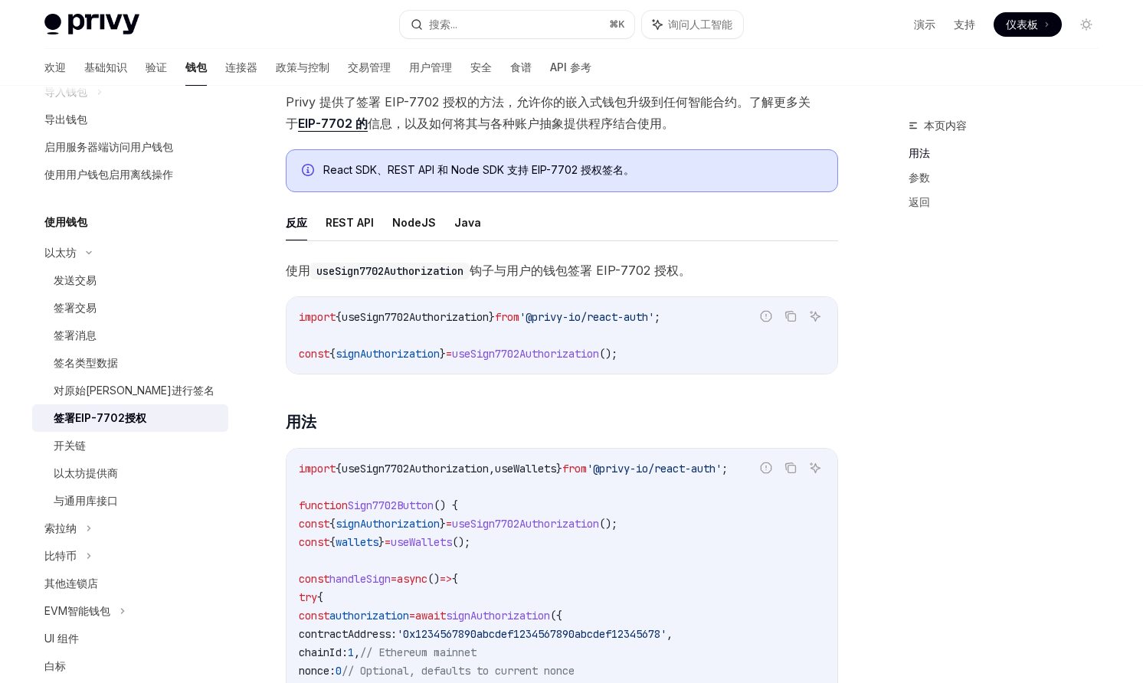
scroll to position [182, 0]
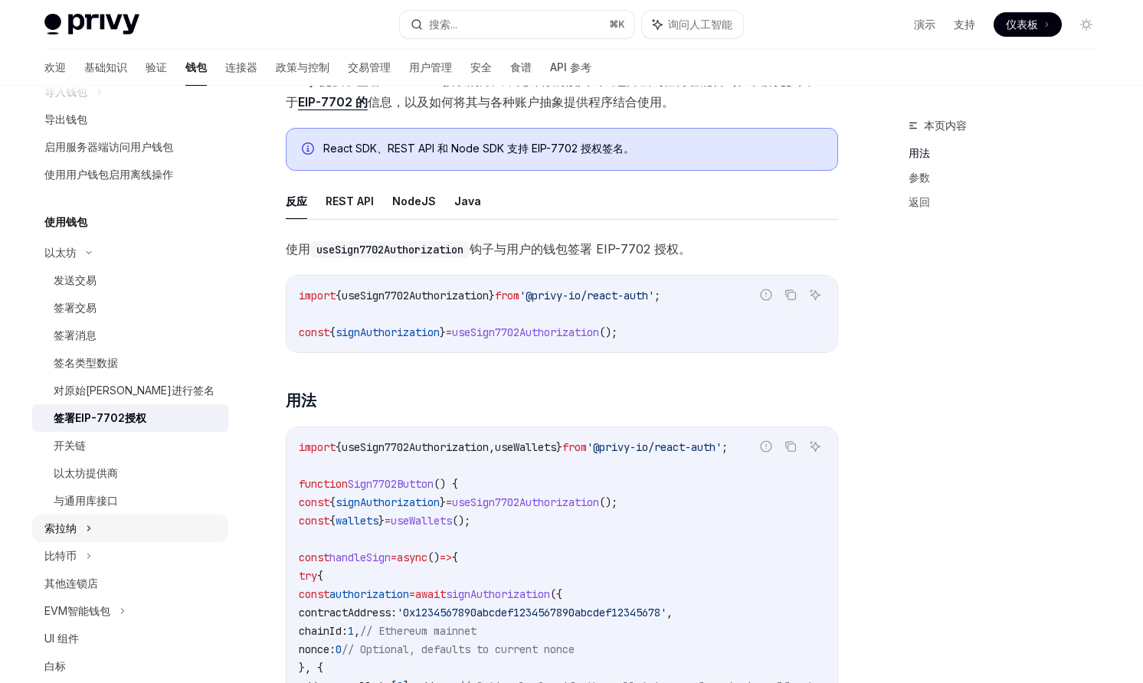
click at [46, 527] on font "索拉纳" at bounding box center [60, 528] width 32 height 13
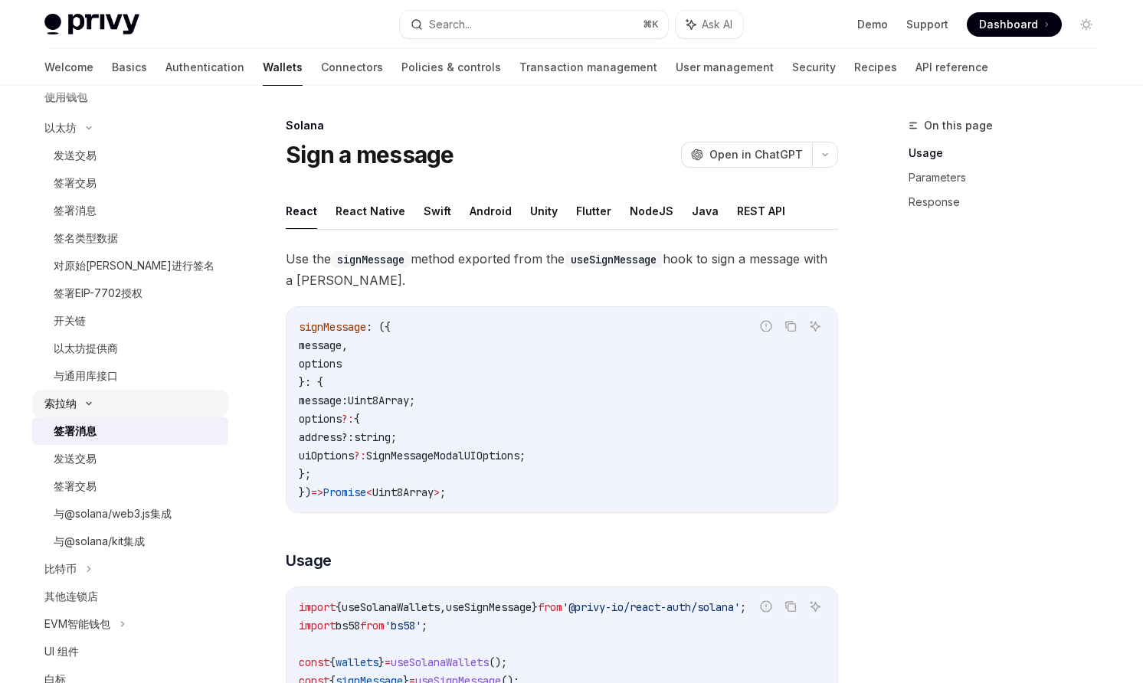
scroll to position [371, 0]
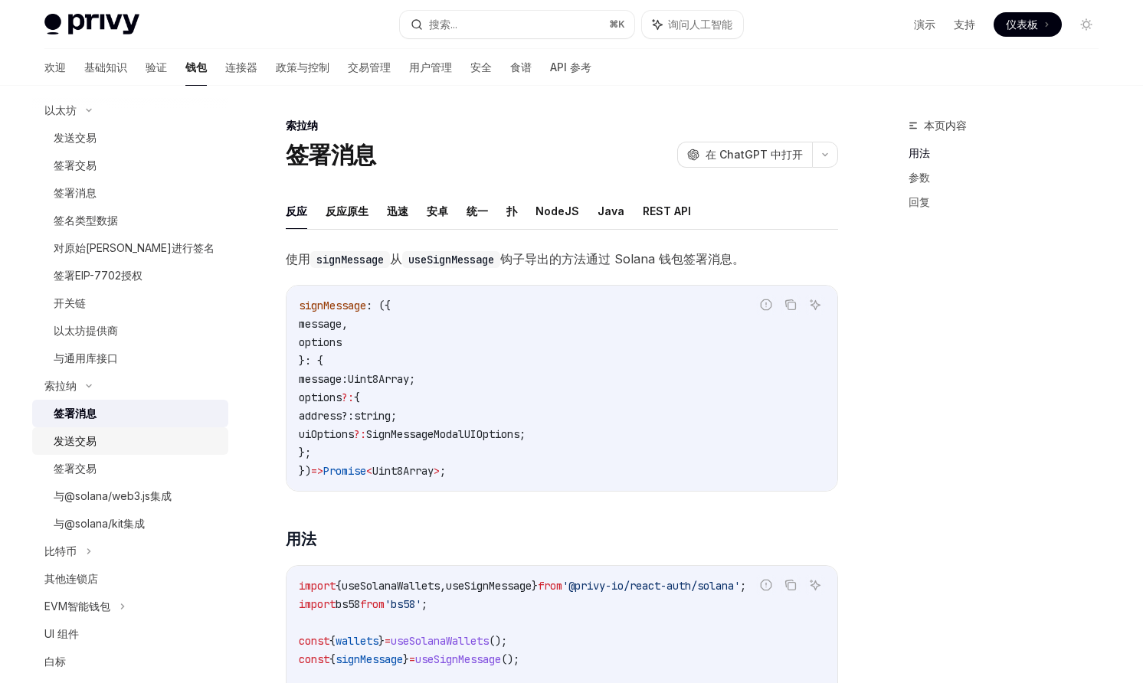
click at [120, 441] on div "发送交易" at bounding box center [136, 441] width 165 height 18
type textarea "*"
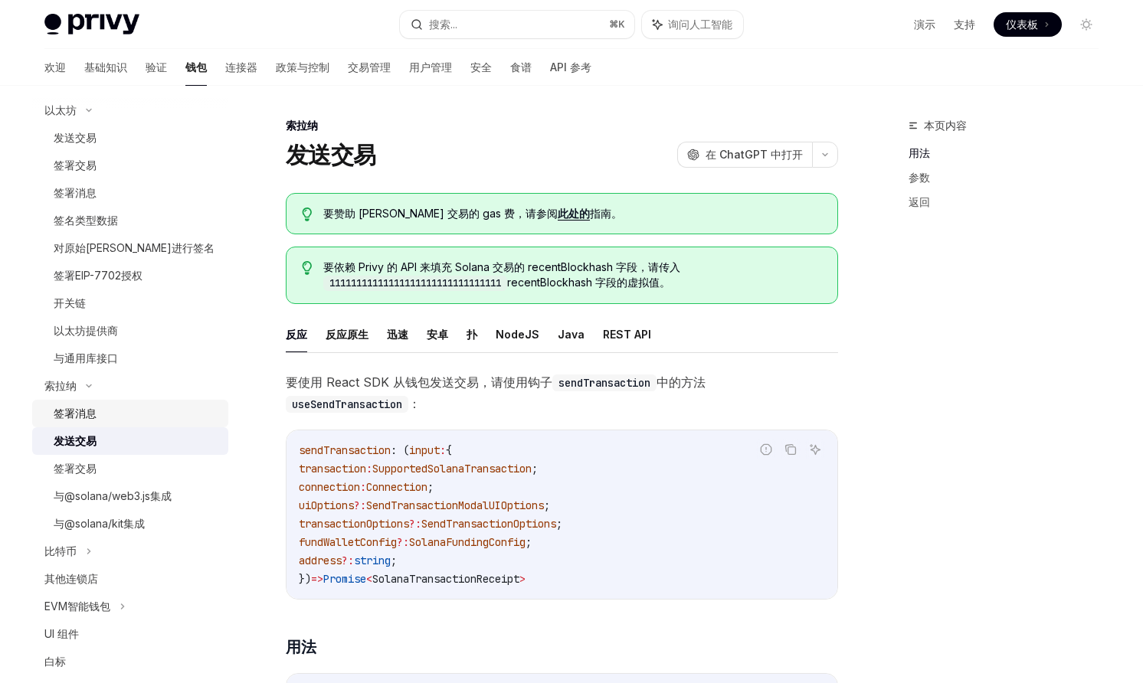
click at [90, 424] on link "签署消息" at bounding box center [130, 414] width 196 height 28
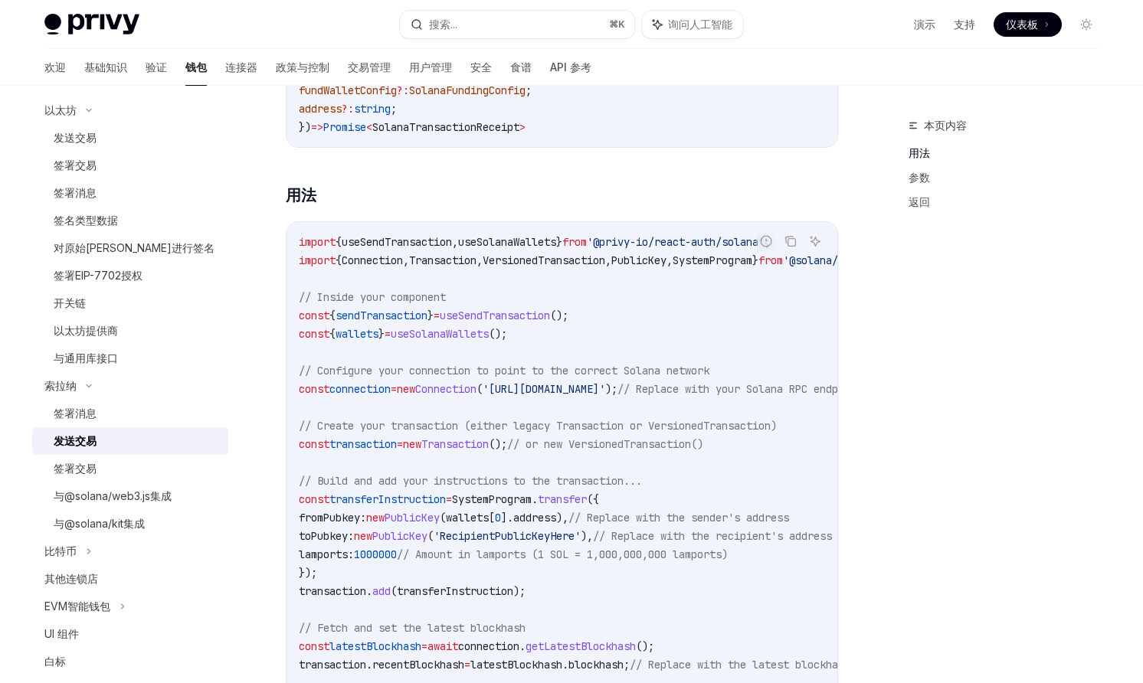
scroll to position [496, 0]
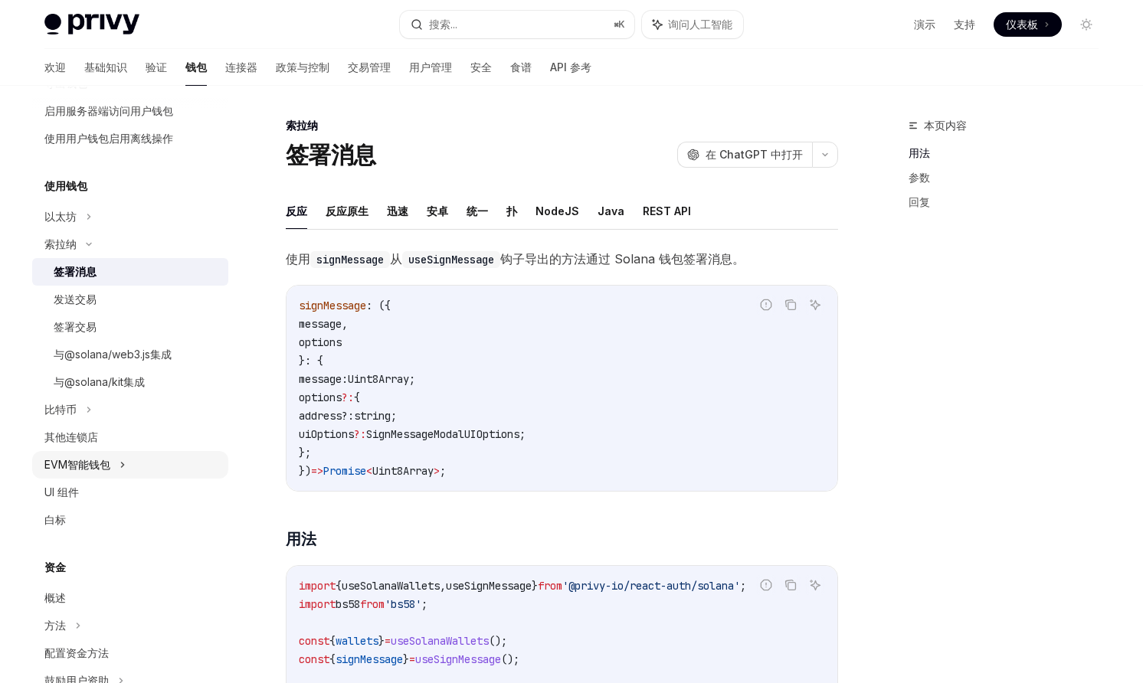
scroll to position [268, 0]
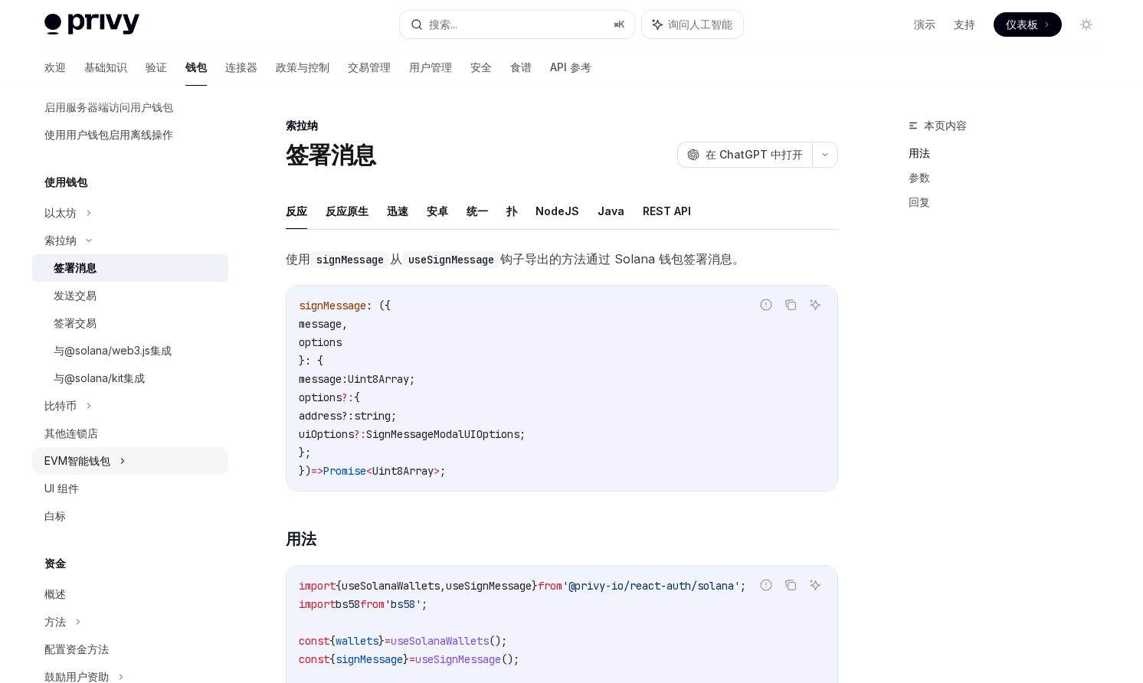
click at [121, 457] on icon at bounding box center [123, 461] width 6 height 18
click at [77, 491] on div "概述" at bounding box center [136, 489] width 165 height 18
click at [70, 485] on font "概述" at bounding box center [64, 488] width 21 height 13
click at [70, 509] on div "设置" at bounding box center [64, 516] width 21 height 18
click at [81, 546] on font "配置仪表板" at bounding box center [90, 543] width 54 height 13
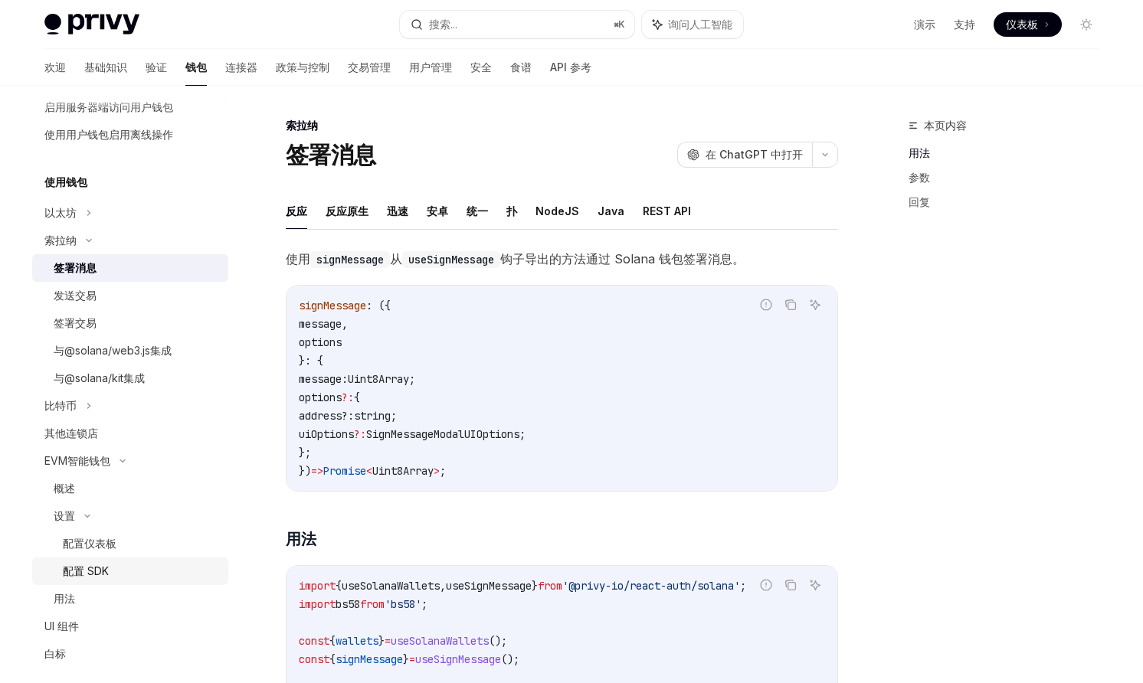
click at [75, 579] on div "配置 SDK" at bounding box center [86, 571] width 46 height 18
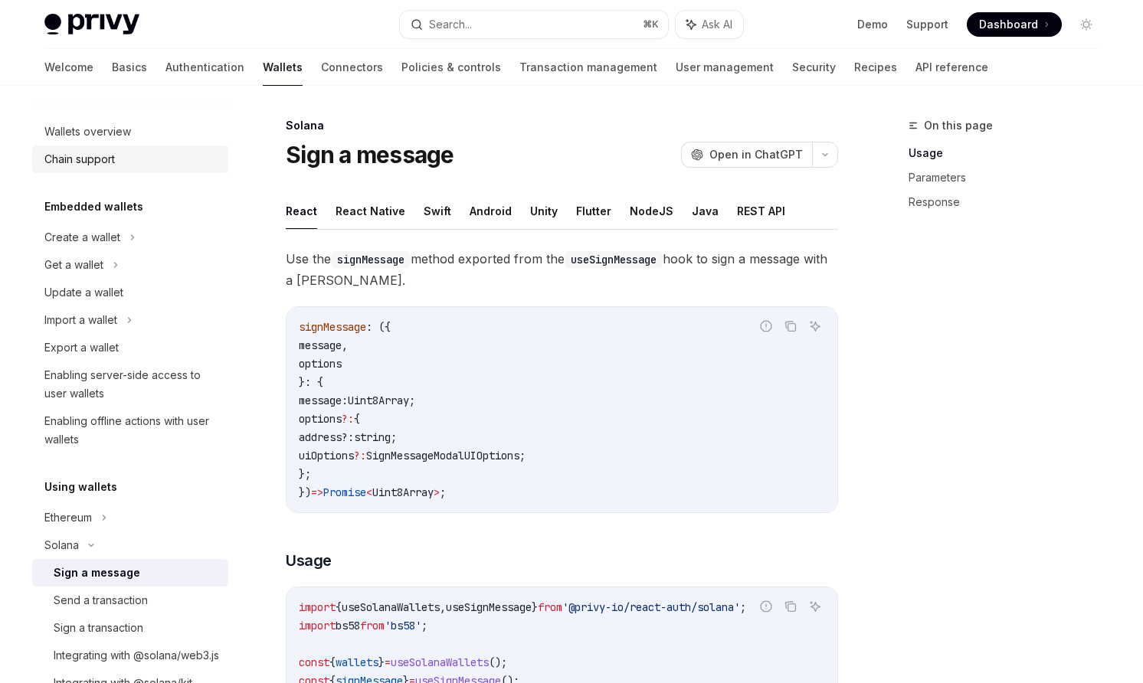
click at [86, 169] on link "Chain support" at bounding box center [130, 160] width 196 height 28
click at [106, 158] on div "Chain support" at bounding box center [79, 159] width 70 height 18
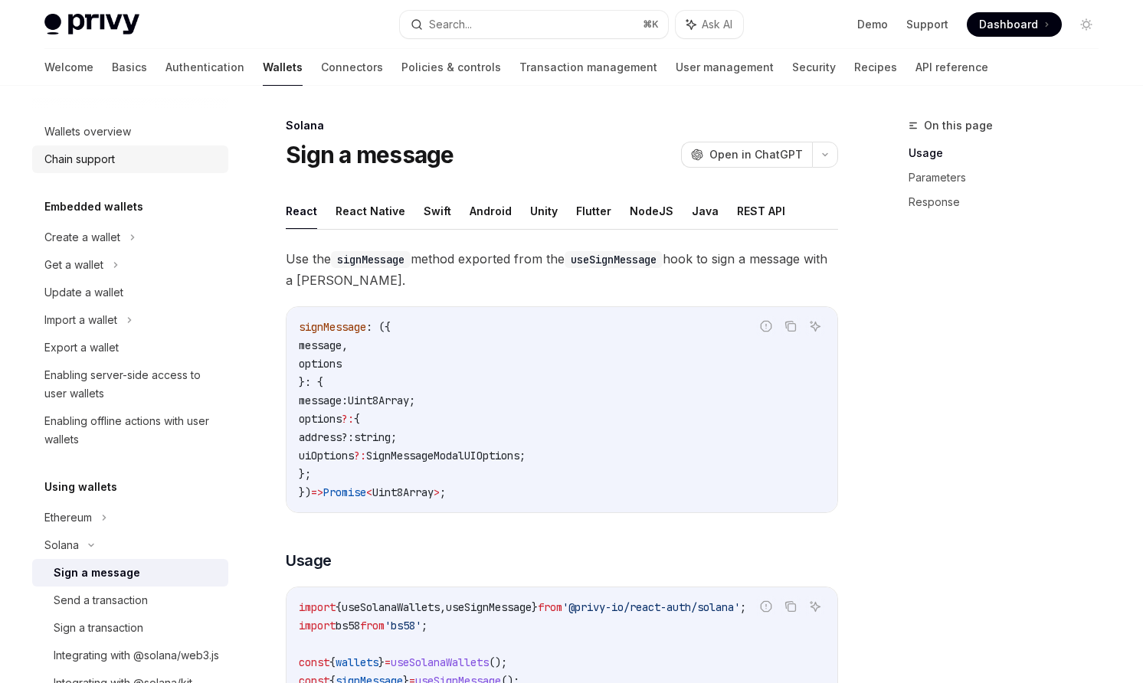
click at [106, 158] on div "Chain support" at bounding box center [79, 159] width 70 height 18
type textarea "*"
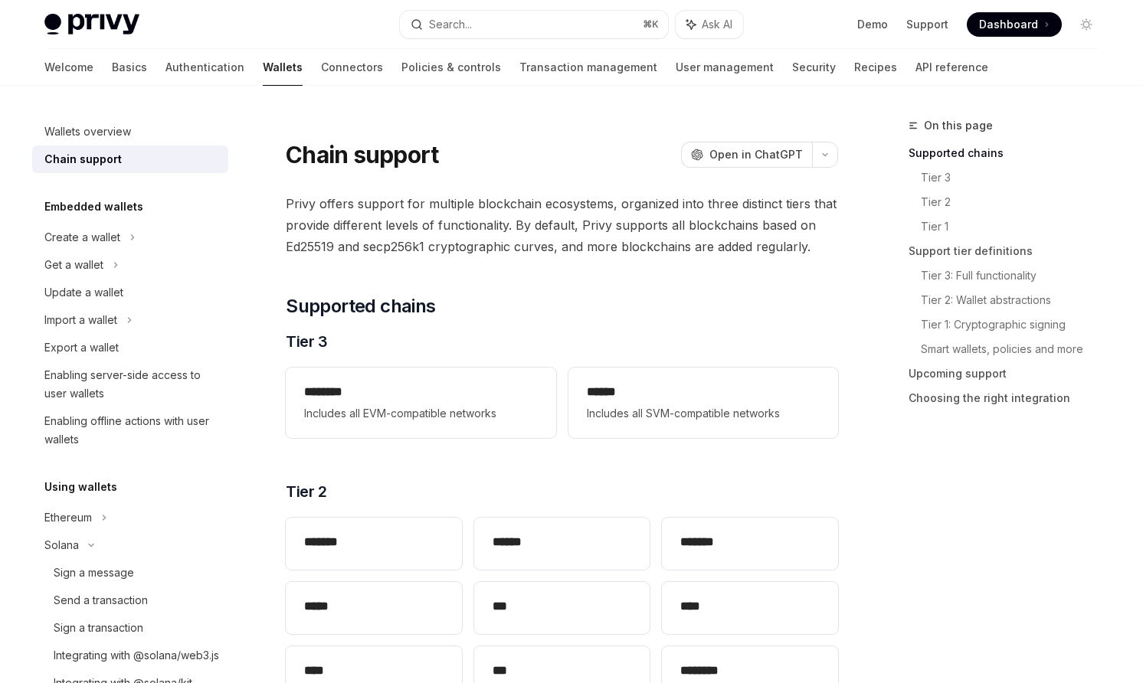
scroll to position [31, 0]
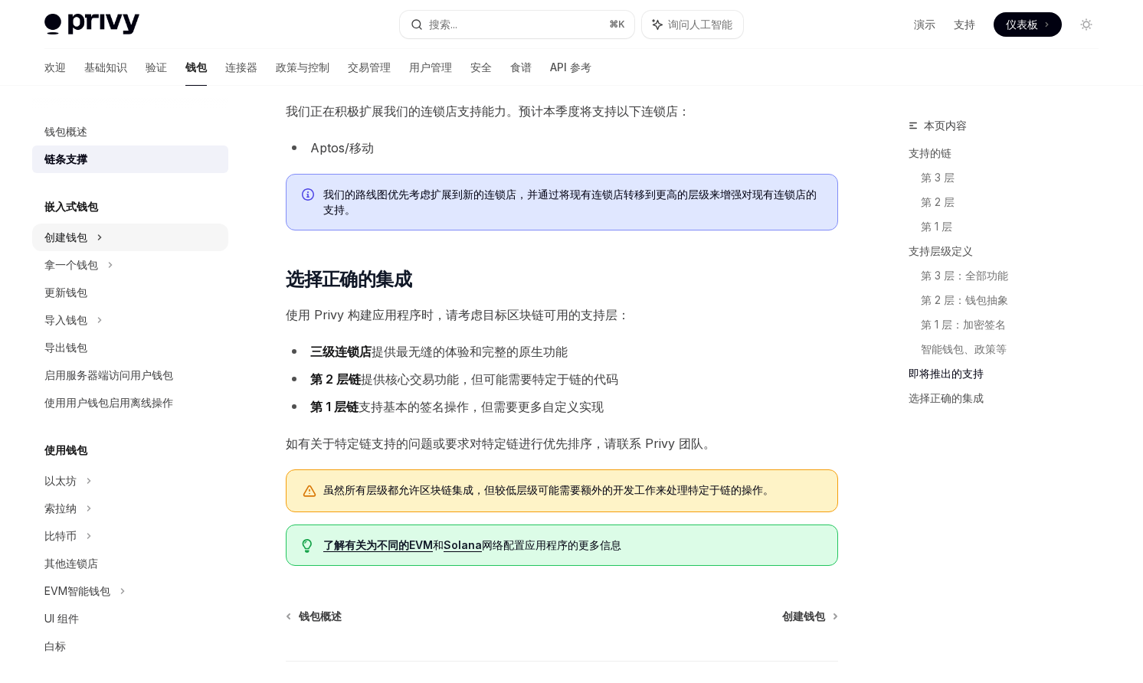
scroll to position [1618, 0]
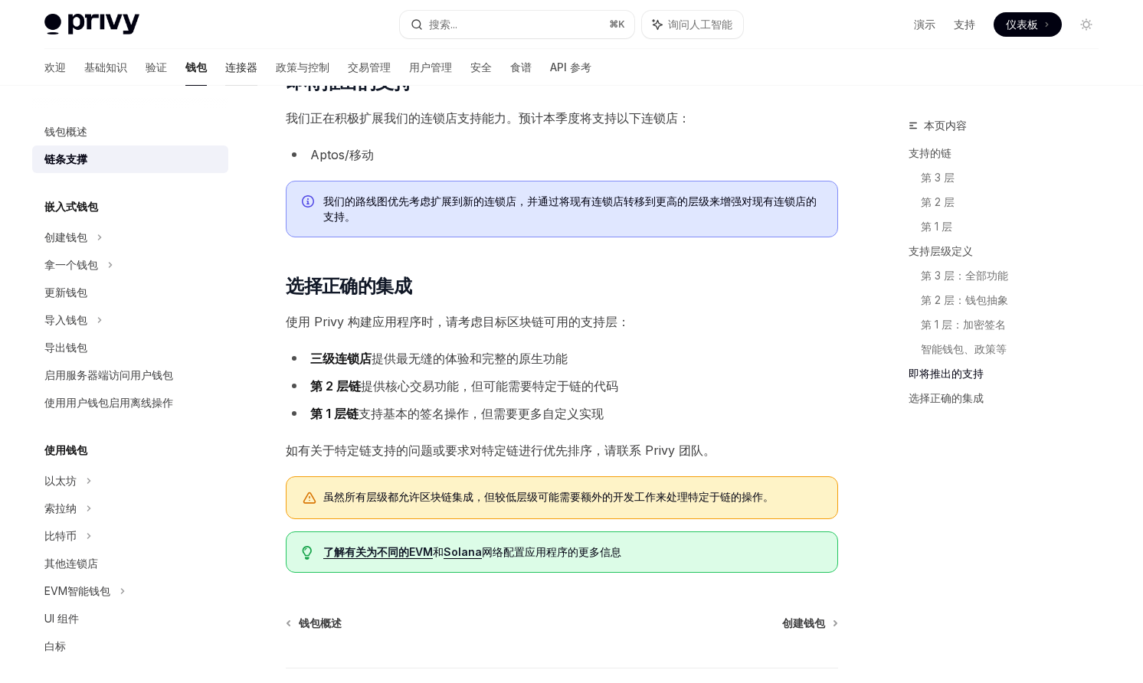
click at [225, 70] on font "连接器" at bounding box center [241, 67] width 32 height 13
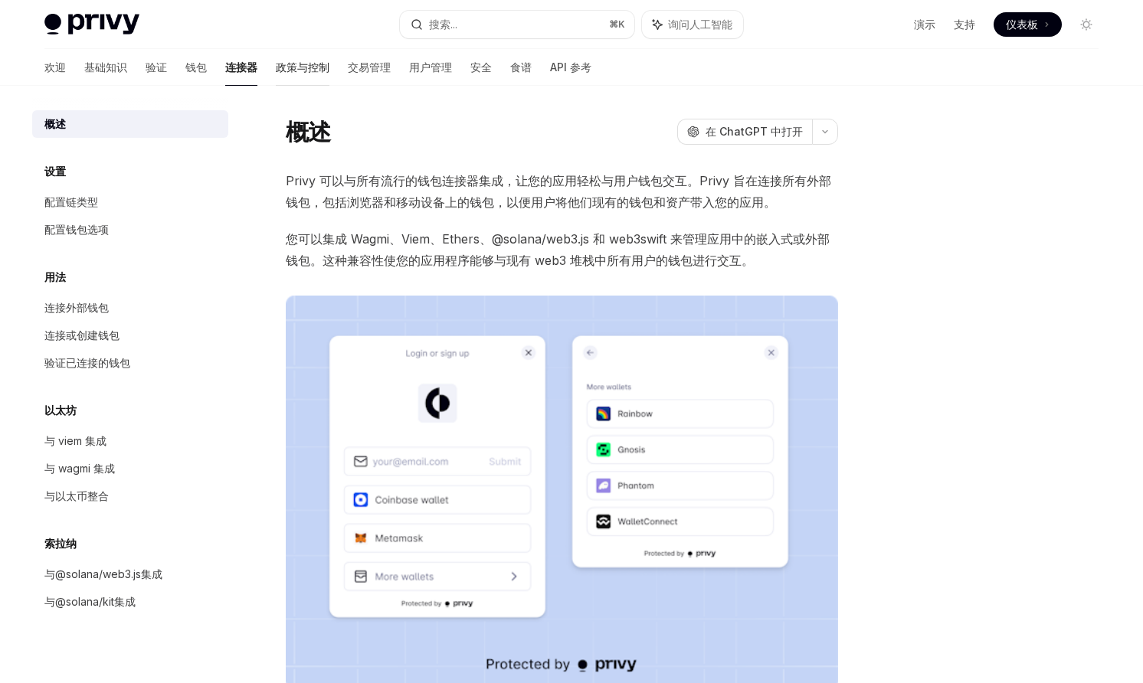
click at [276, 69] on font "政策与控制" at bounding box center [303, 67] width 54 height 13
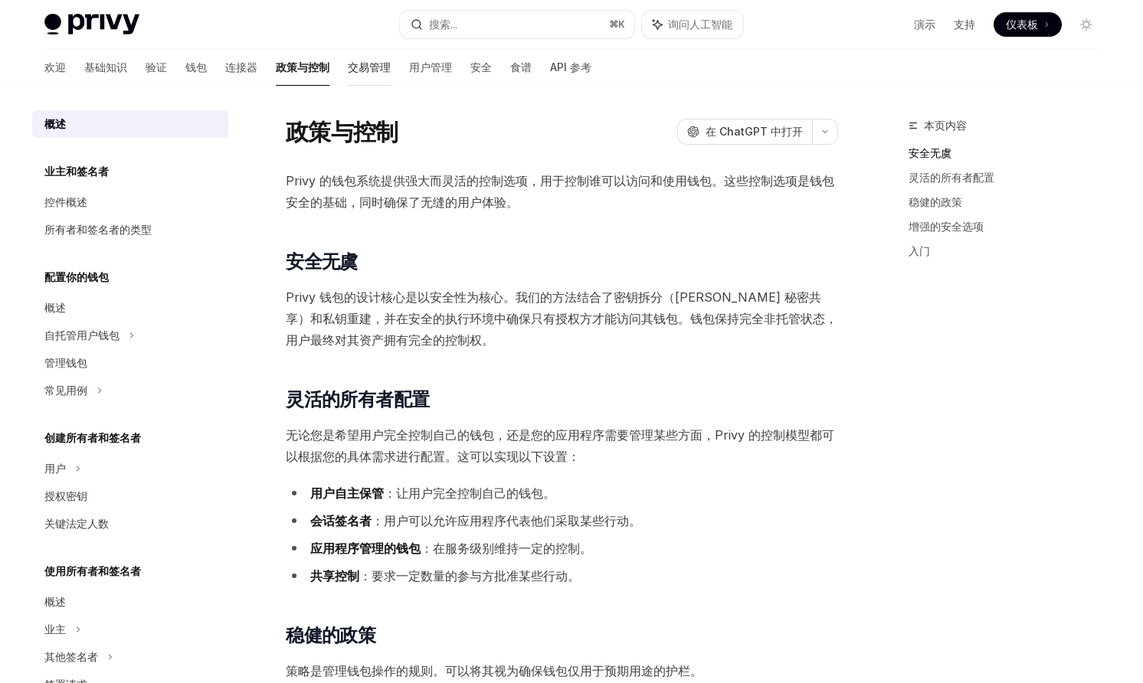
click at [348, 67] on font "交易管理" at bounding box center [369, 67] width 43 height 13
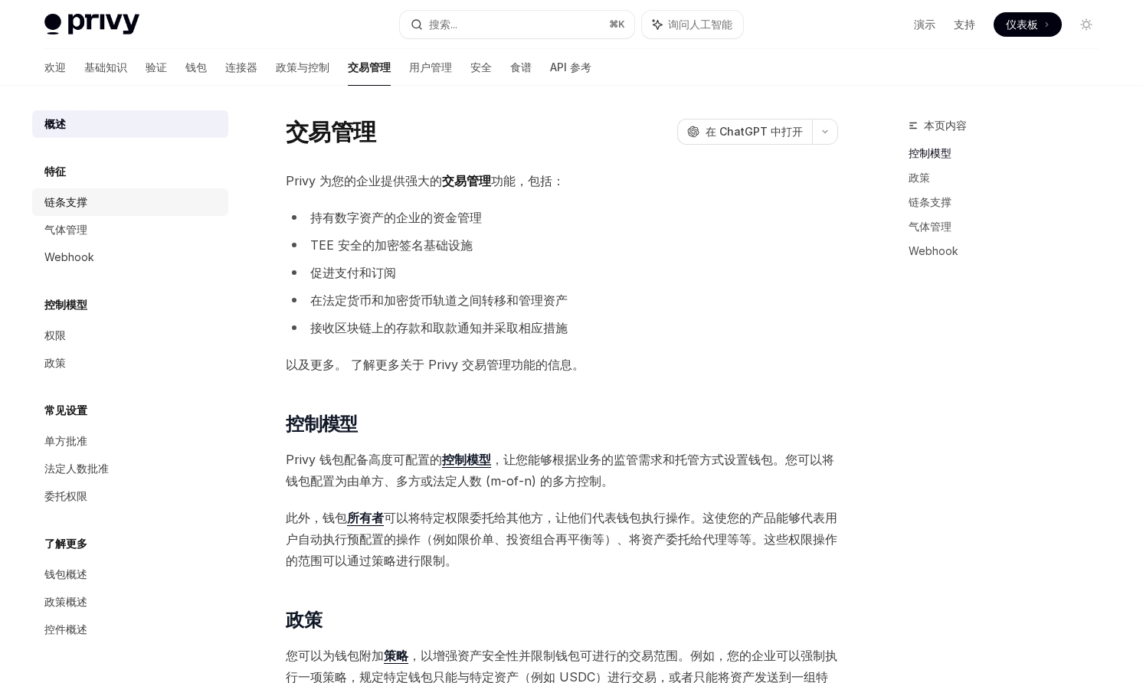
click at [101, 211] on link "链条支撑" at bounding box center [130, 202] width 196 height 28
click at [88, 207] on div "链条支撑" at bounding box center [131, 202] width 175 height 18
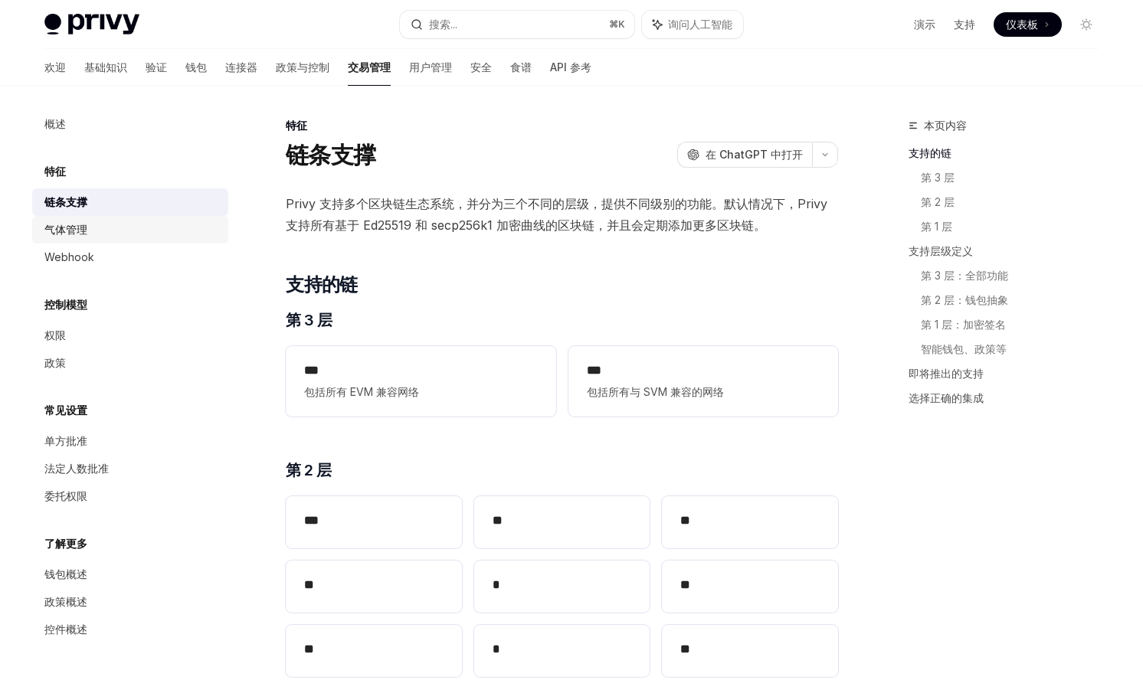
click at [59, 227] on font "气体管理" at bounding box center [65, 229] width 43 height 13
type textarea "*"
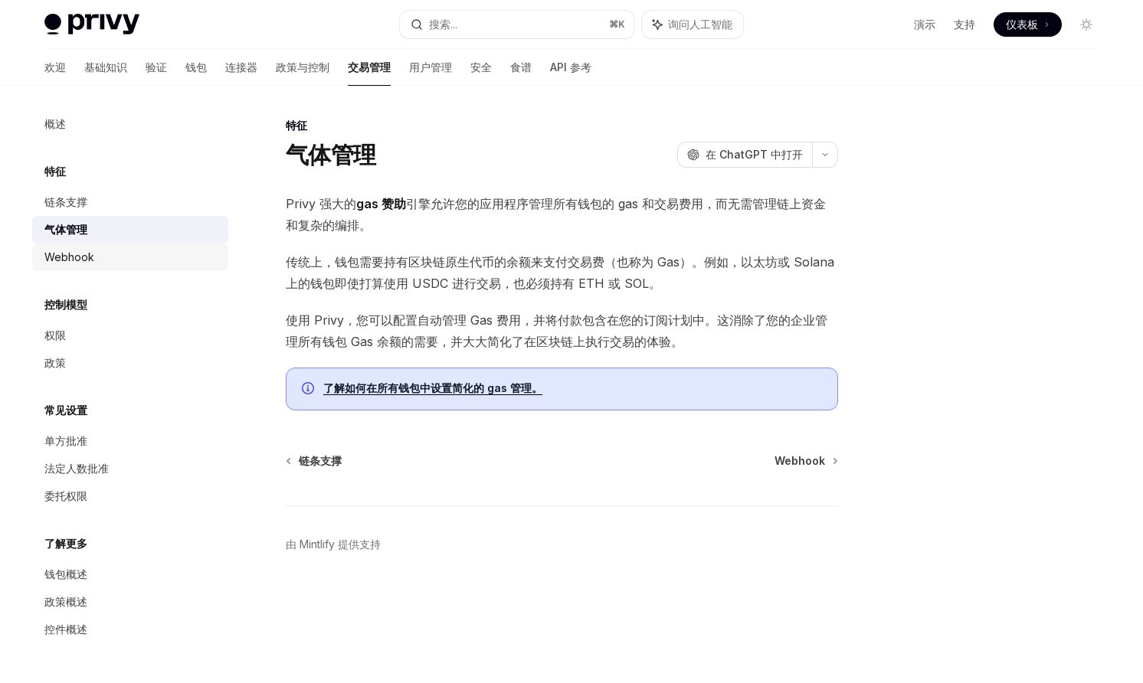
click at [89, 259] on font "Webhook" at bounding box center [69, 257] width 50 height 13
click at [69, 258] on font "Webhook" at bounding box center [69, 257] width 50 height 13
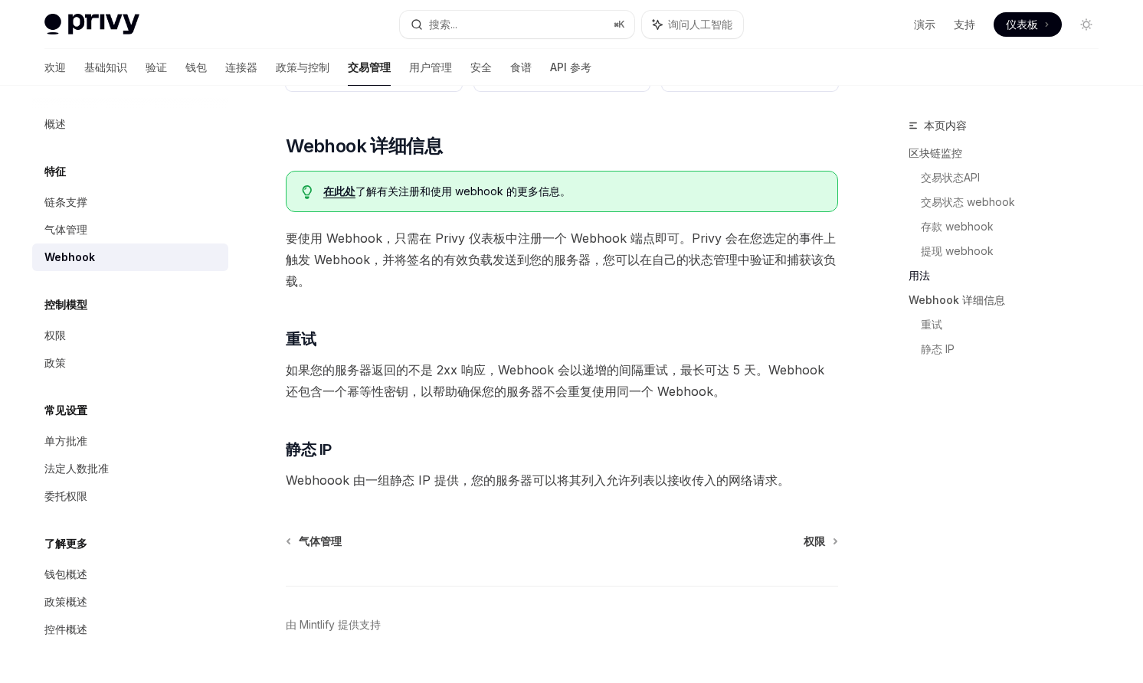
scroll to position [821, 0]
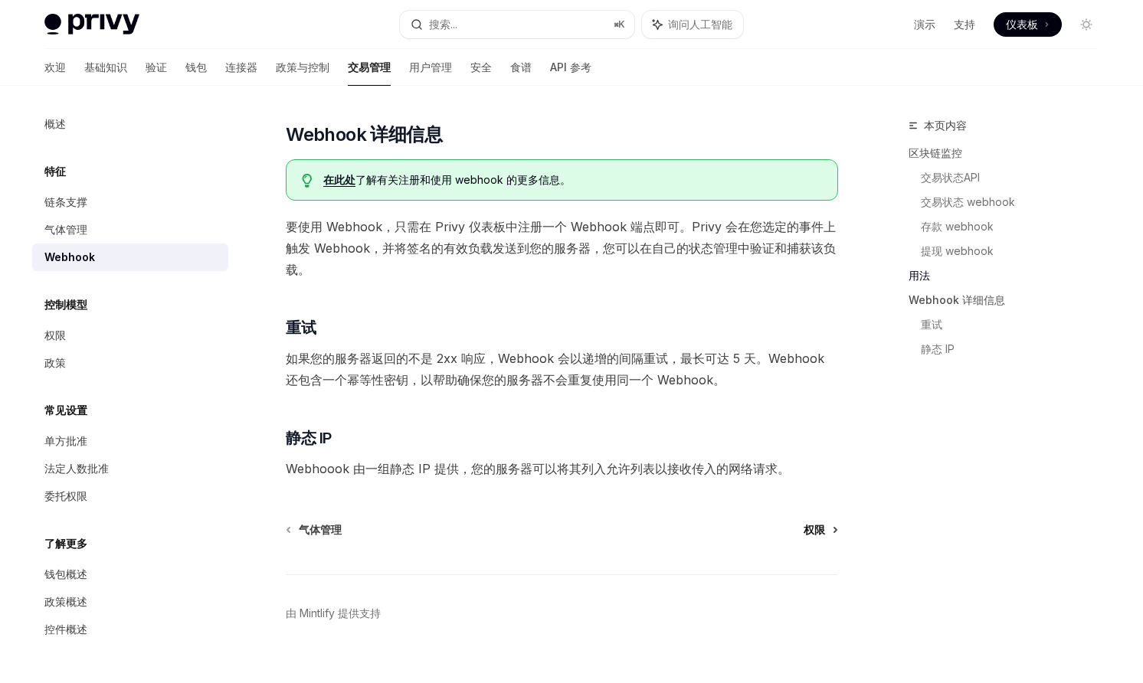
click at [809, 526] on font "权限" at bounding box center [814, 529] width 21 height 13
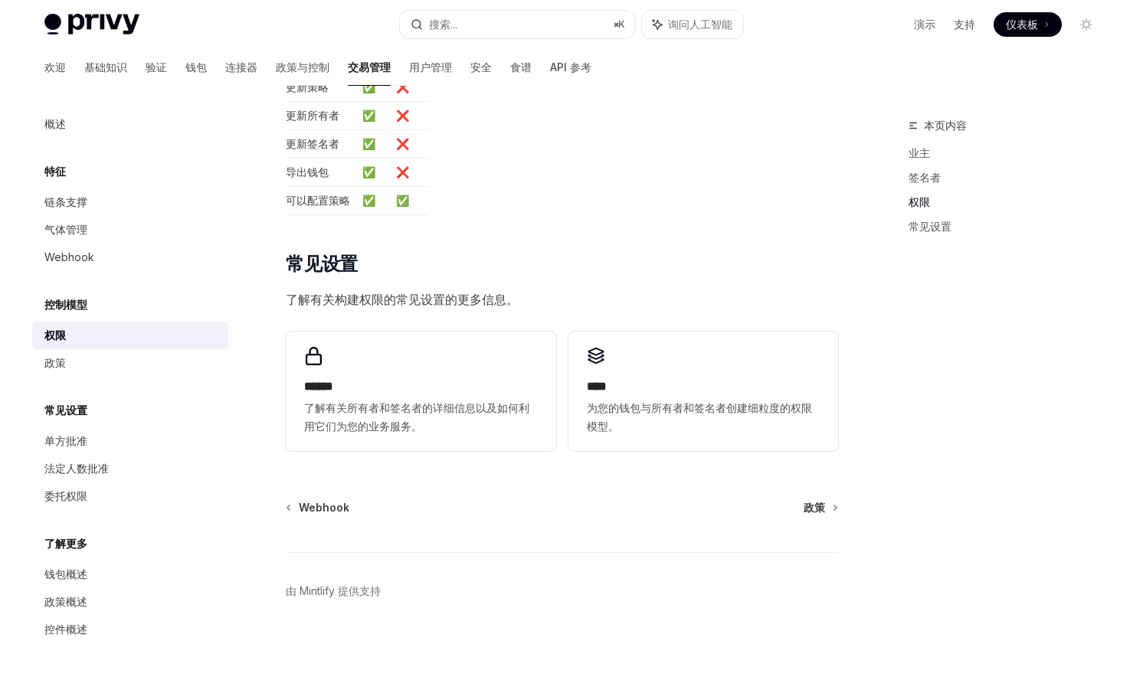
scroll to position [853, 0]
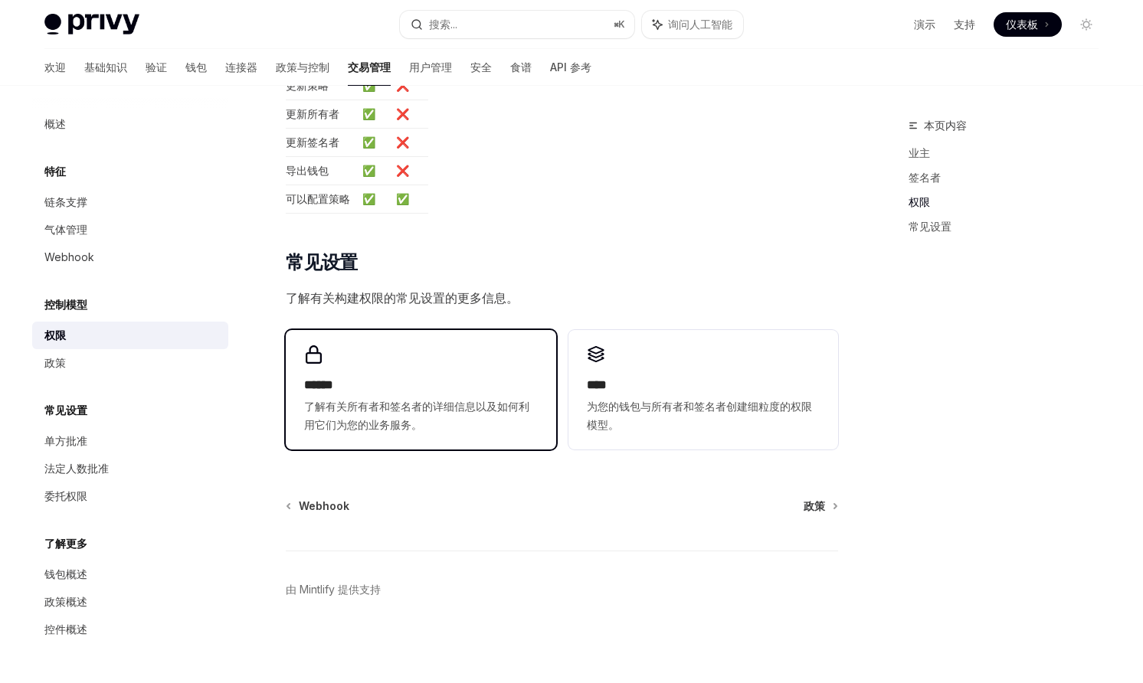
click at [476, 428] on span "了解有关所有者和签名者的详细信息以及如何利用它们为您的业务服务。" at bounding box center [420, 416] width 233 height 37
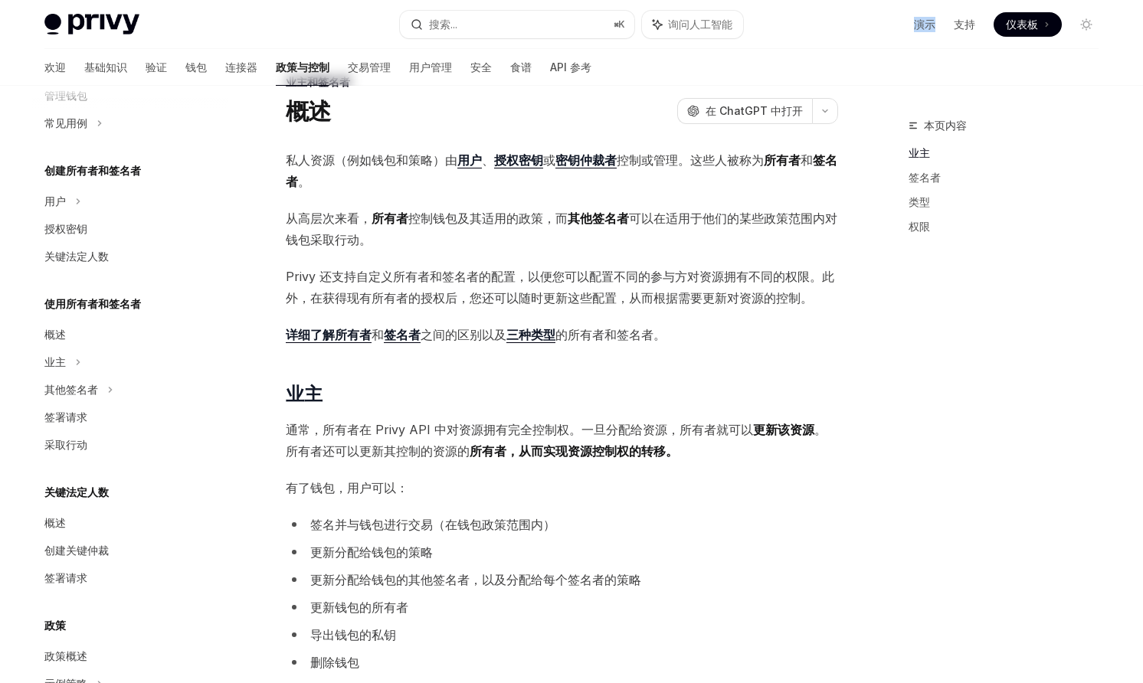
scroll to position [67, 0]
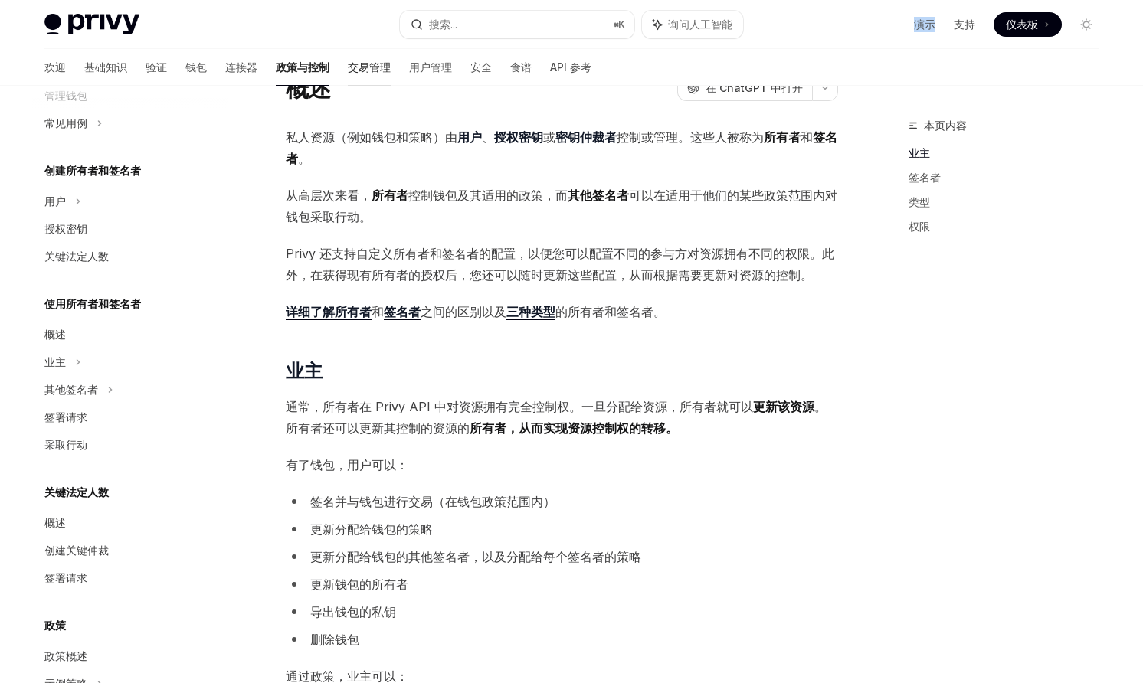
click at [348, 62] on font "交易管理" at bounding box center [369, 67] width 43 height 13
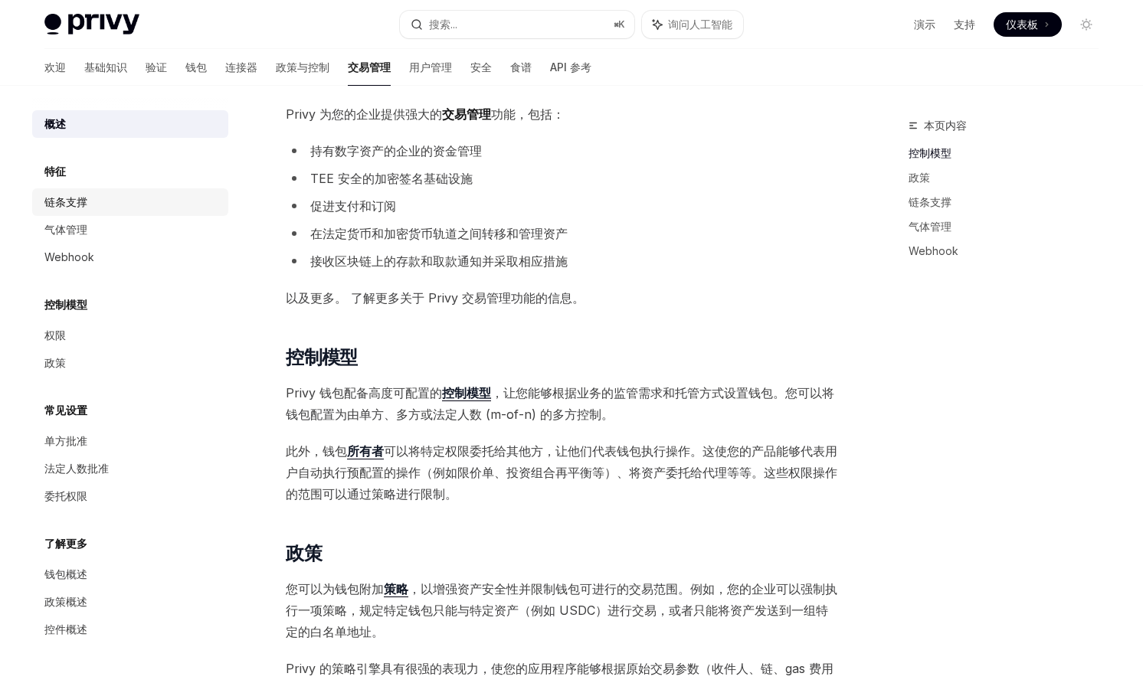
click at [89, 209] on div "链条支撑" at bounding box center [131, 202] width 175 height 18
type textarea "*"
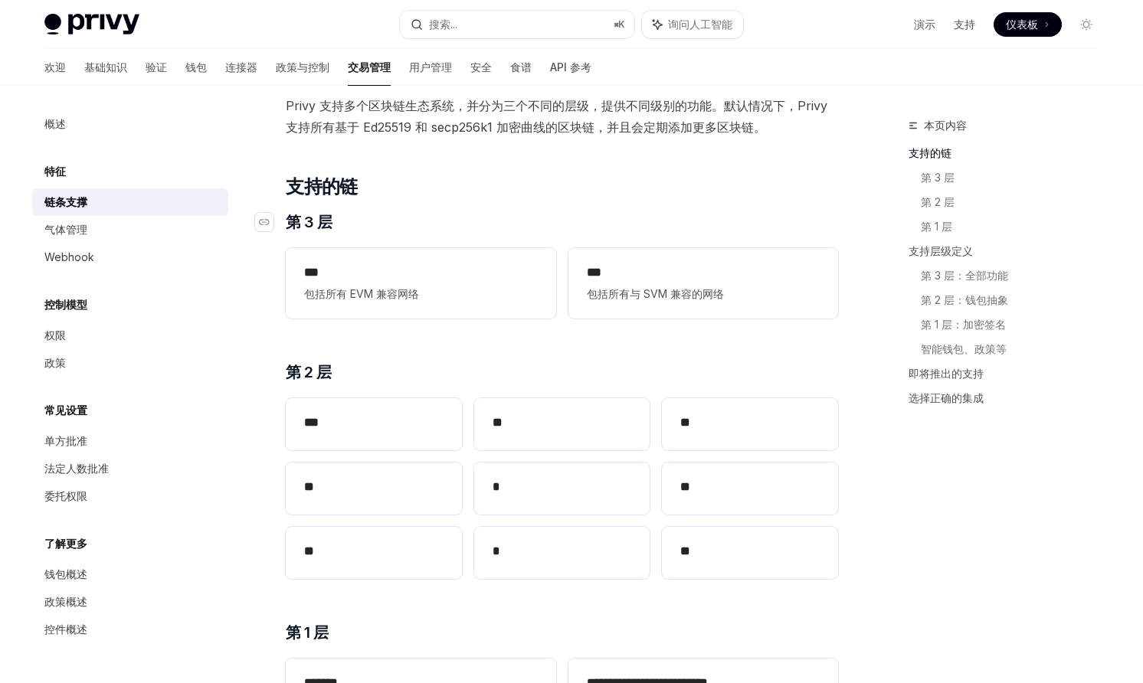
scroll to position [102, 0]
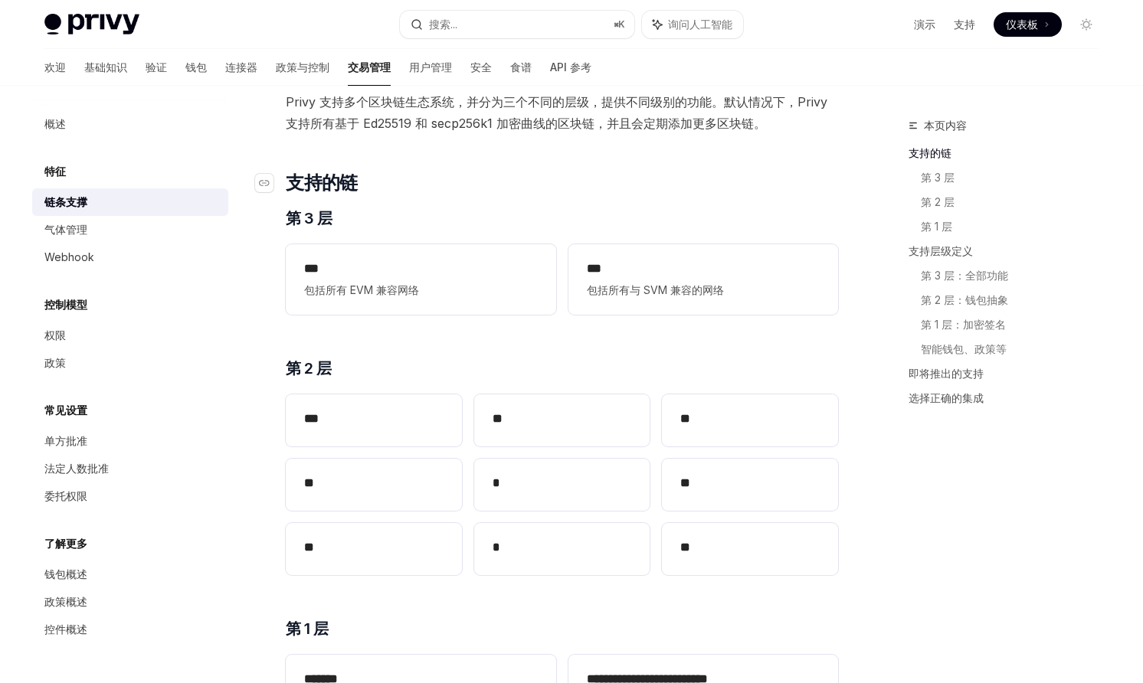
click at [569, 186] on h2 "​ 支持的链" at bounding box center [562, 183] width 552 height 25
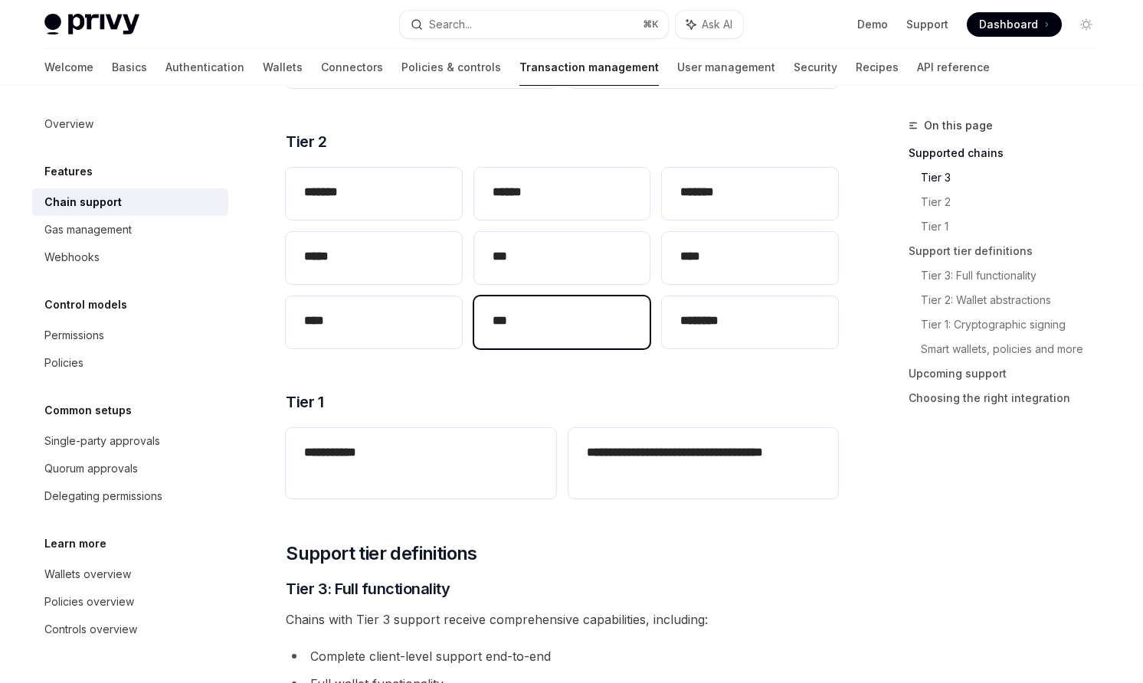
scroll to position [398, 0]
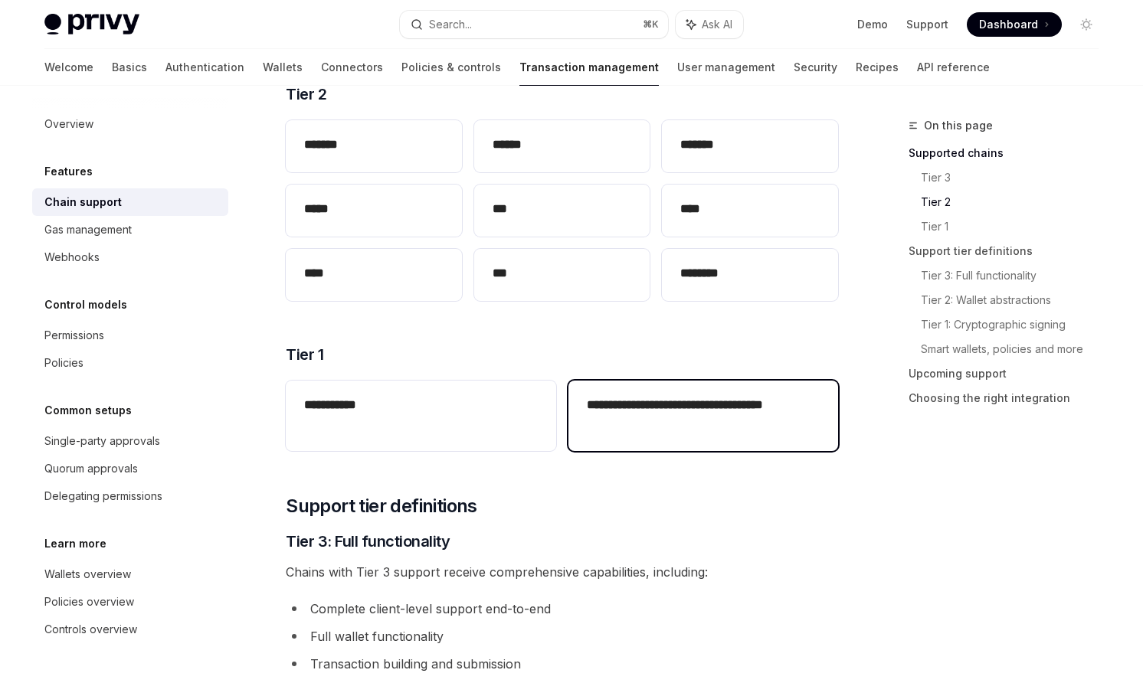
click at [619, 436] on div "**********" at bounding box center [703, 416] width 270 height 70
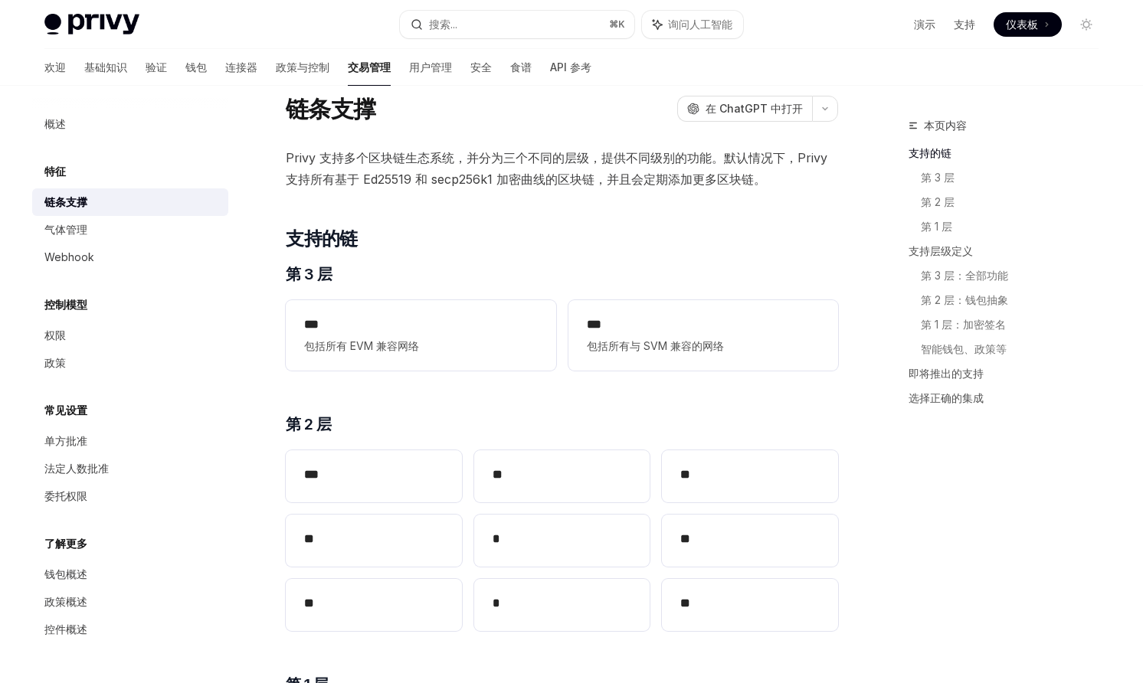
scroll to position [38, 0]
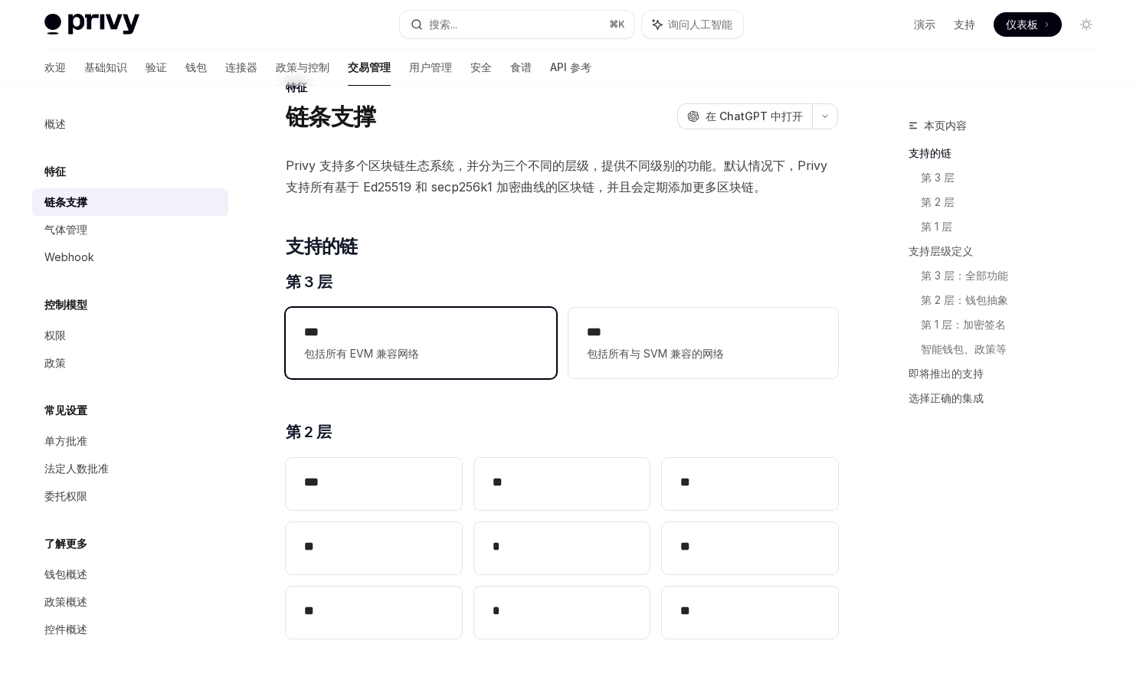
click at [445, 330] on h2 "***" at bounding box center [420, 332] width 233 height 18
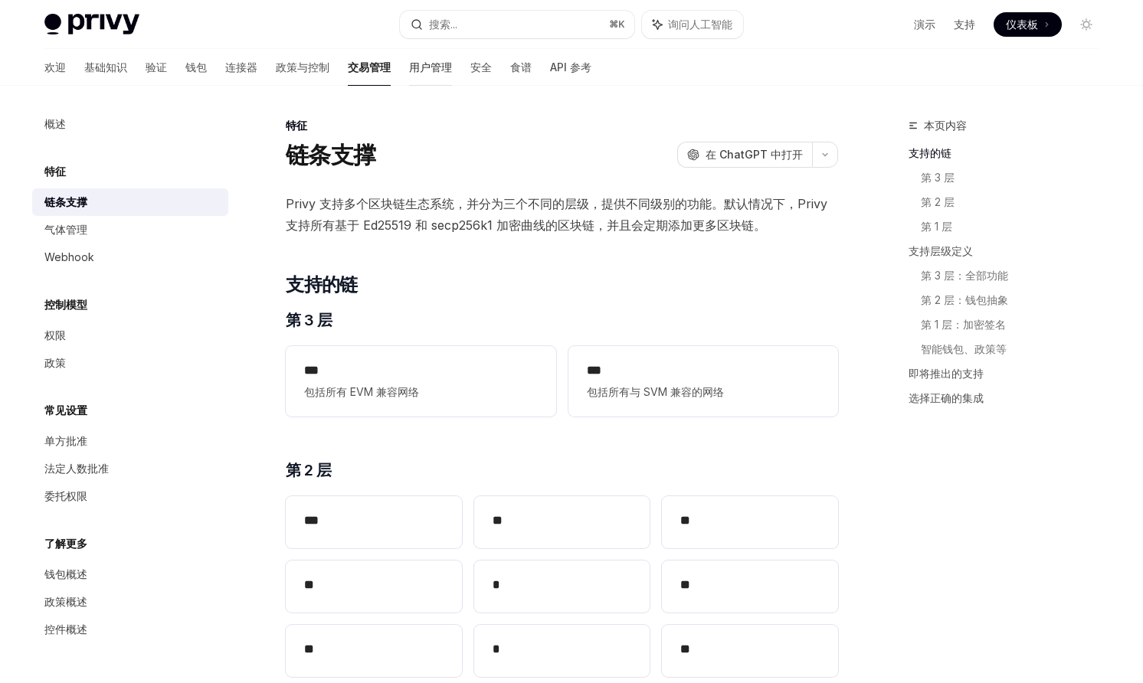
click at [409, 64] on font "用户管理" at bounding box center [430, 67] width 43 height 13
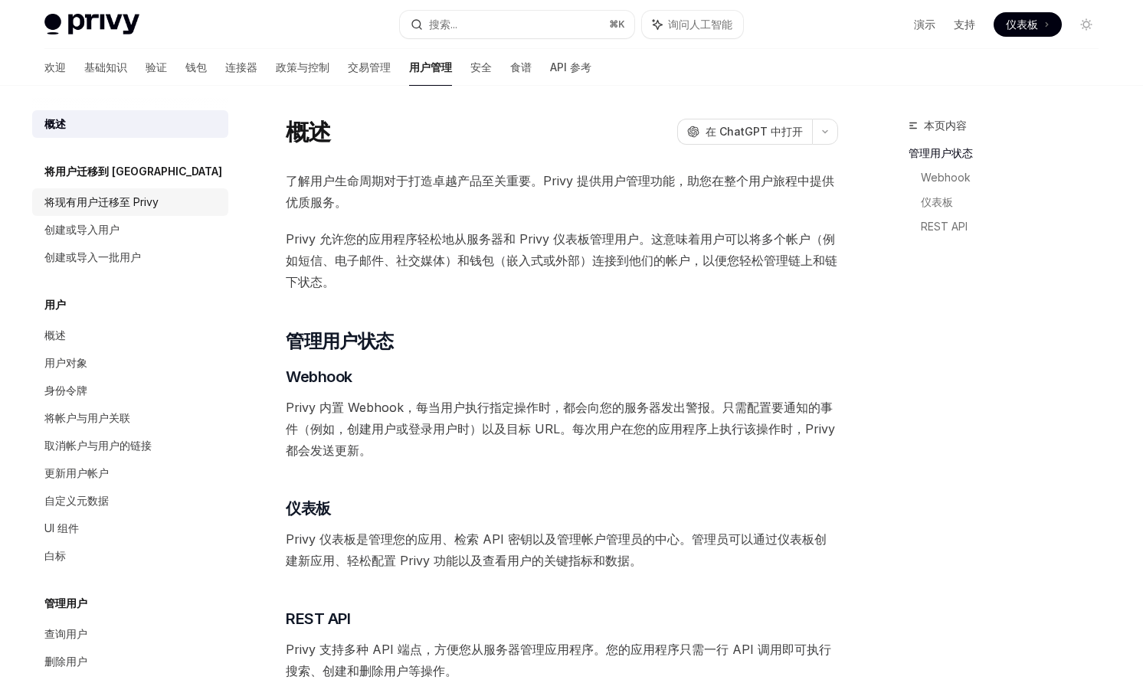
click at [137, 199] on font "将现有用户迁移至 Privy" at bounding box center [101, 201] width 114 height 13
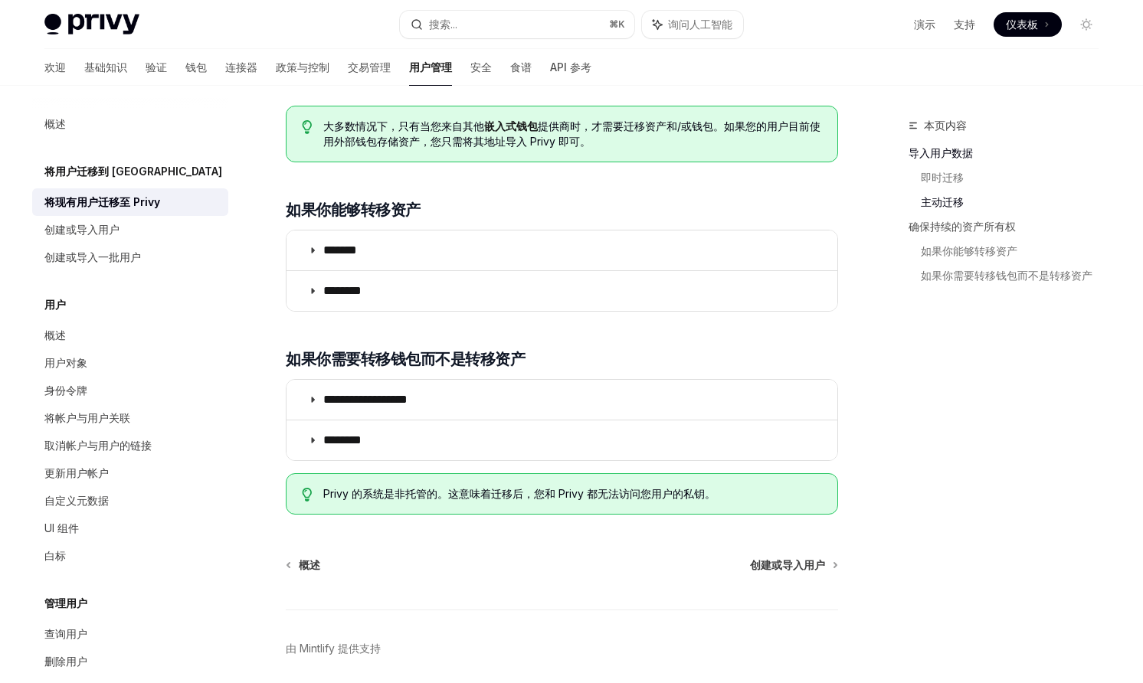
scroll to position [1597, 0]
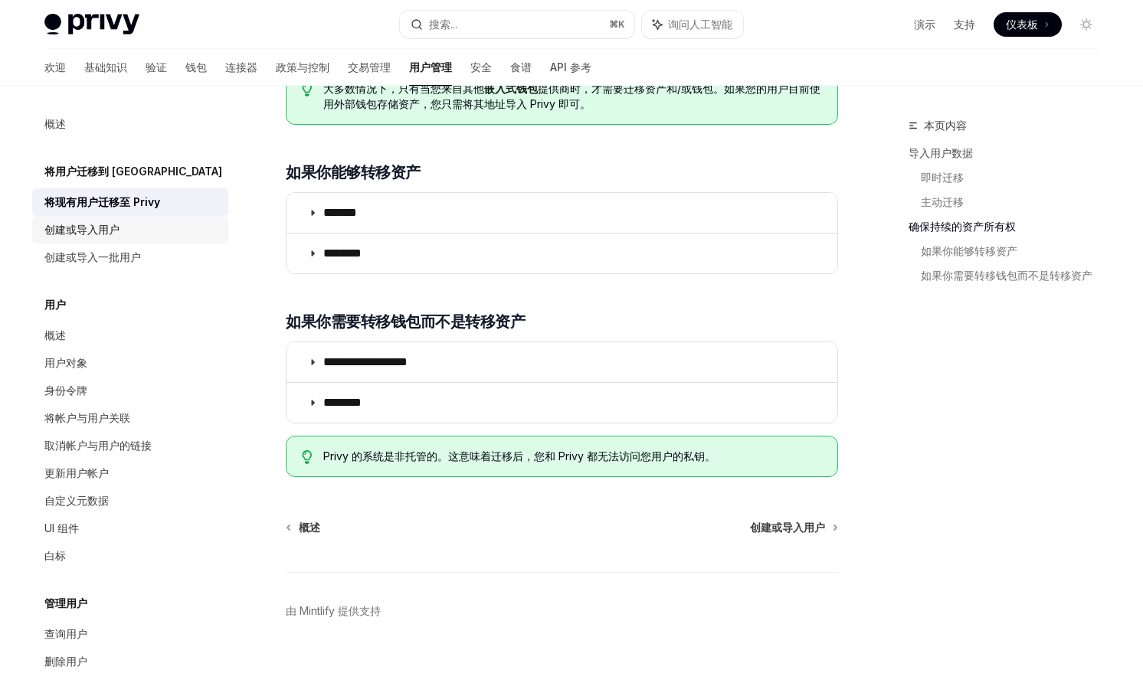
click at [140, 224] on div "创建或导入用户" at bounding box center [131, 230] width 175 height 18
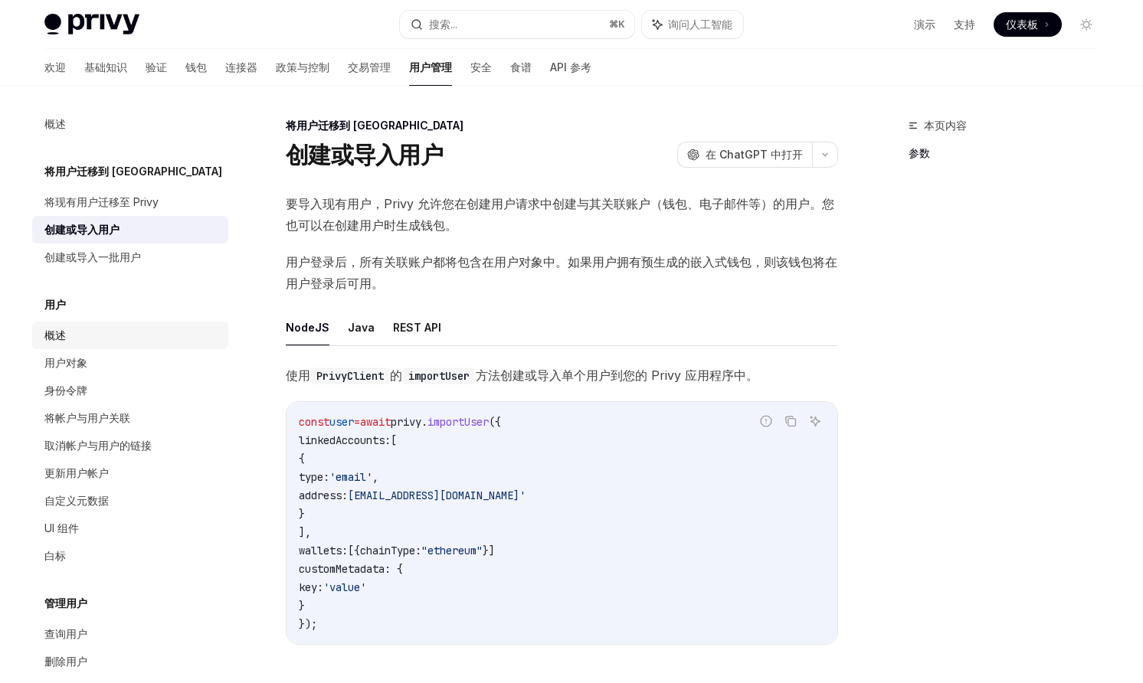
click at [67, 345] on link "概述" at bounding box center [130, 336] width 196 height 28
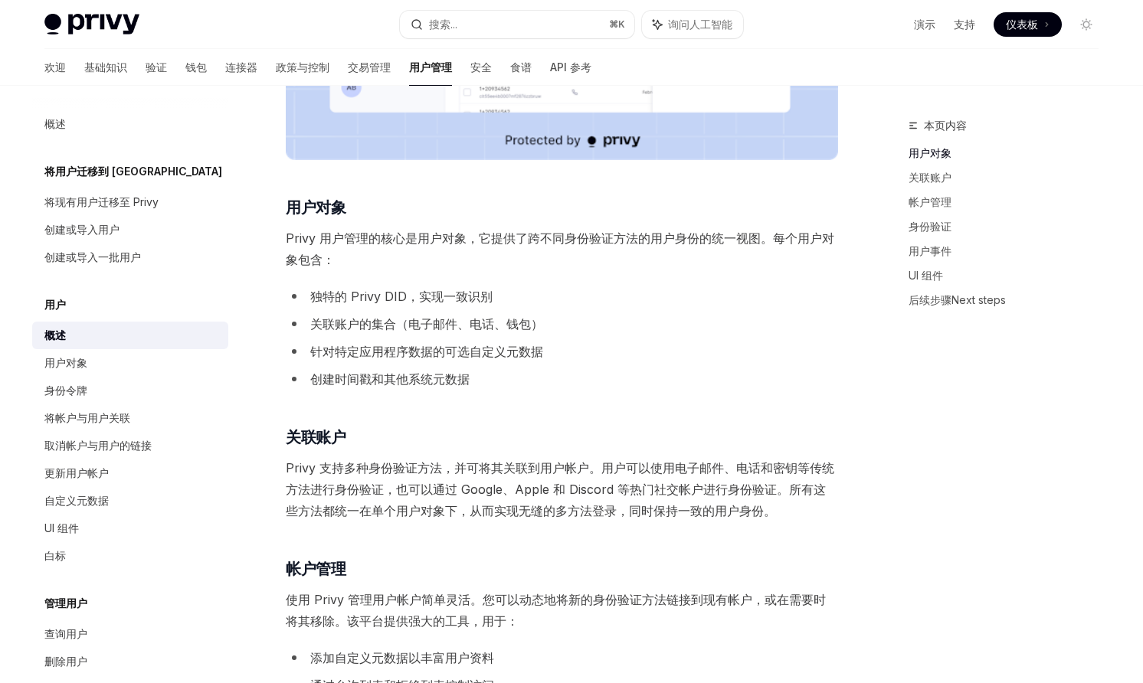
scroll to position [518, 0]
click at [67, 547] on div "白标" at bounding box center [131, 556] width 175 height 18
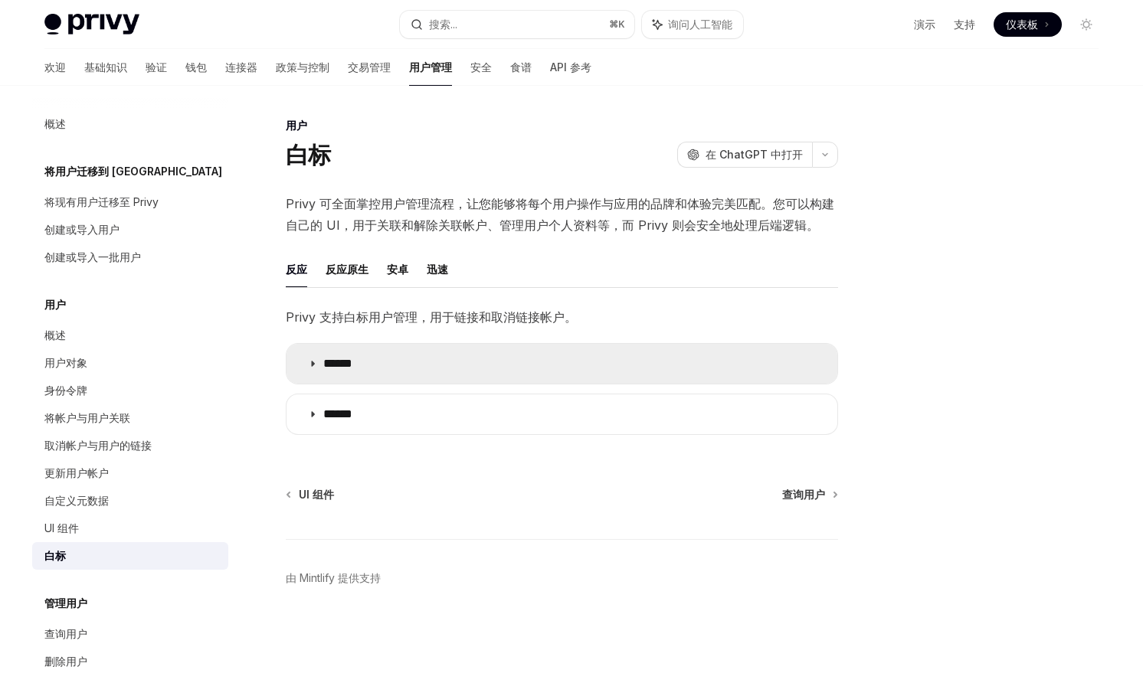
click at [325, 368] on font "******" at bounding box center [337, 363] width 29 height 11
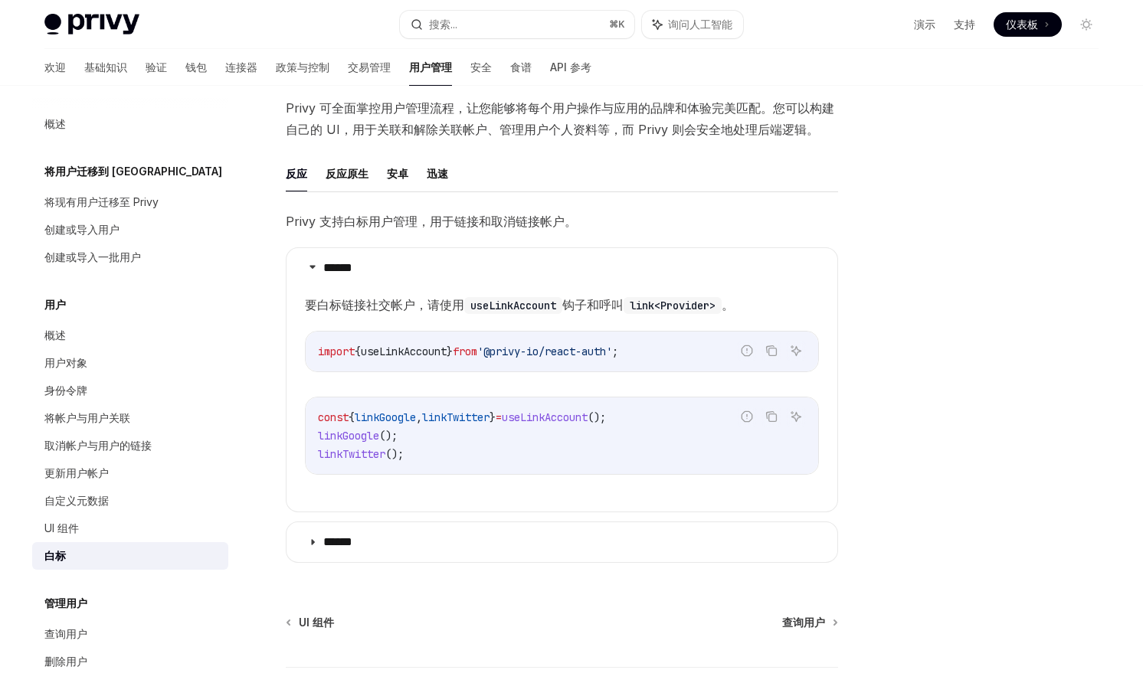
scroll to position [98, 0]
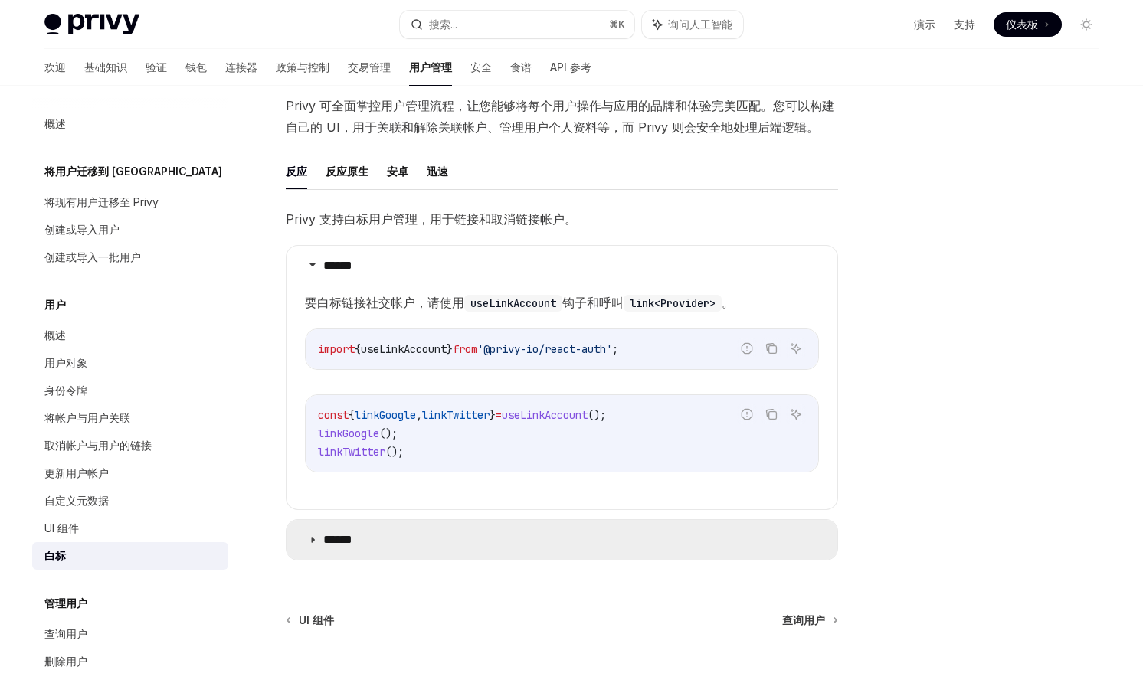
click at [322, 531] on summary "******" at bounding box center [562, 540] width 551 height 40
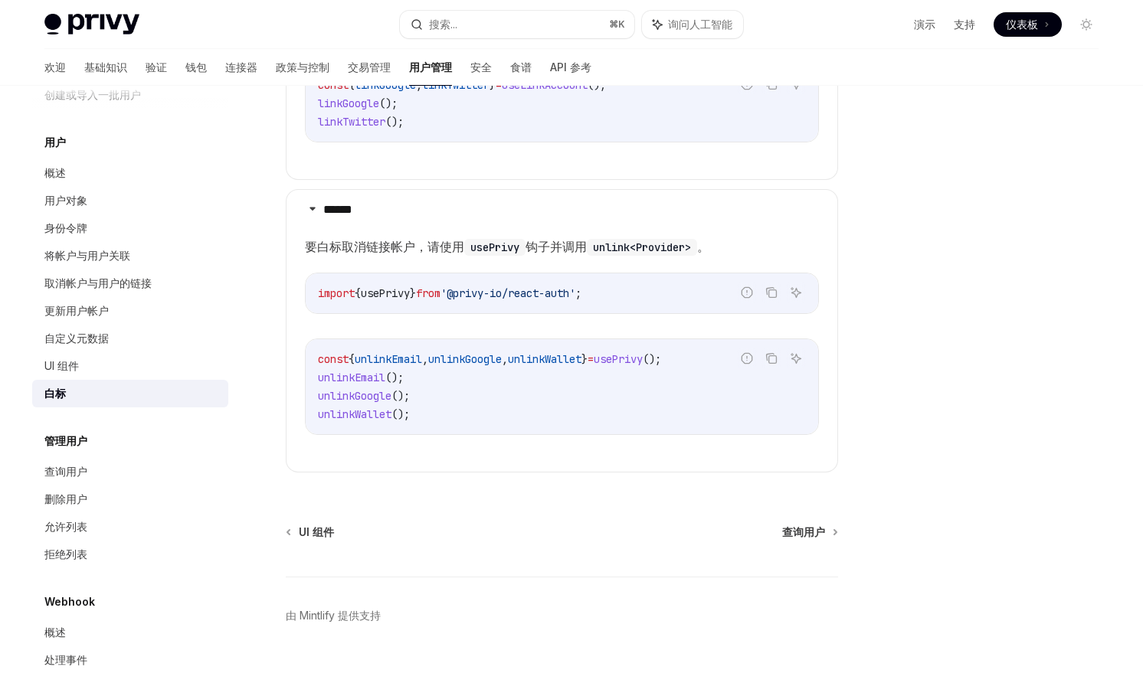
scroll to position [184, 0]
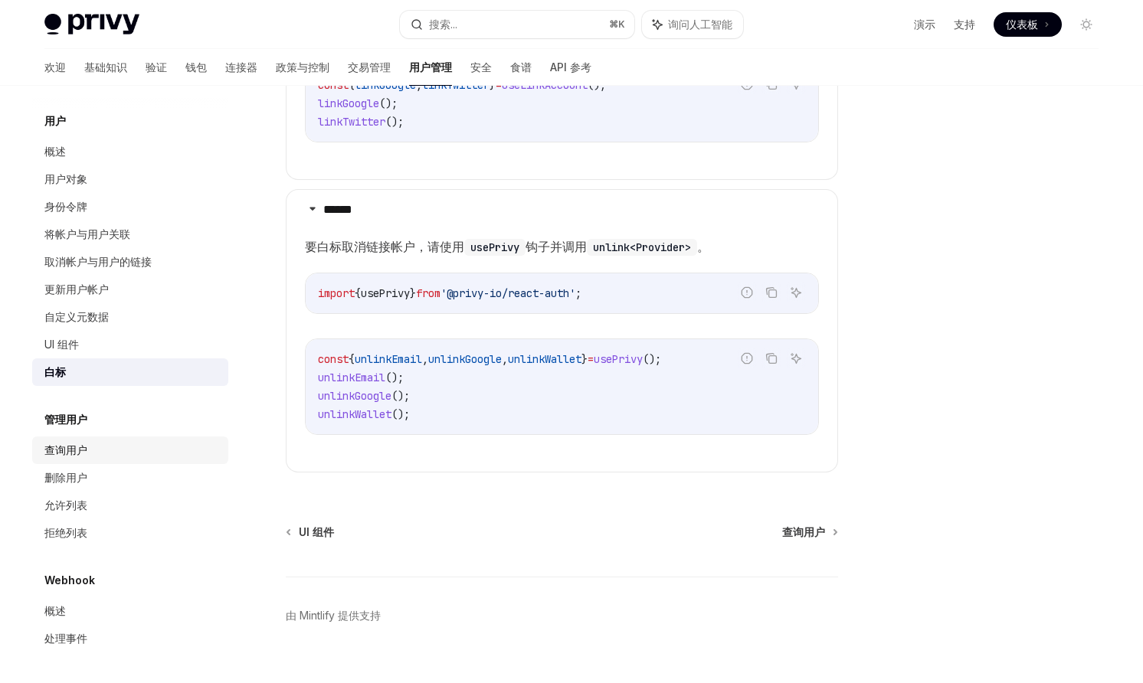
click at [102, 455] on div "查询用户" at bounding box center [131, 450] width 175 height 18
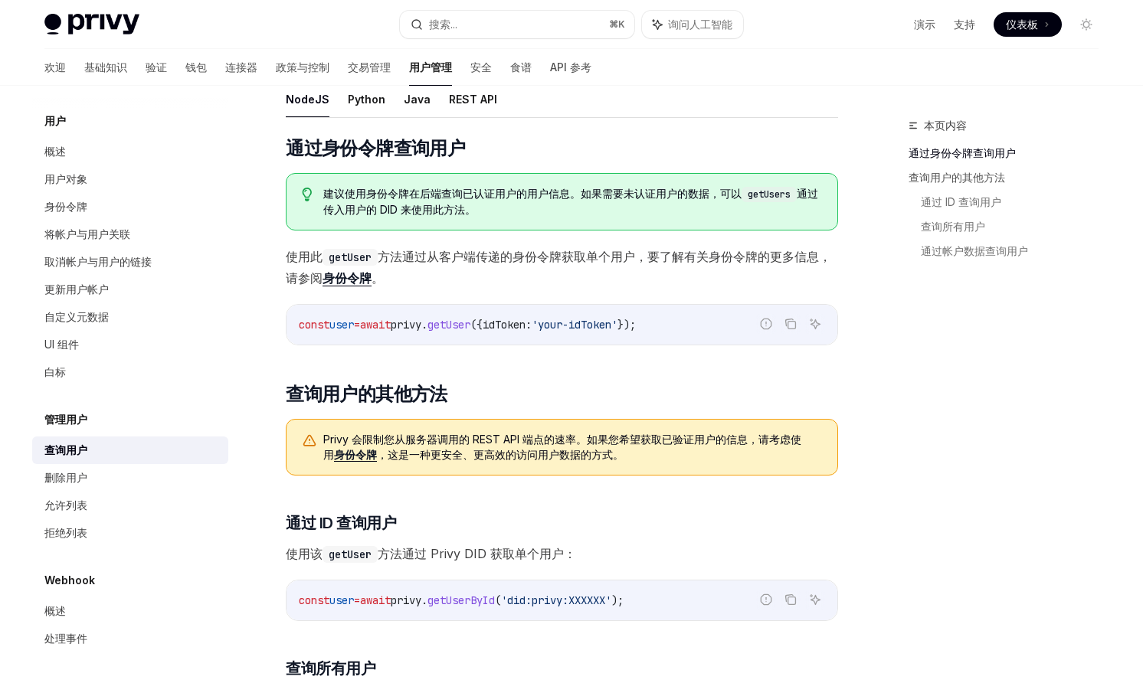
scroll to position [159, 0]
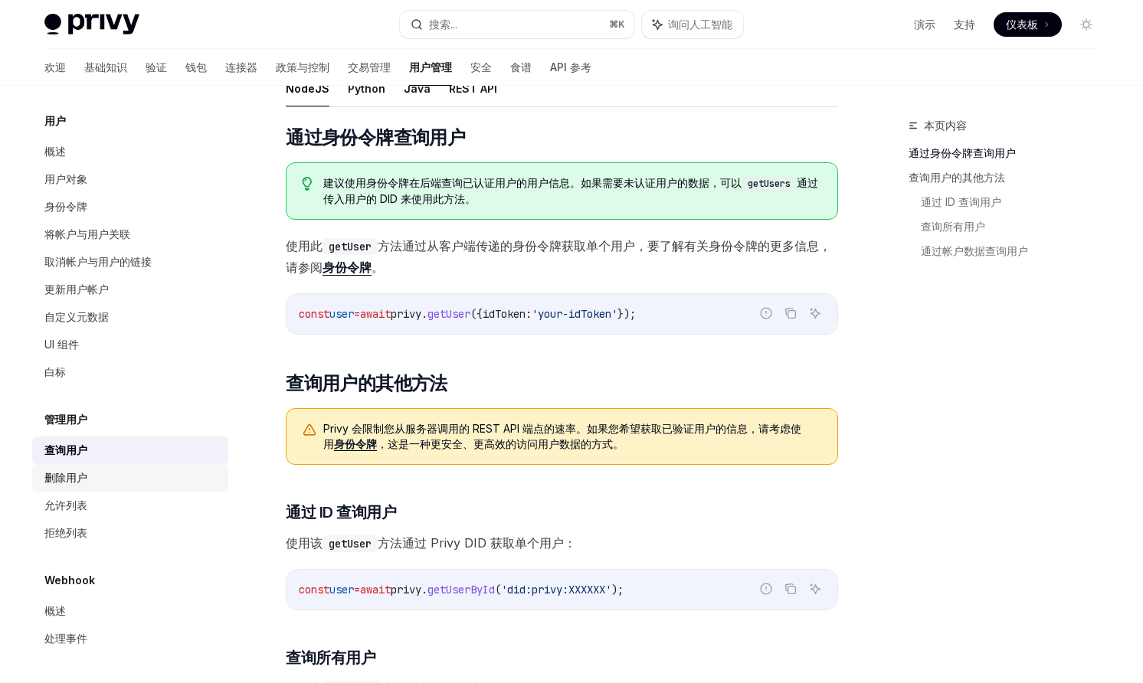
click at [74, 484] on div "删除用户" at bounding box center [65, 478] width 43 height 18
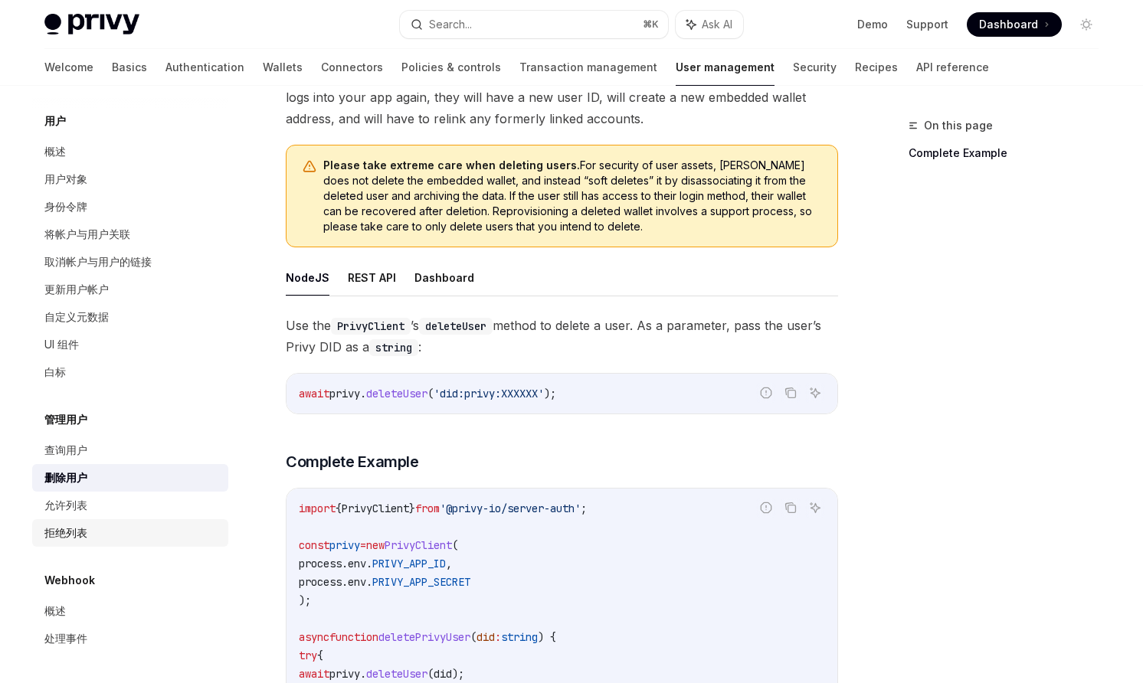
scroll to position [160, 0]
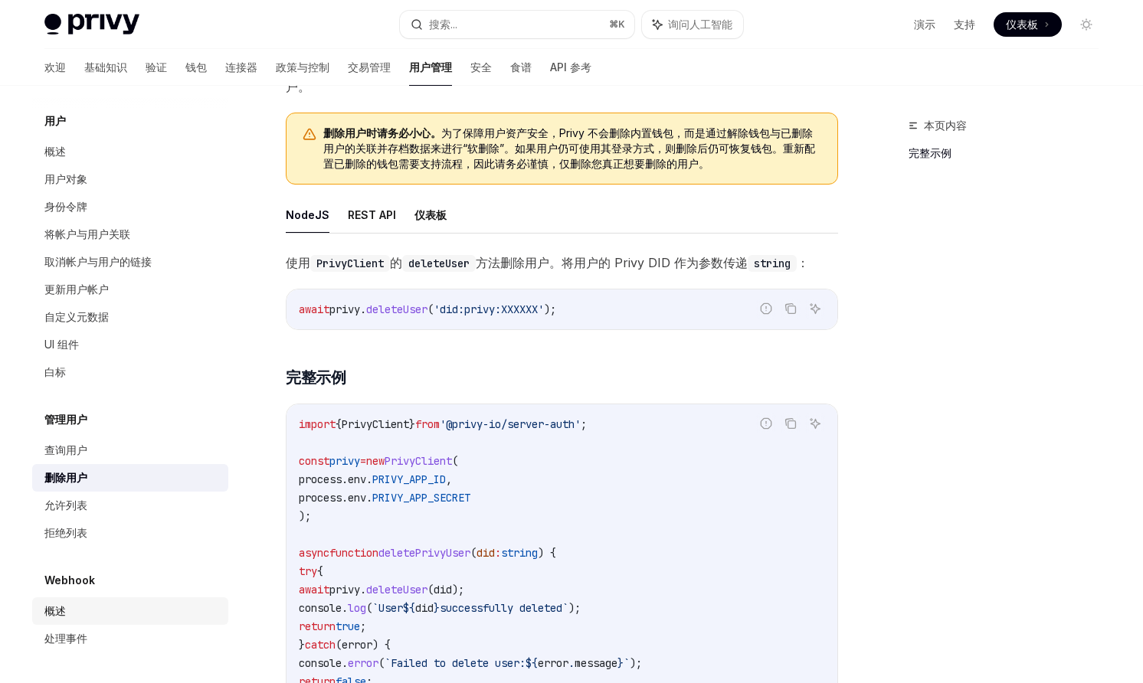
click at [68, 611] on div "概述" at bounding box center [131, 611] width 175 height 18
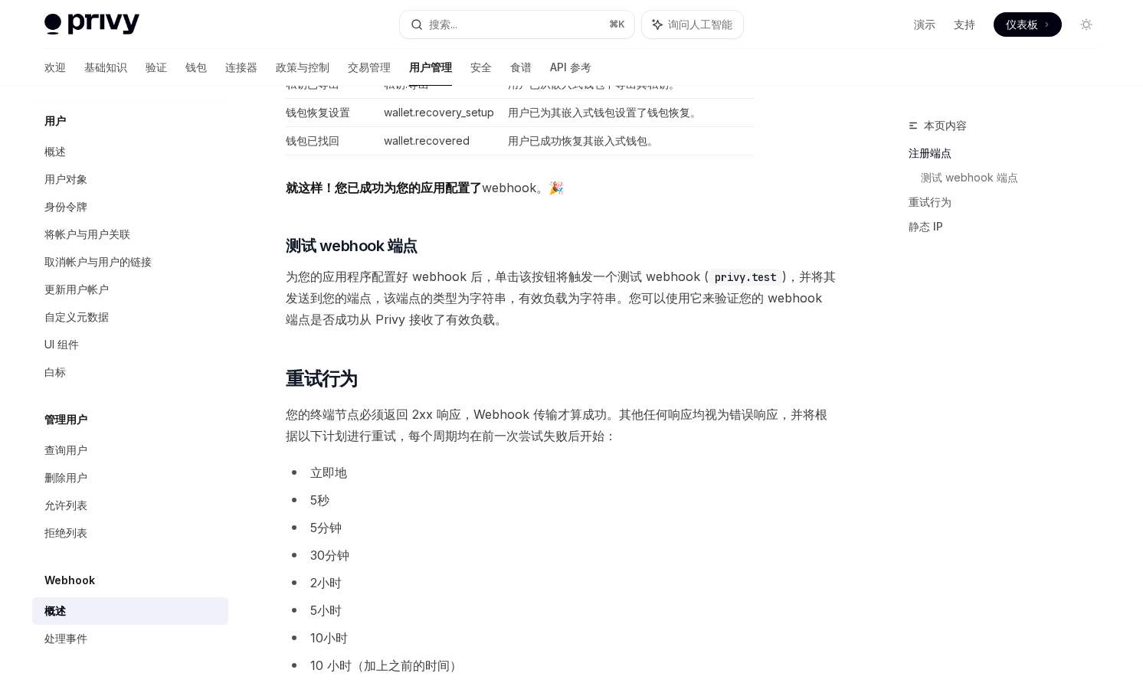
scroll to position [1279, 0]
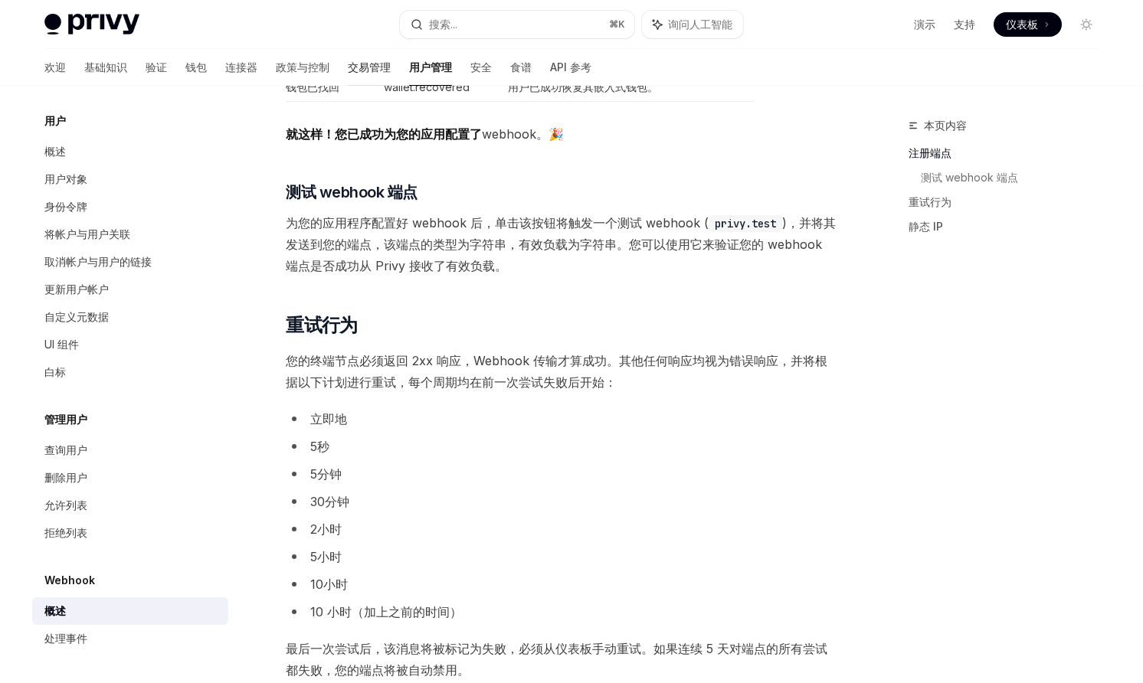
click at [348, 58] on link "交易管理" at bounding box center [369, 67] width 43 height 37
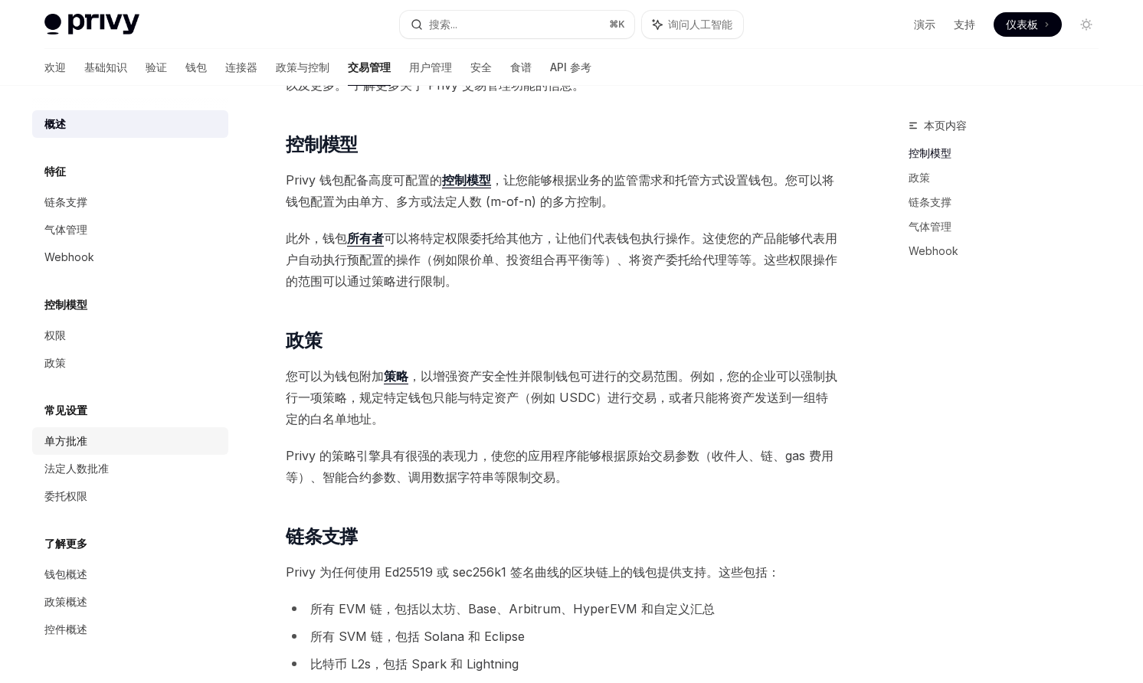
scroll to position [321, 0]
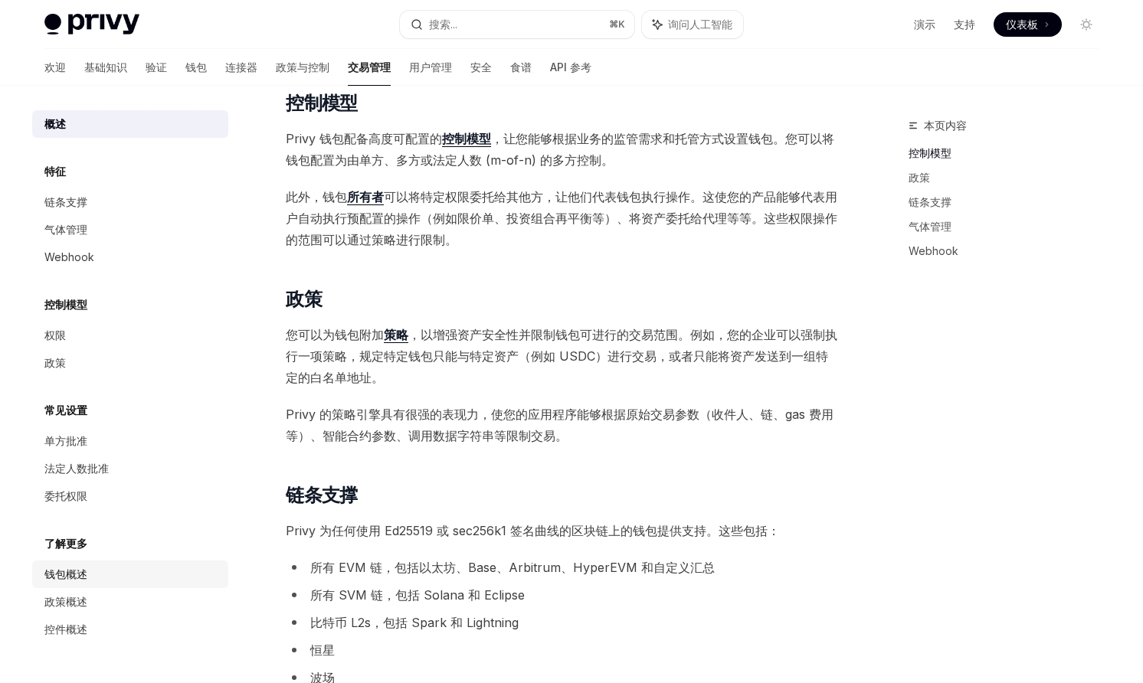
click at [84, 570] on font "钱包概述" at bounding box center [65, 574] width 43 height 13
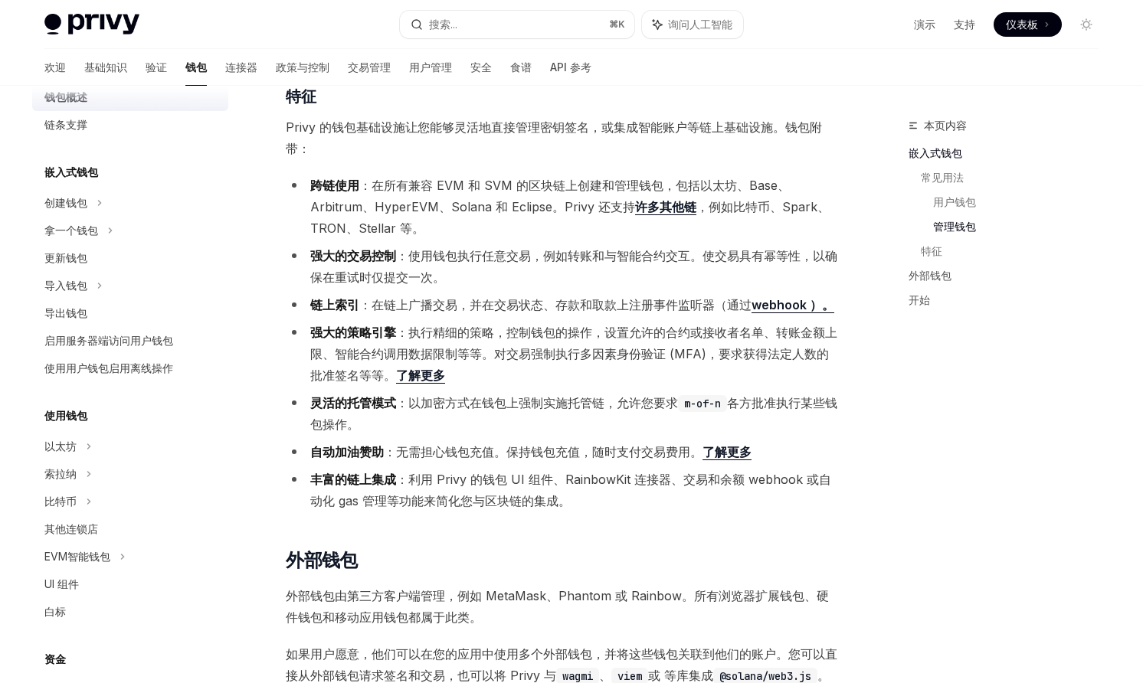
scroll to position [1450, 0]
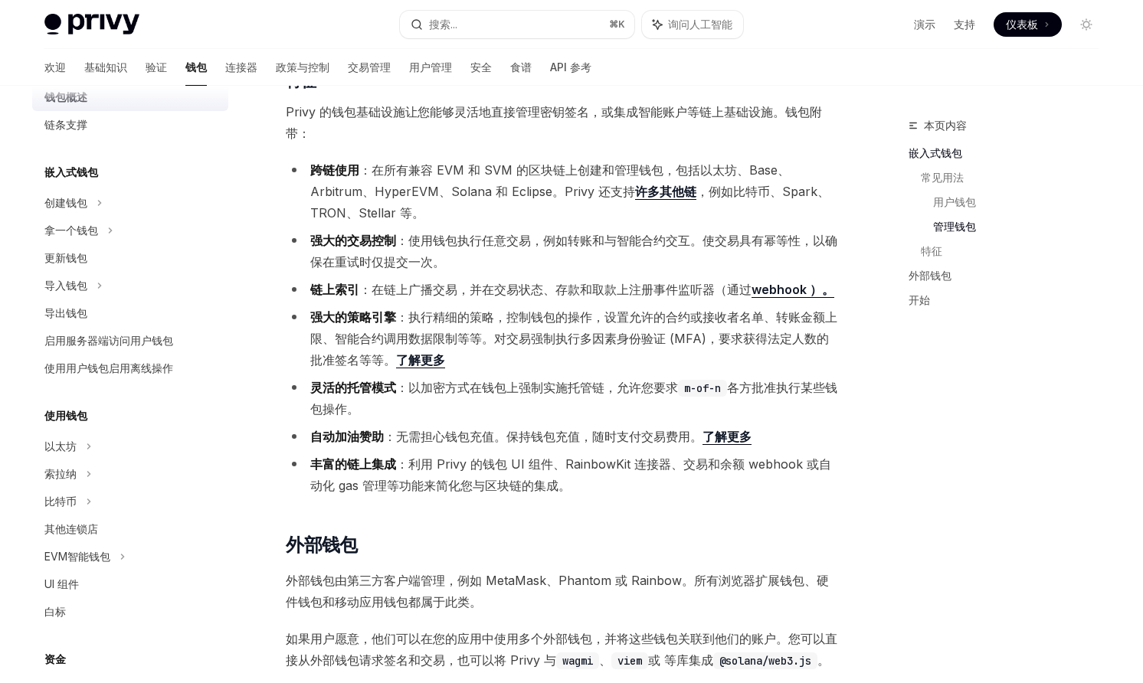
click at [107, 19] on img at bounding box center [91, 24] width 95 height 21
type textarea "*"
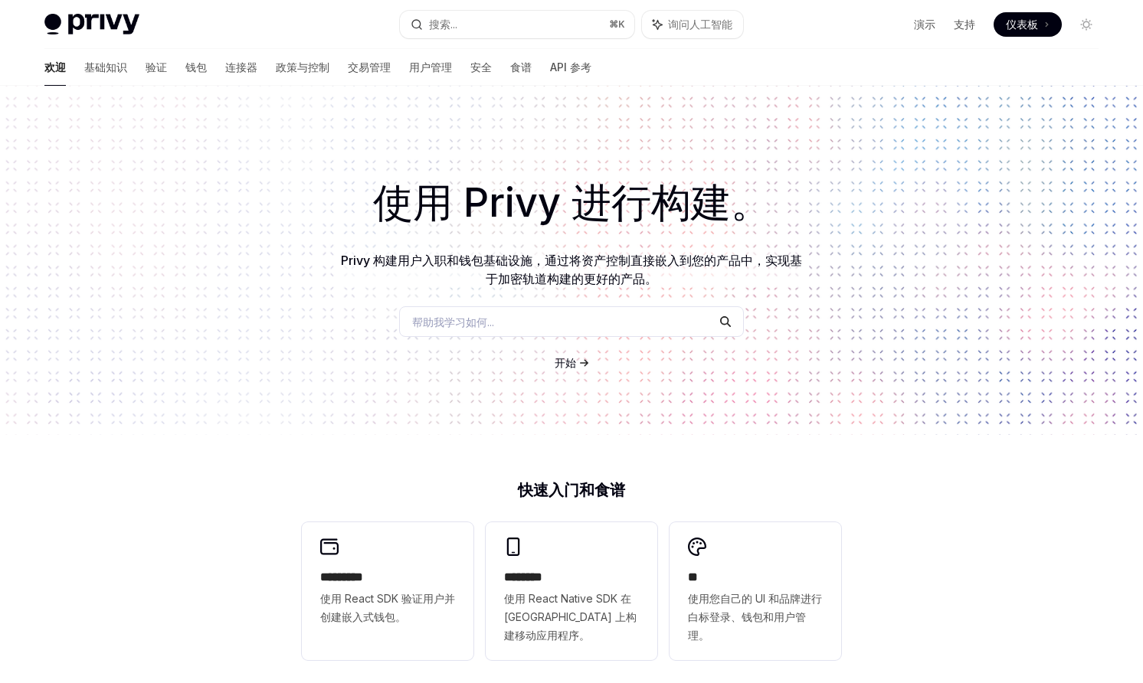
click at [1014, 22] on font "仪表板" at bounding box center [1022, 24] width 32 height 13
